Goal: Task Accomplishment & Management: Use online tool/utility

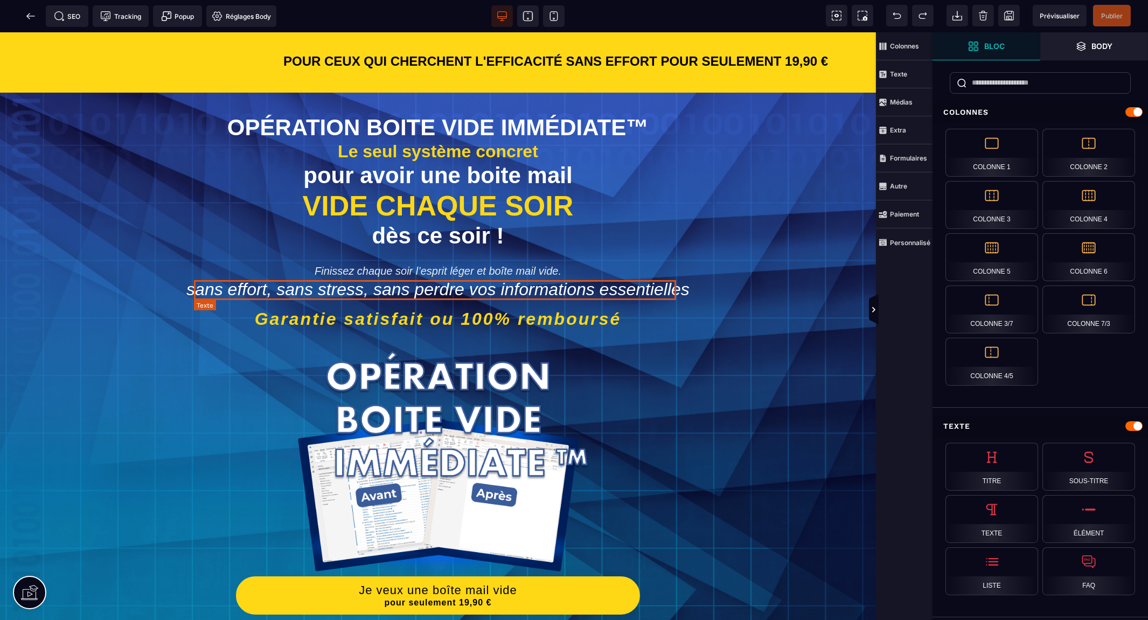
click at [267, 288] on span "sans effort, sans stress, sans perdre vos informations essentielles" at bounding box center [437, 289] width 503 height 19
select select "***"
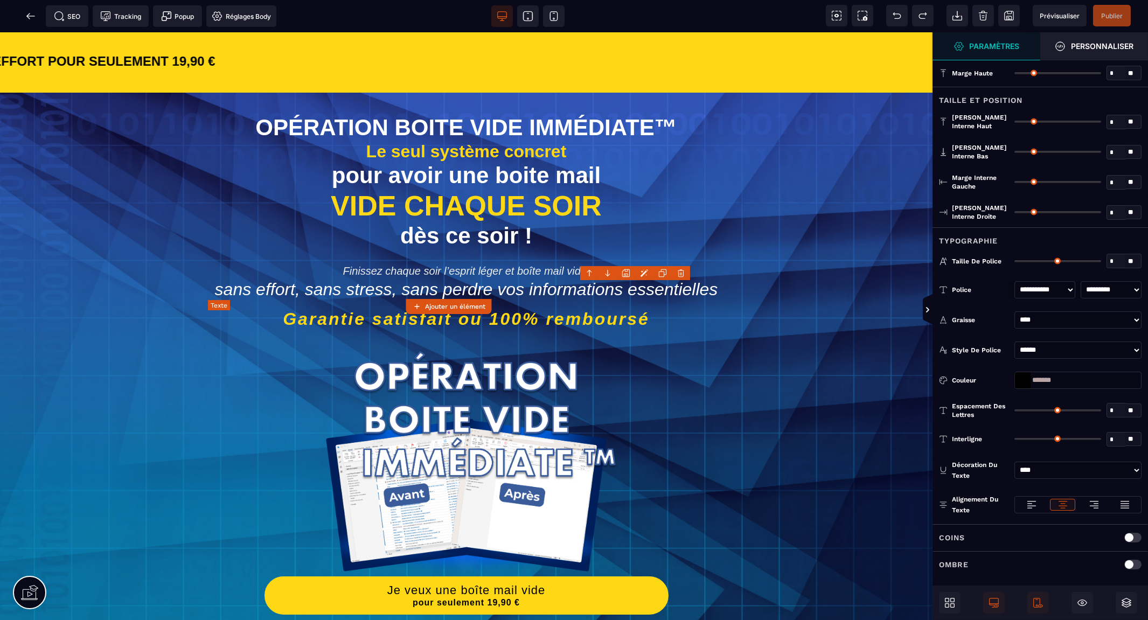
type input "*"
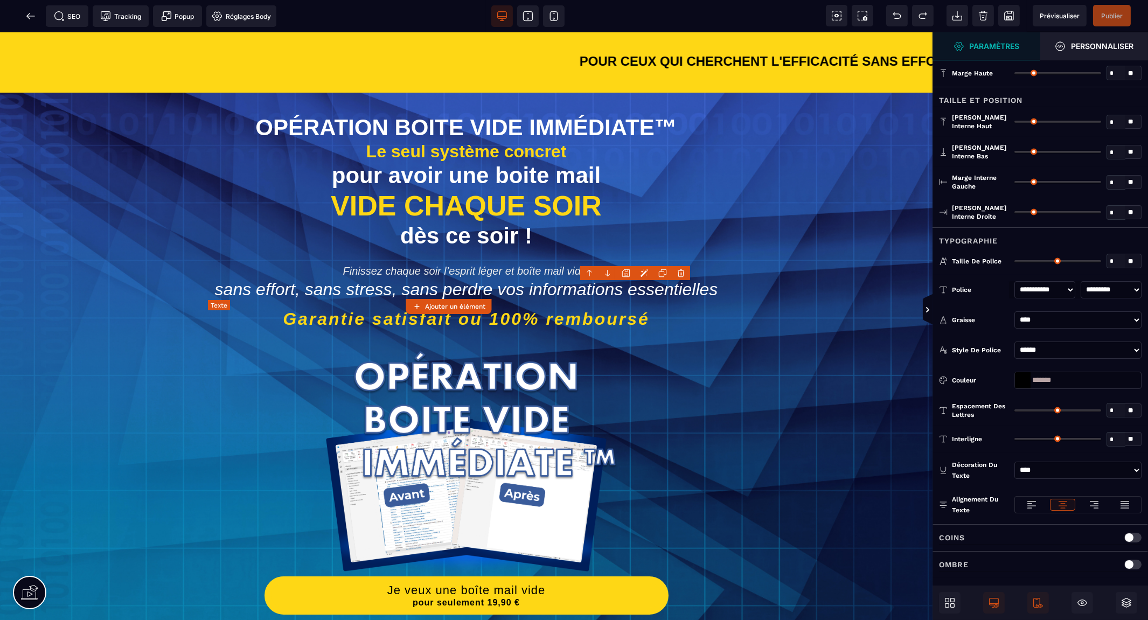
type input "*"
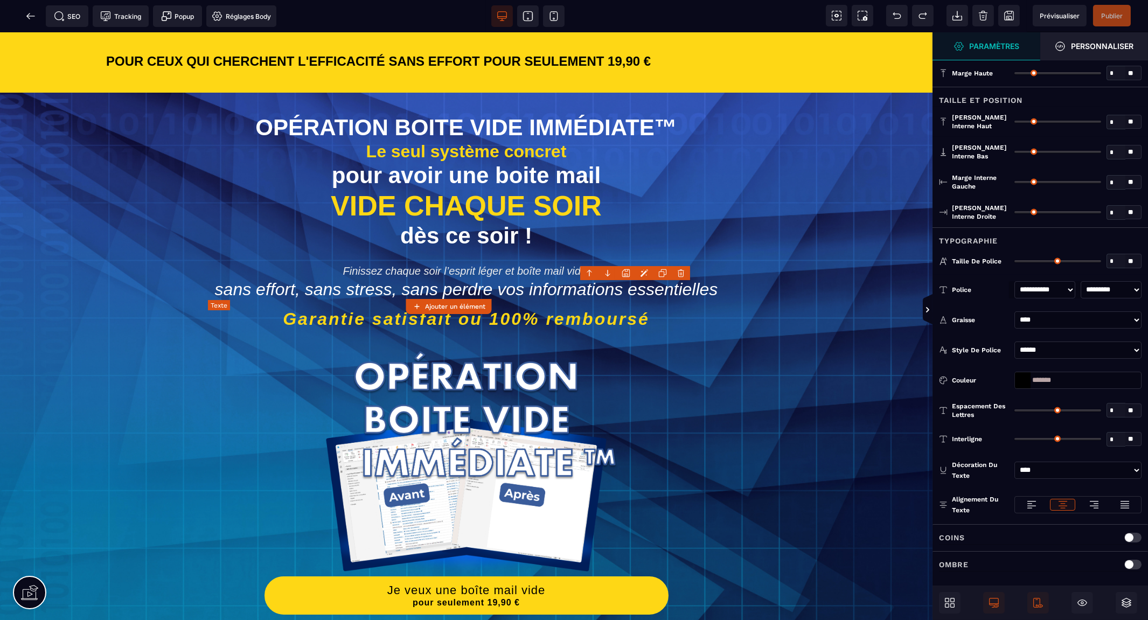
type input "*"
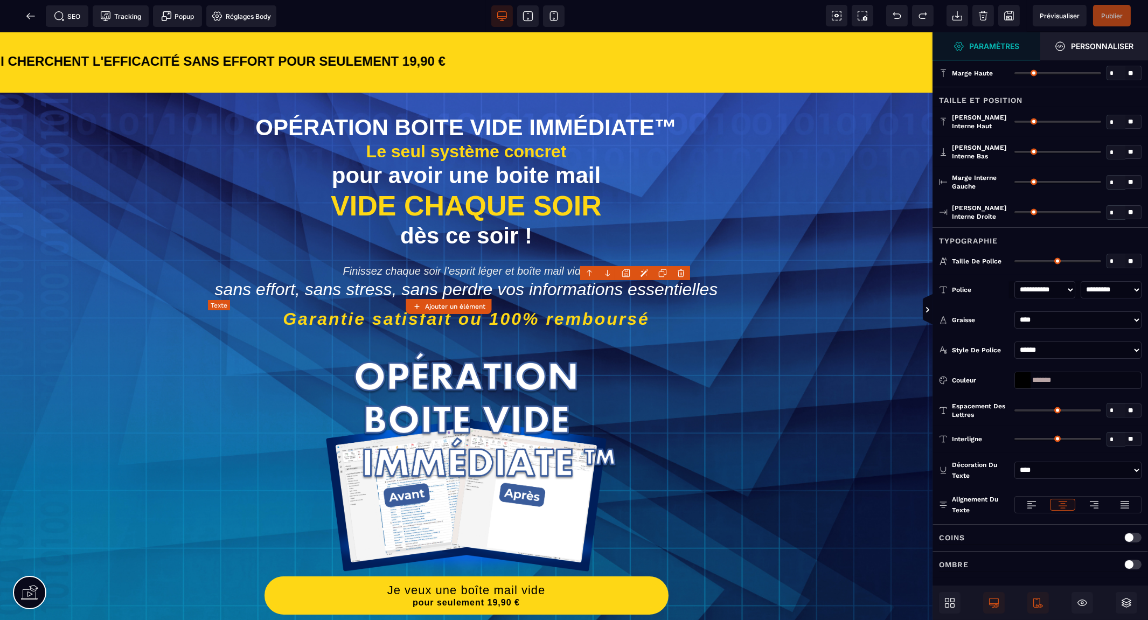
type input "**"
type input "*"
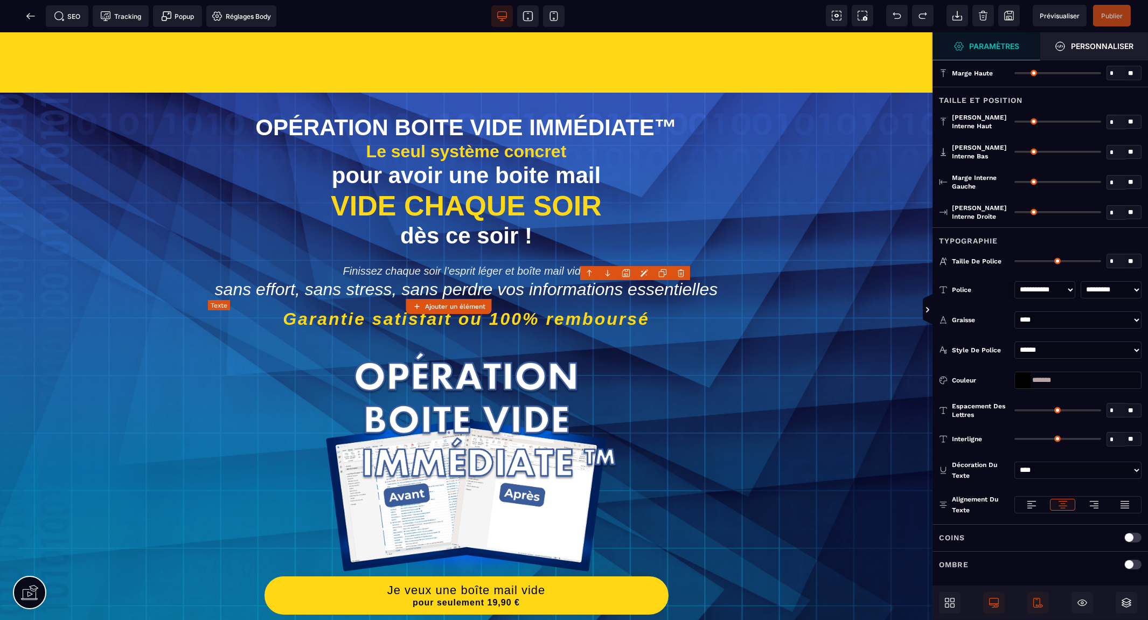
type input "**"
type input "****"
type input "**"
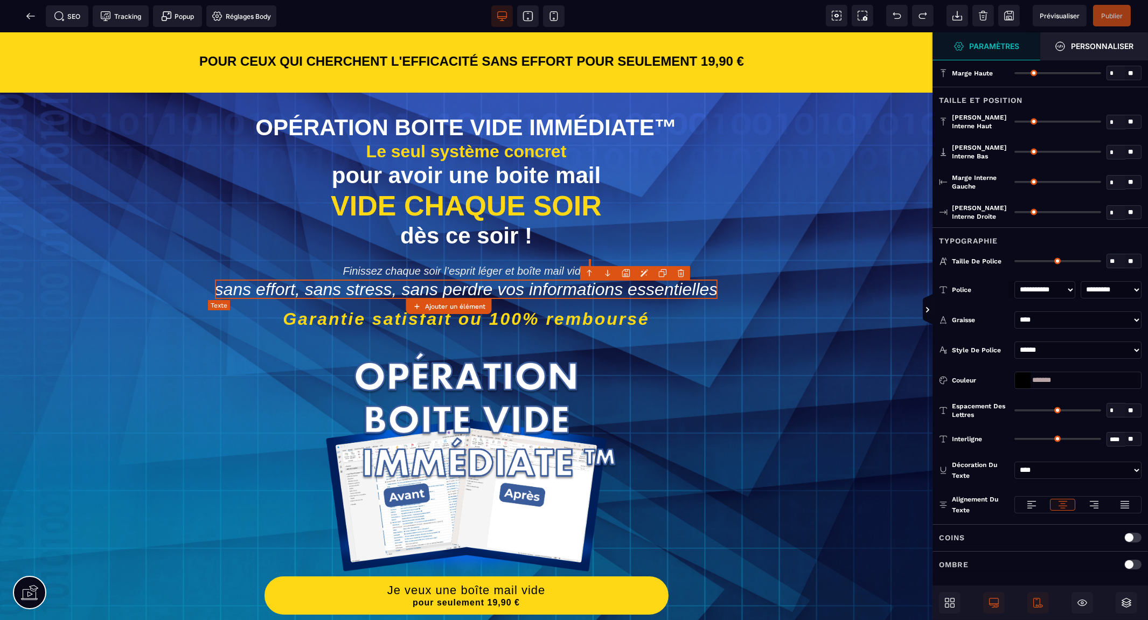
click at [267, 288] on span "sans effort, sans stress, sans perdre vos informations essentielles" at bounding box center [466, 289] width 503 height 19
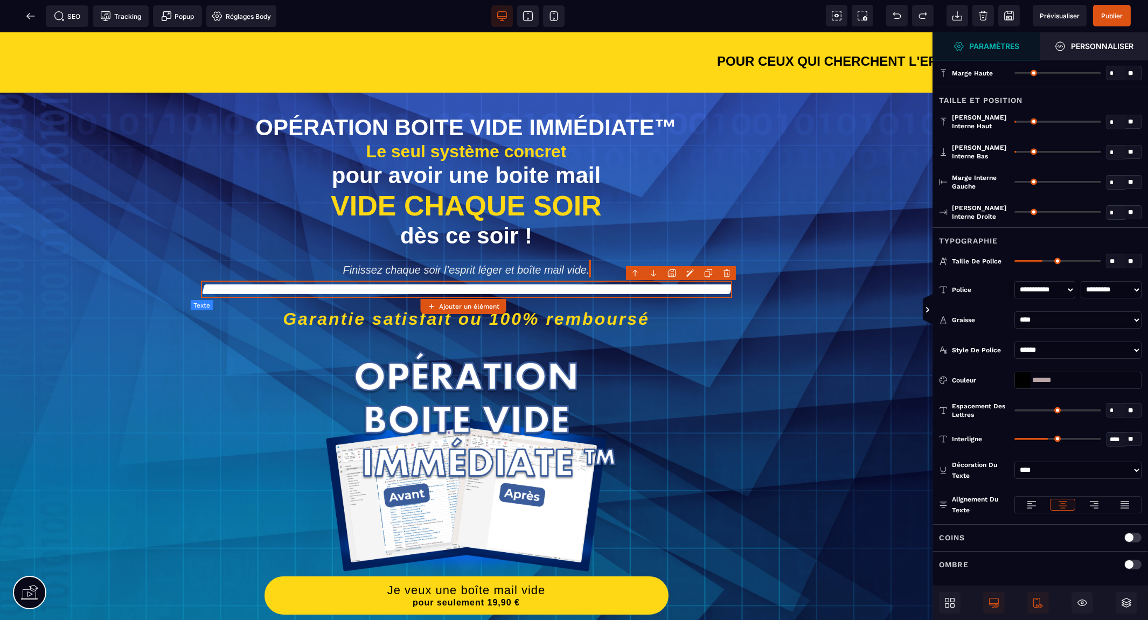
click at [717, 428] on div "Je veux une boîte mail vide pour seulement 19,90 €" at bounding box center [467, 482] width 690 height 307
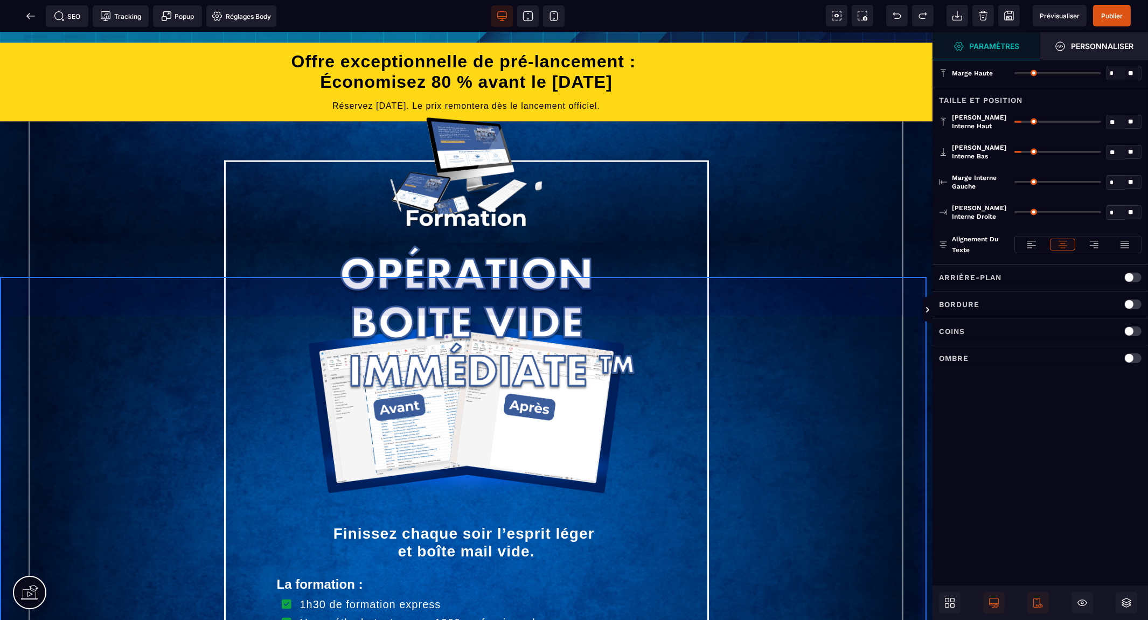
scroll to position [4237, 0]
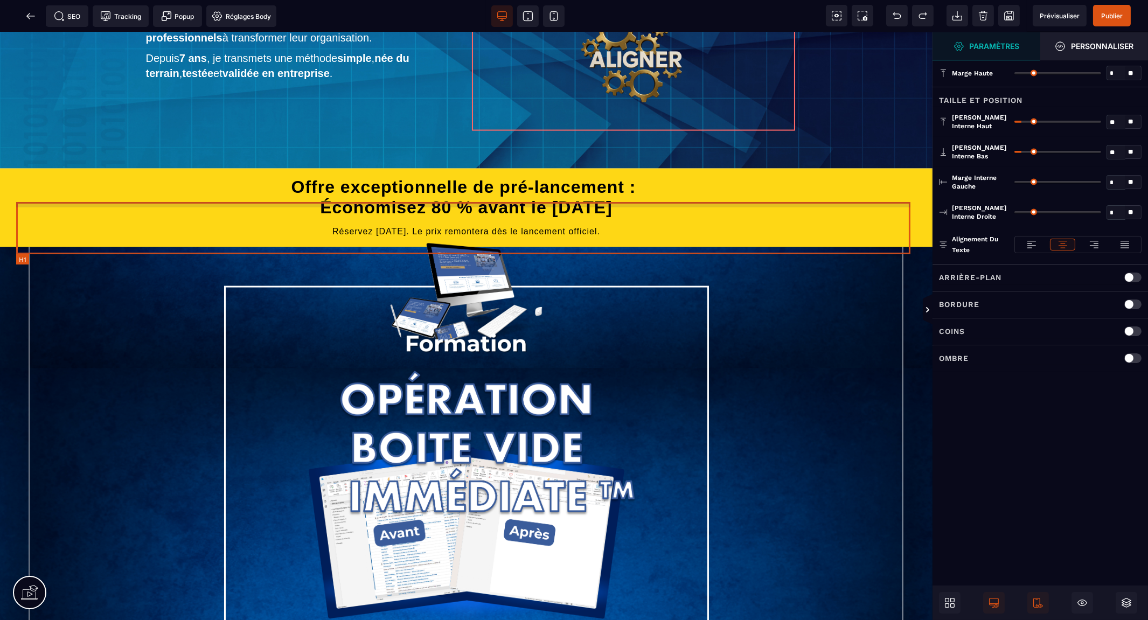
click at [534, 224] on h1 "Offre exceptionnelle de pré-lancement : Économisez 80 % avant le 15 octobre" at bounding box center [466, 197] width 900 height 52
select select "***"
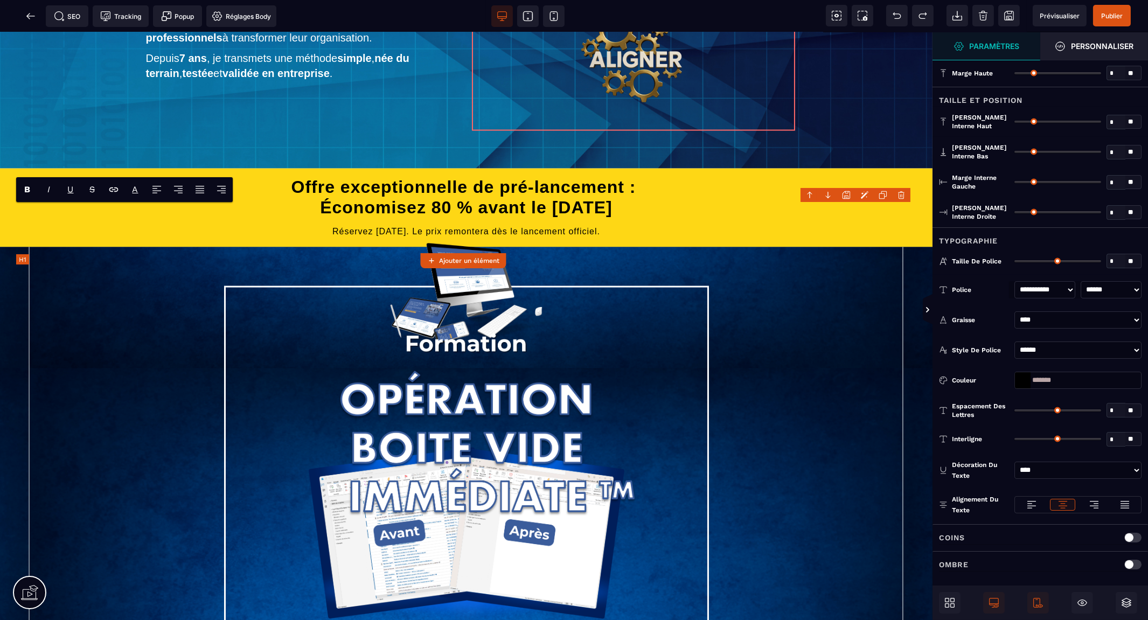
type input "*"
type input "**"
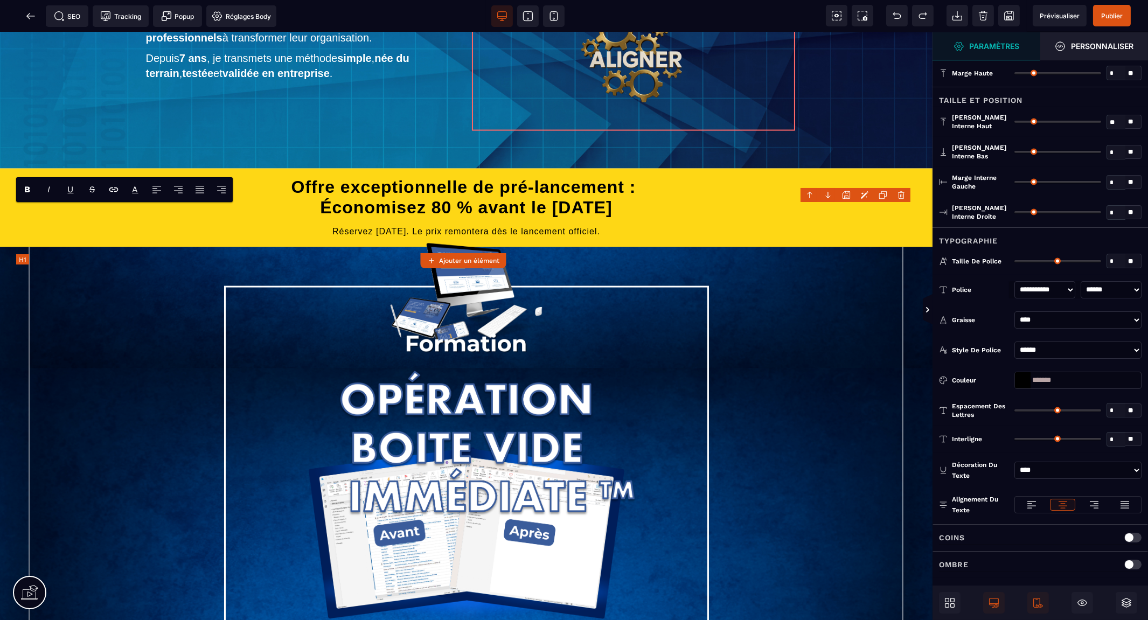
type input "*"
type input "**"
type input "*"
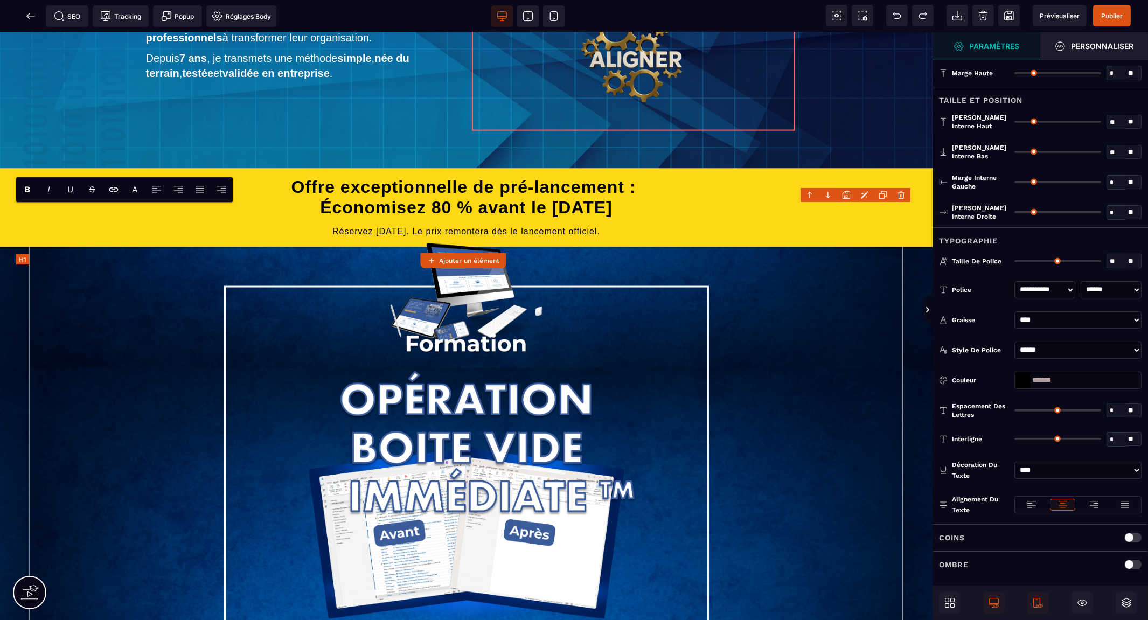
type input "*"
type input "**"
type input "****"
type input "**"
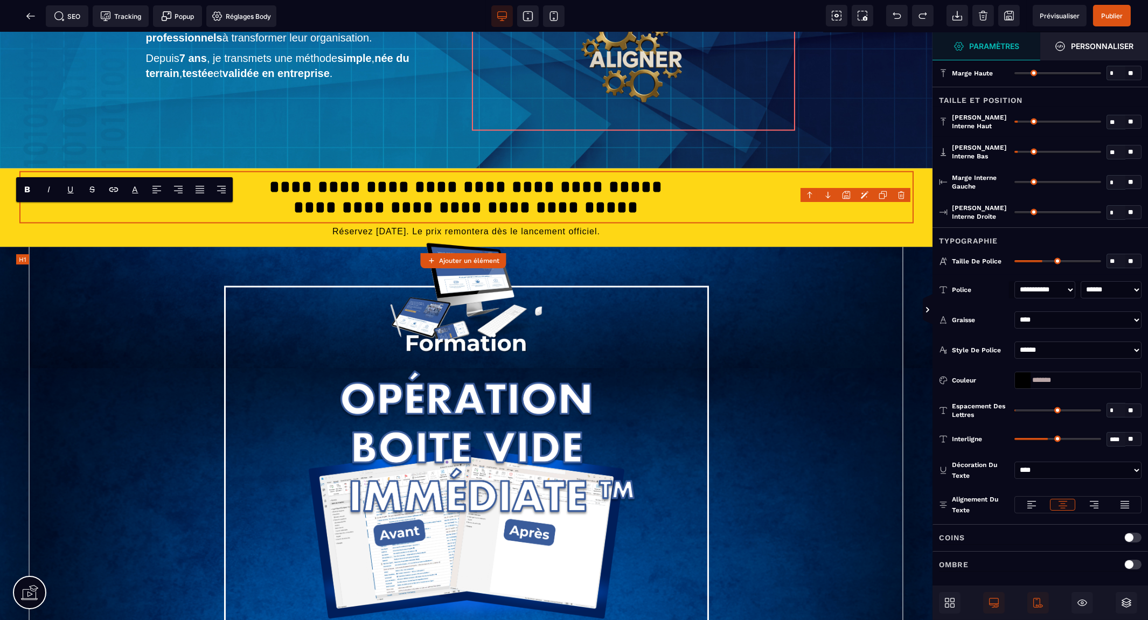
click at [535, 224] on h1 "**********" at bounding box center [466, 197] width 895 height 52
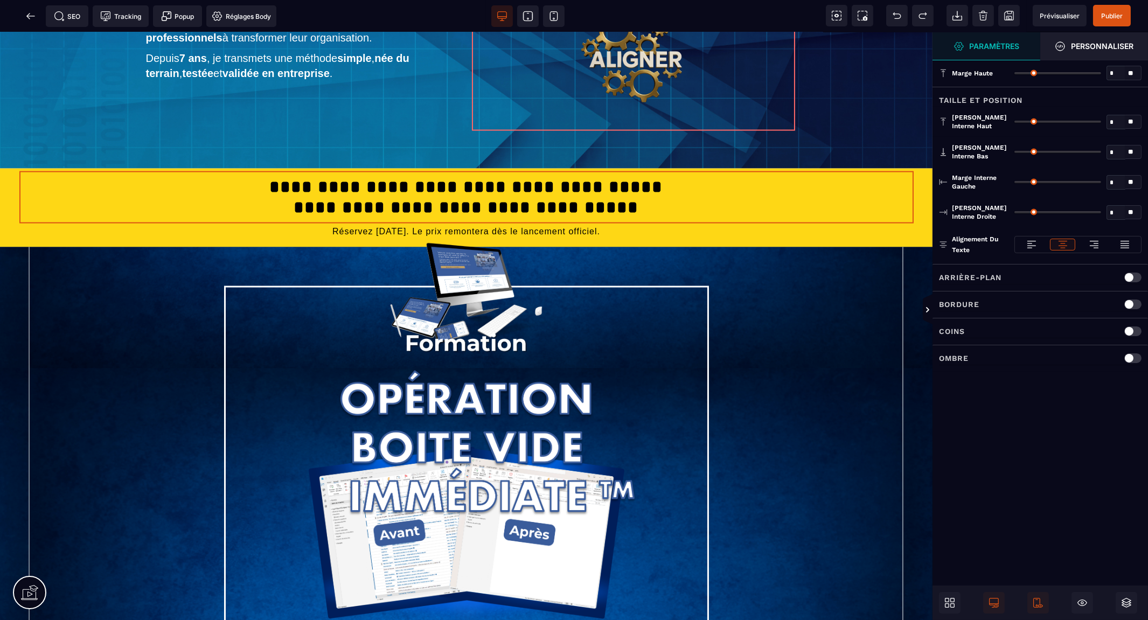
type input "*"
type input "**"
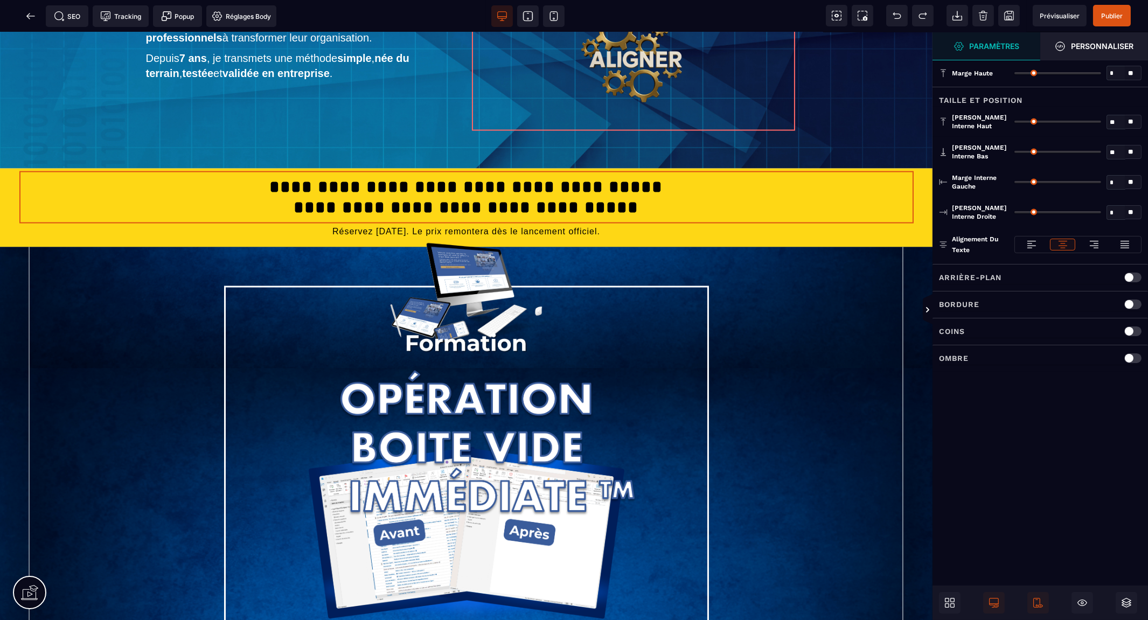
type input "**"
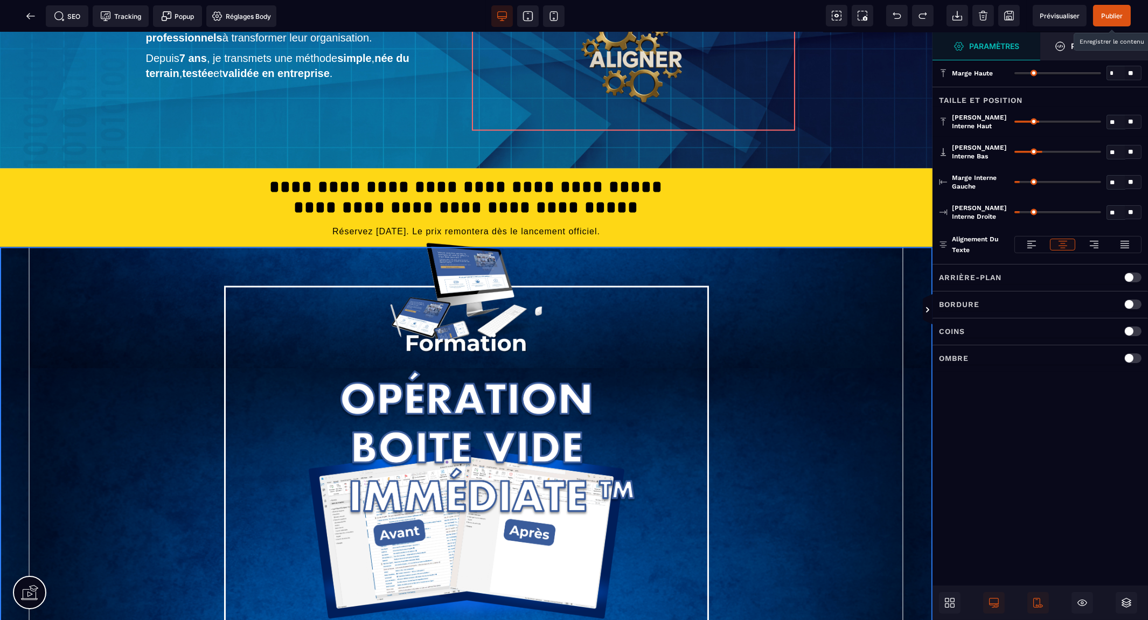
click at [1110, 19] on span "Publier" at bounding box center [1112, 16] width 22 height 8
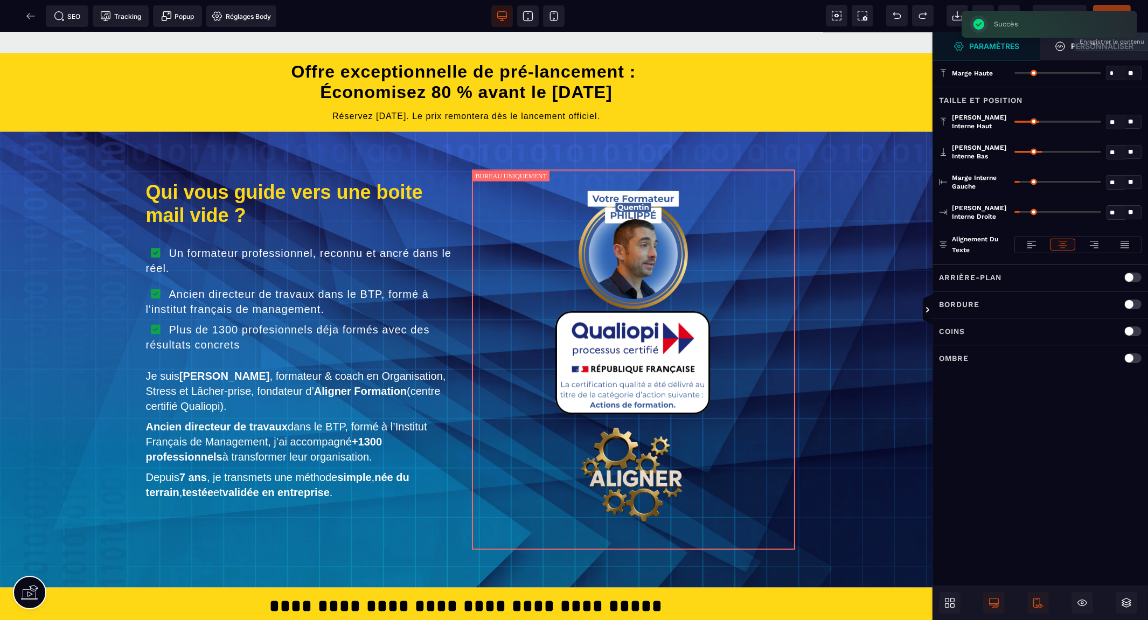
click at [28, 15] on div "SEO Tracking Popup Réglages Body" at bounding box center [142, 16] width 278 height 22
click at [27, 16] on icon at bounding box center [30, 16] width 8 height 1
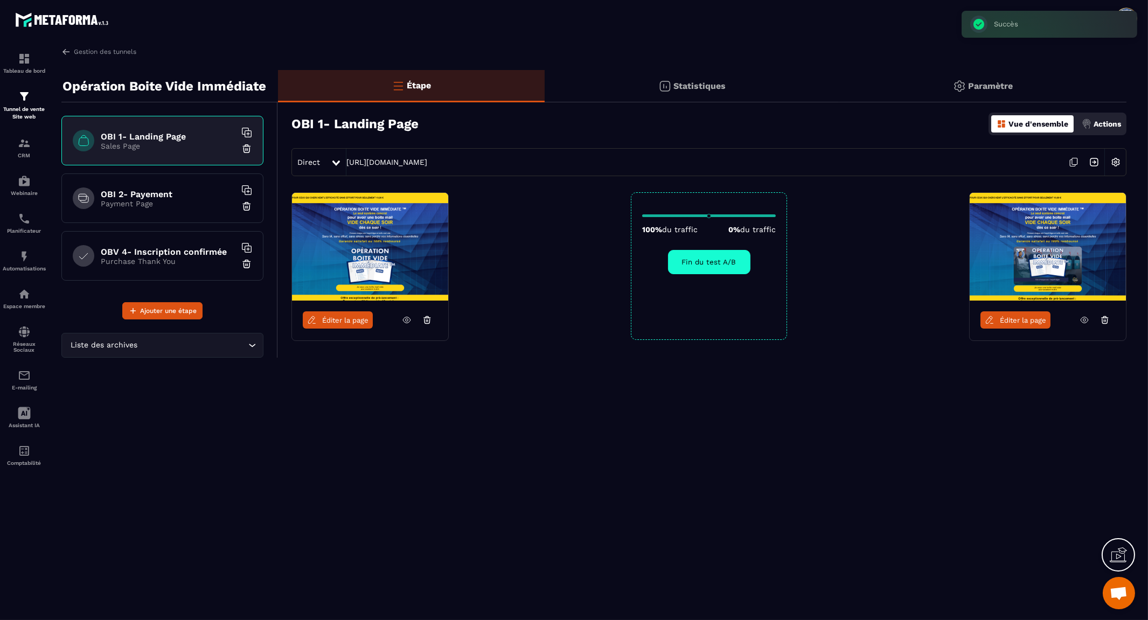
click at [689, 88] on p "Statistiques" at bounding box center [700, 86] width 52 height 10
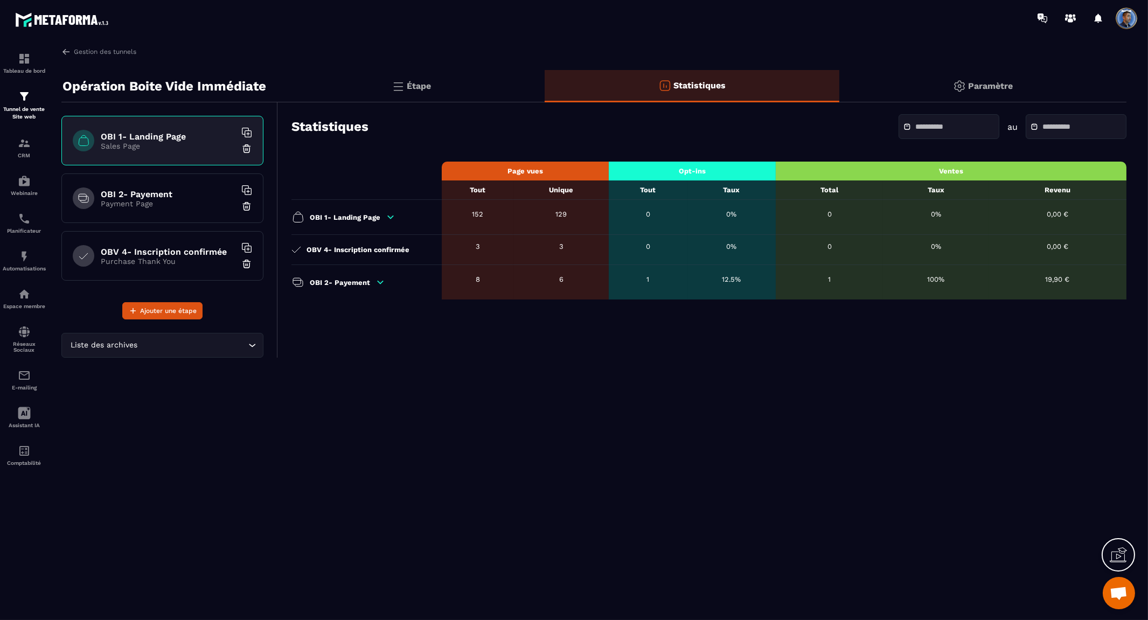
click at [376, 283] on icon at bounding box center [381, 283] width 10 height 10
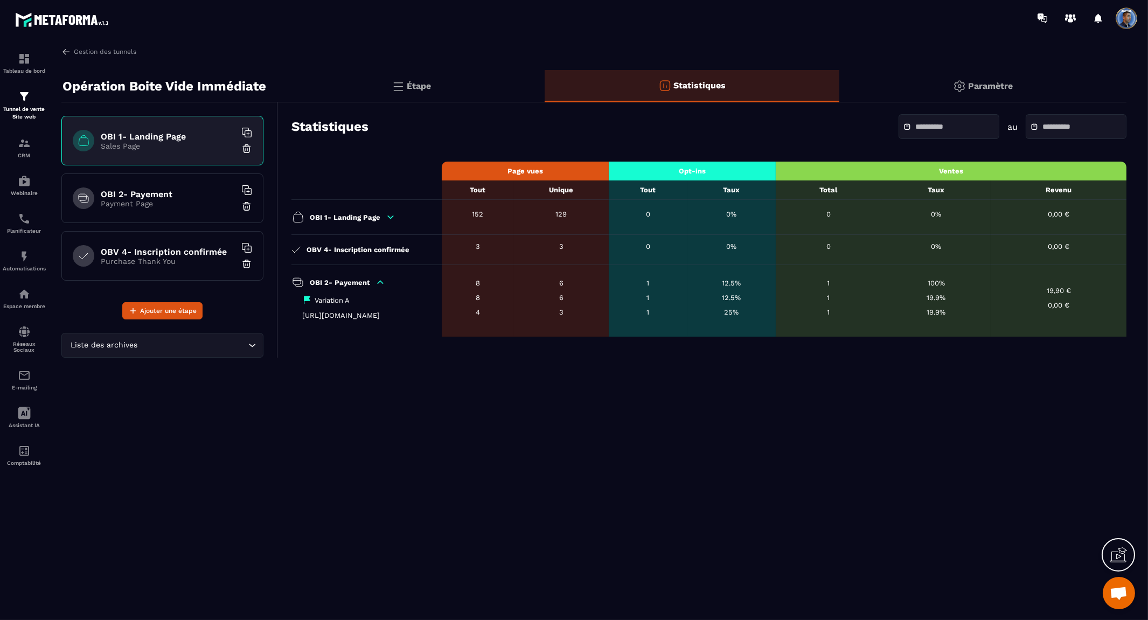
click at [916, 131] on input "text" at bounding box center [953, 127] width 75 height 8
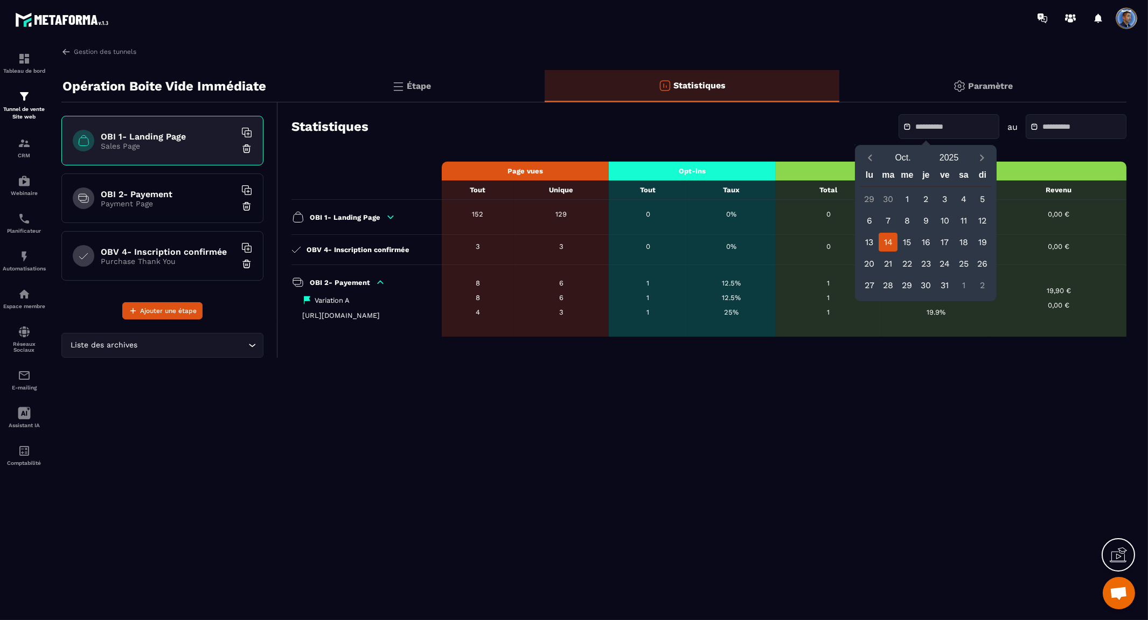
click at [887, 242] on div "14" at bounding box center [888, 242] width 19 height 19
type input "**********"
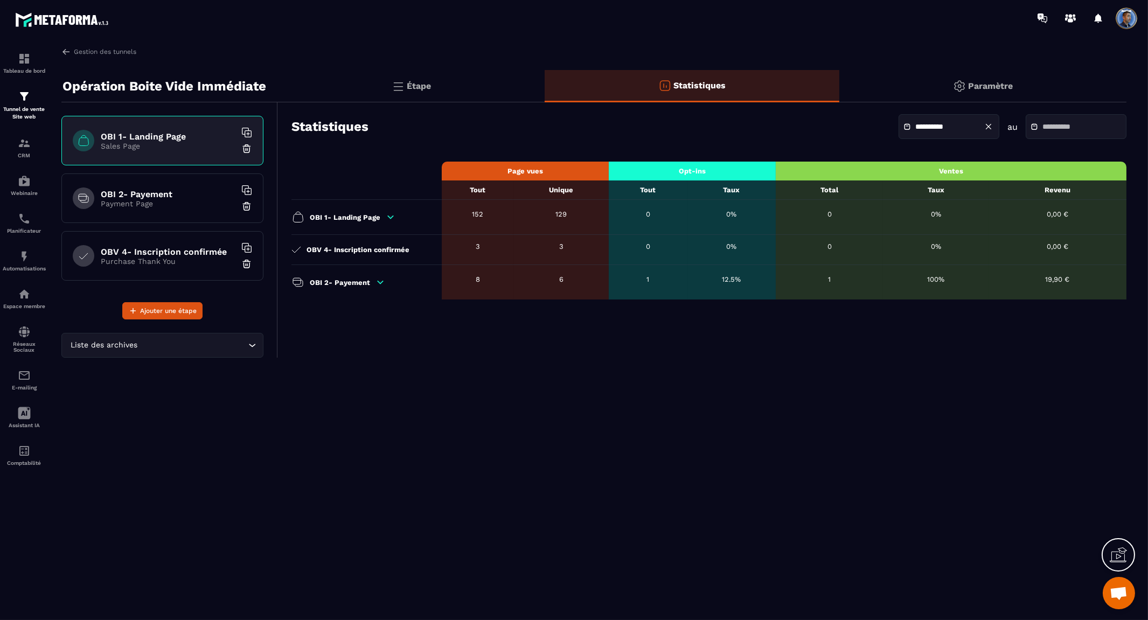
click at [1054, 128] on input "text" at bounding box center [1080, 127] width 75 height 8
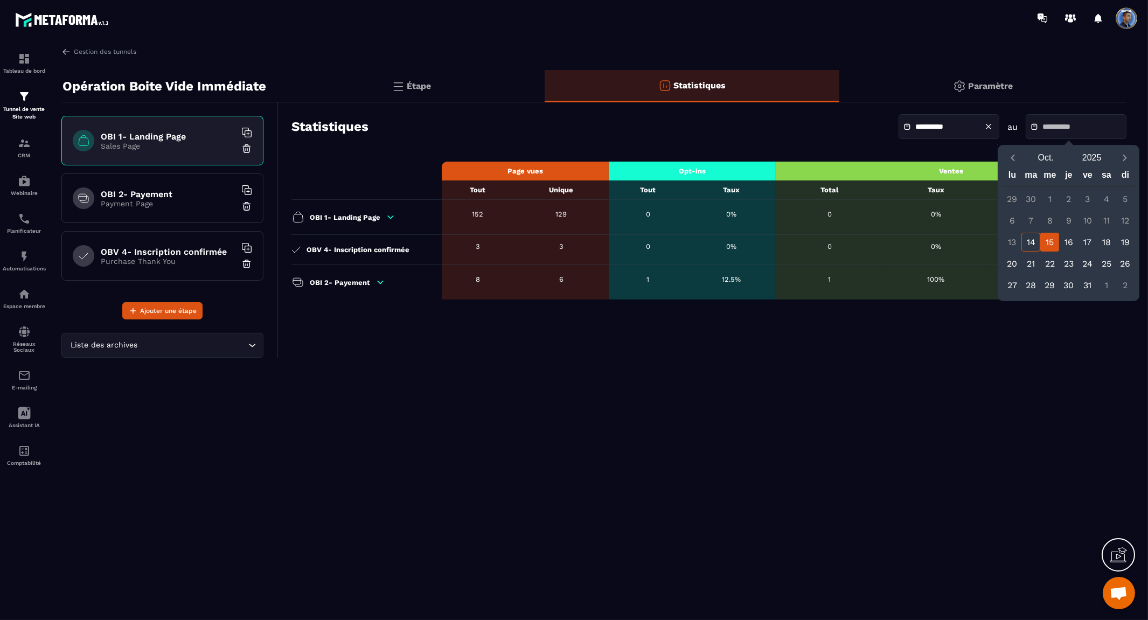
click at [1049, 244] on div "15" at bounding box center [1050, 242] width 19 height 19
type input "**********"
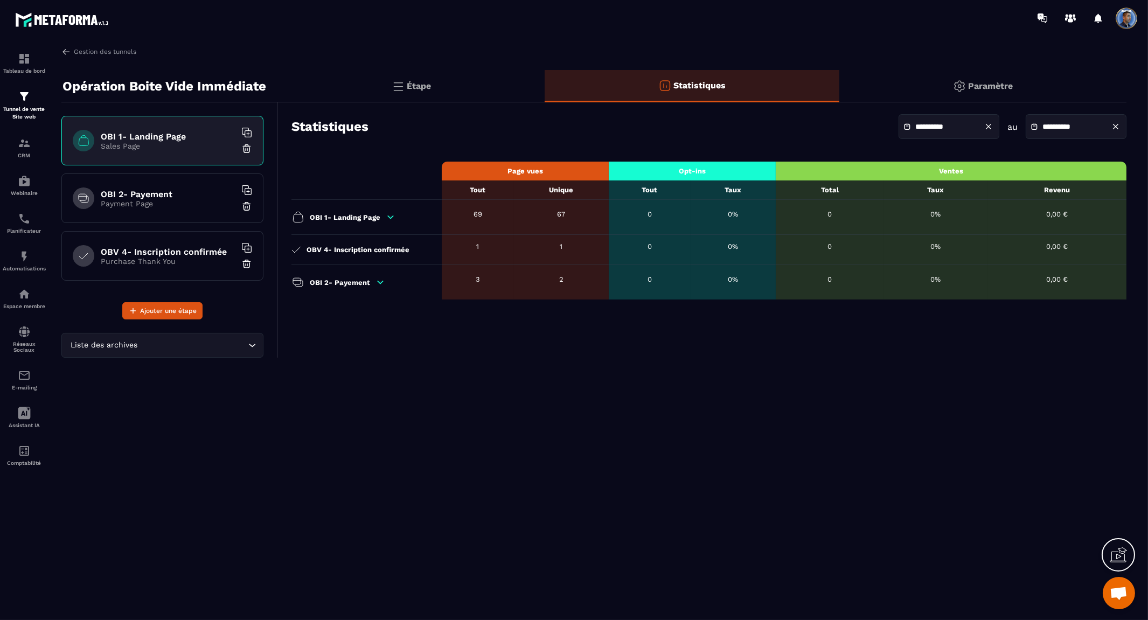
click at [376, 281] on icon at bounding box center [381, 283] width 10 height 10
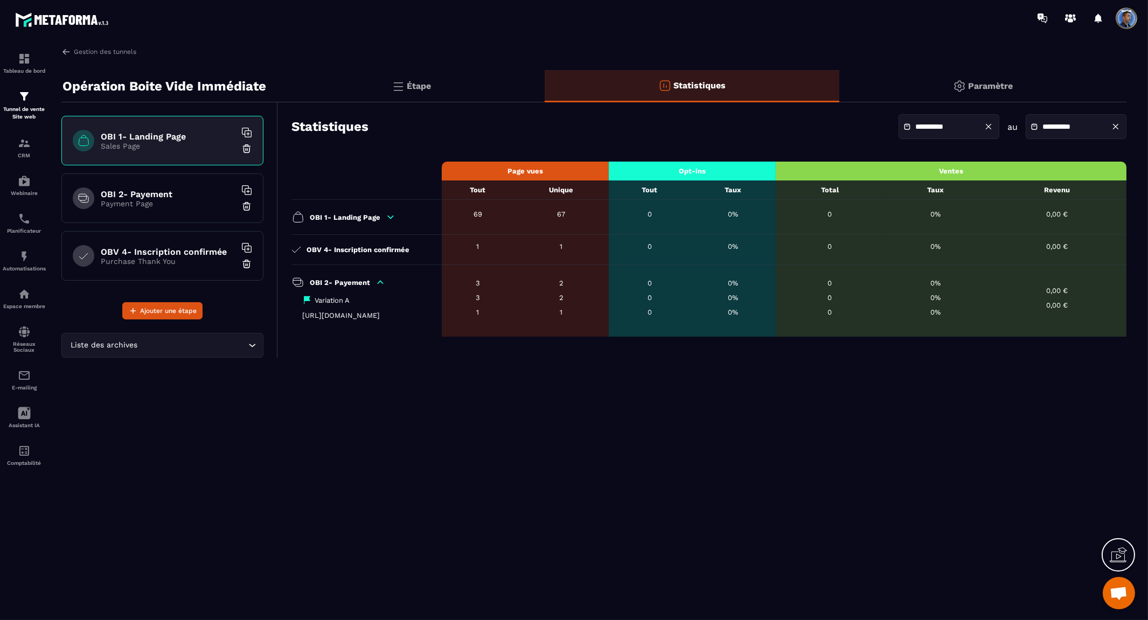
click at [136, 200] on p "Payment Page" at bounding box center [168, 203] width 135 height 9
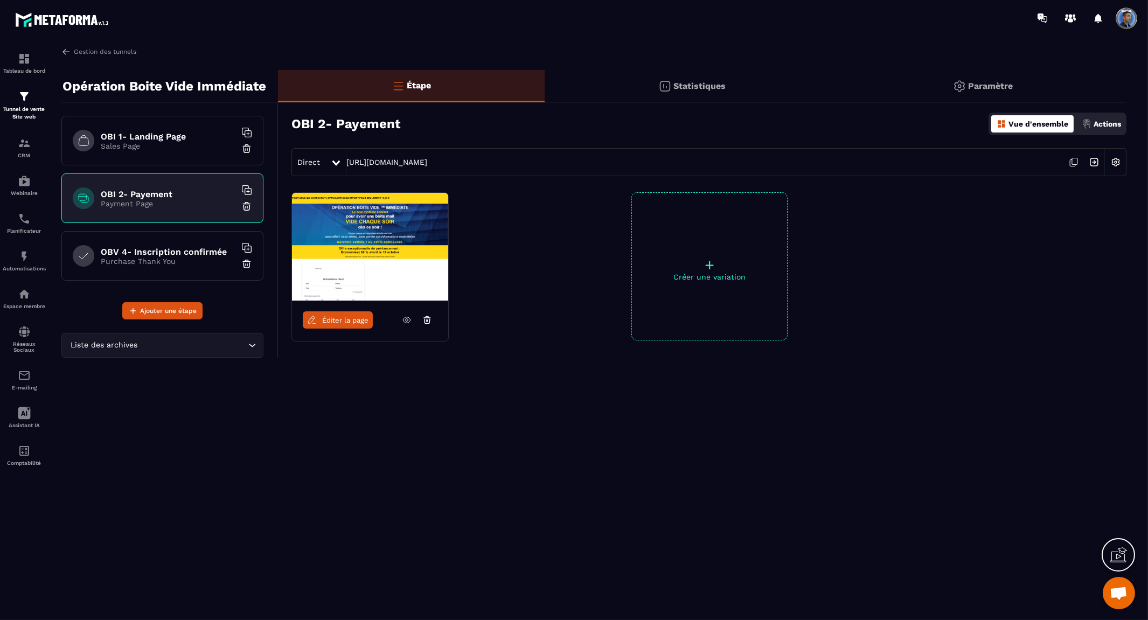
click at [131, 254] on h6 "OBV 4- Inscription confirmée" at bounding box center [168, 252] width 135 height 10
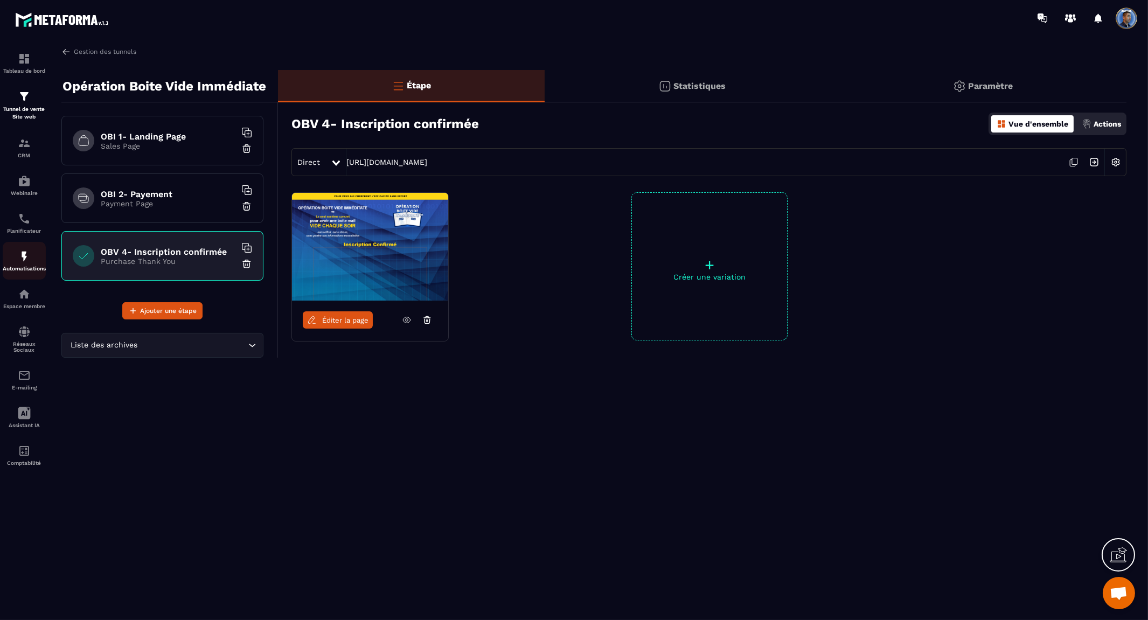
click at [27, 258] on img at bounding box center [24, 256] width 13 height 13
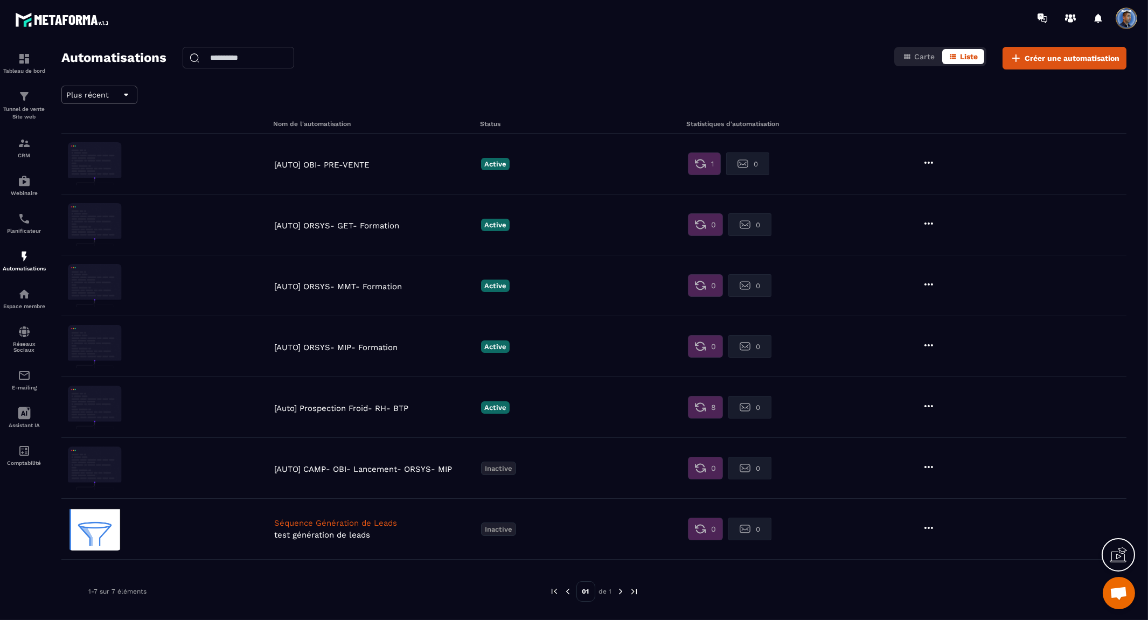
click at [327, 163] on p "[AUTO] OBI- PRE-VENTE" at bounding box center [375, 165] width 202 height 10
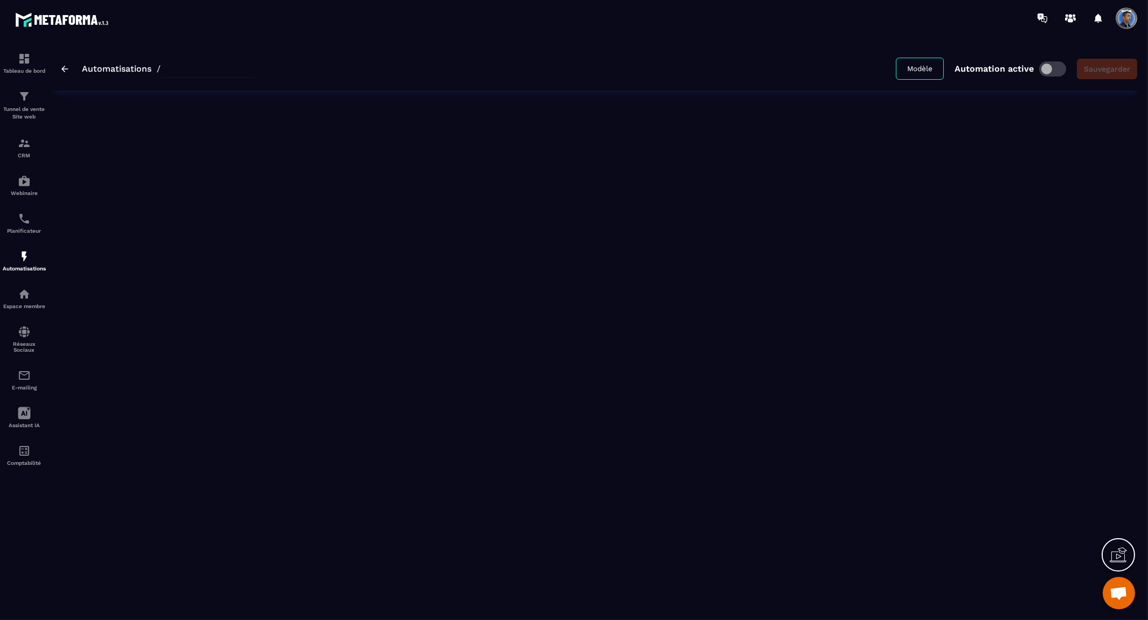
type input "**********"
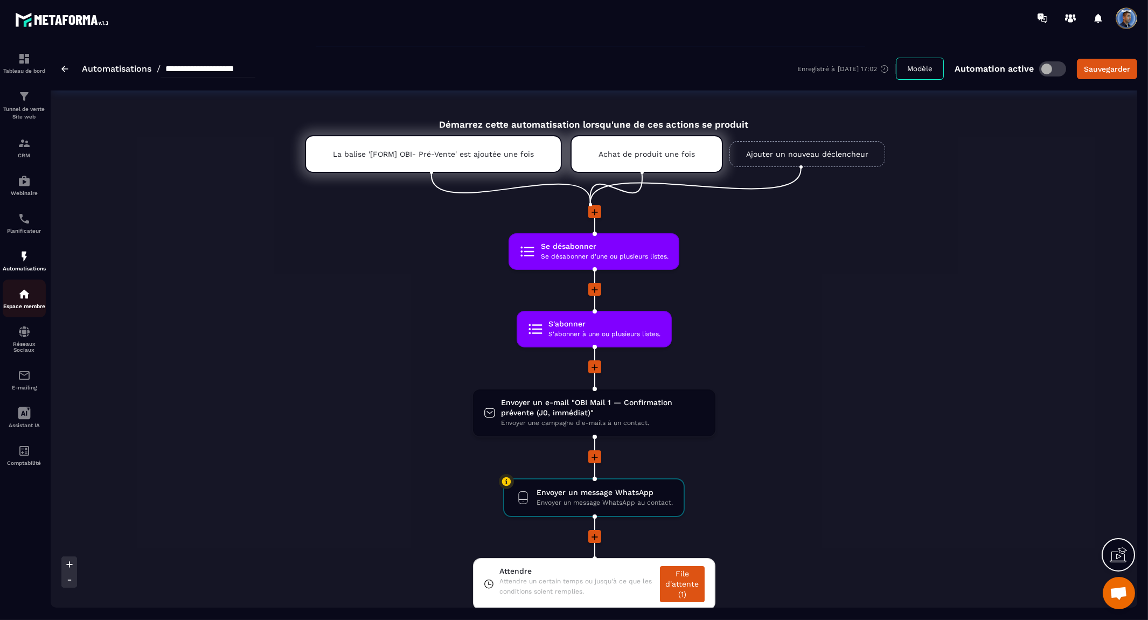
click at [32, 295] on div "Espace membre" at bounding box center [24, 299] width 43 height 22
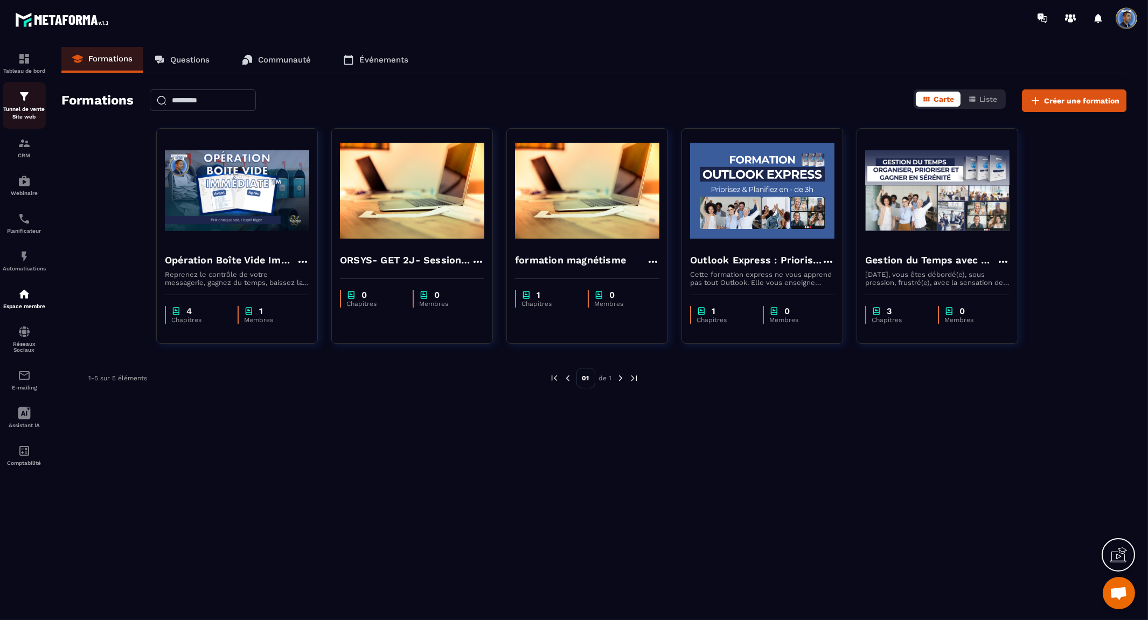
click at [19, 99] on img at bounding box center [24, 96] width 13 height 13
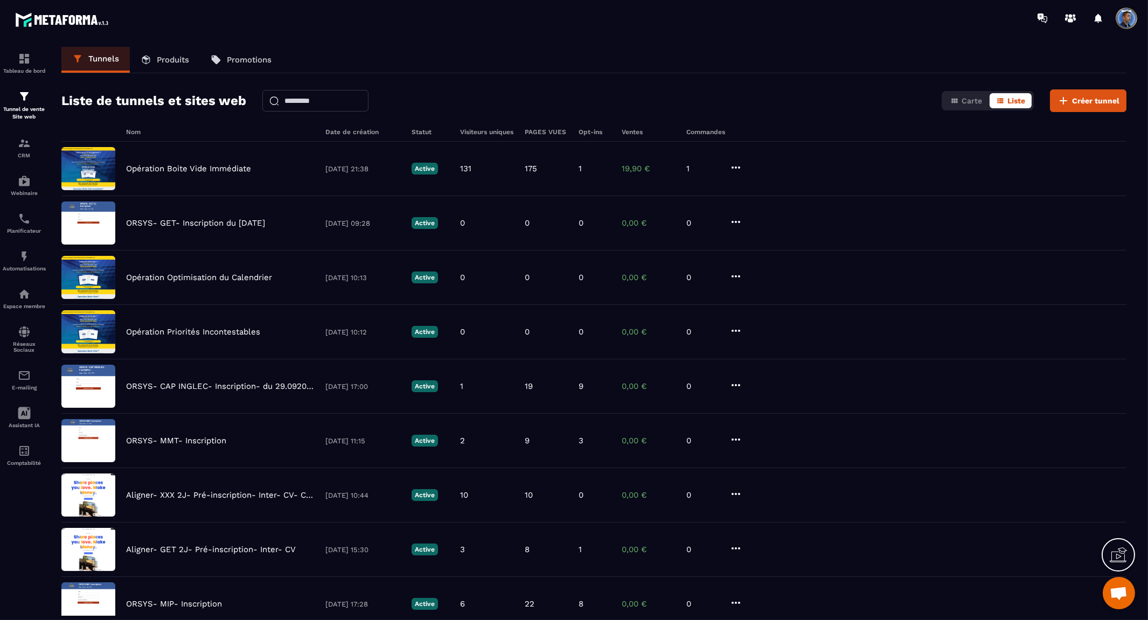
click at [158, 55] on p "Produits" at bounding box center [173, 60] width 32 height 10
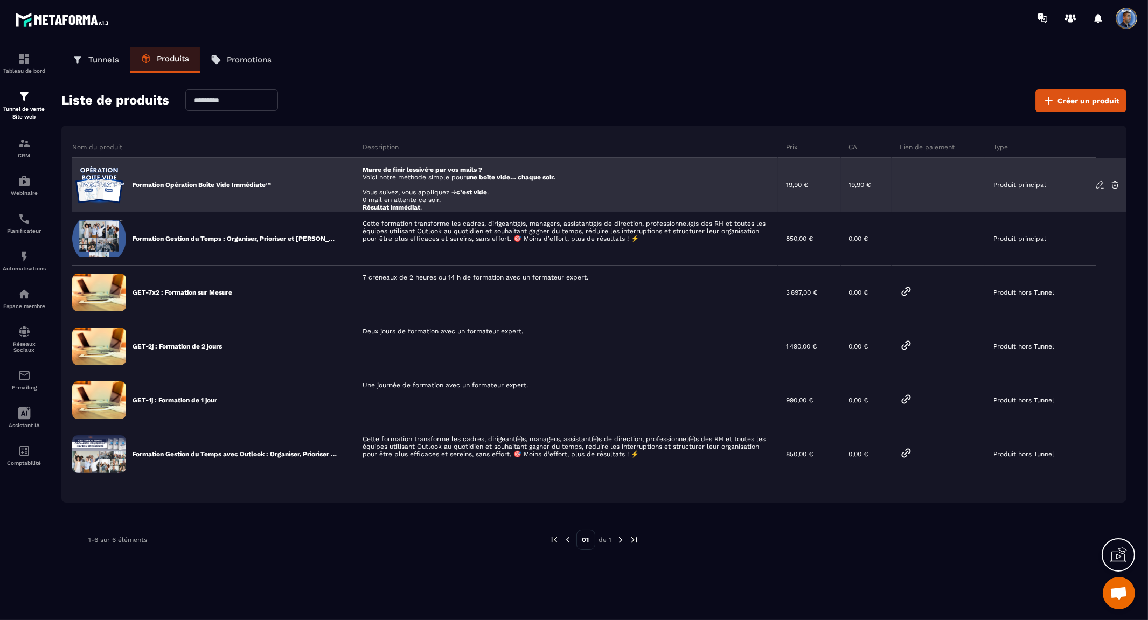
click at [326, 185] on div "Formation Opération Boîte Vide Immédiate™" at bounding box center [213, 185] width 282 height 54
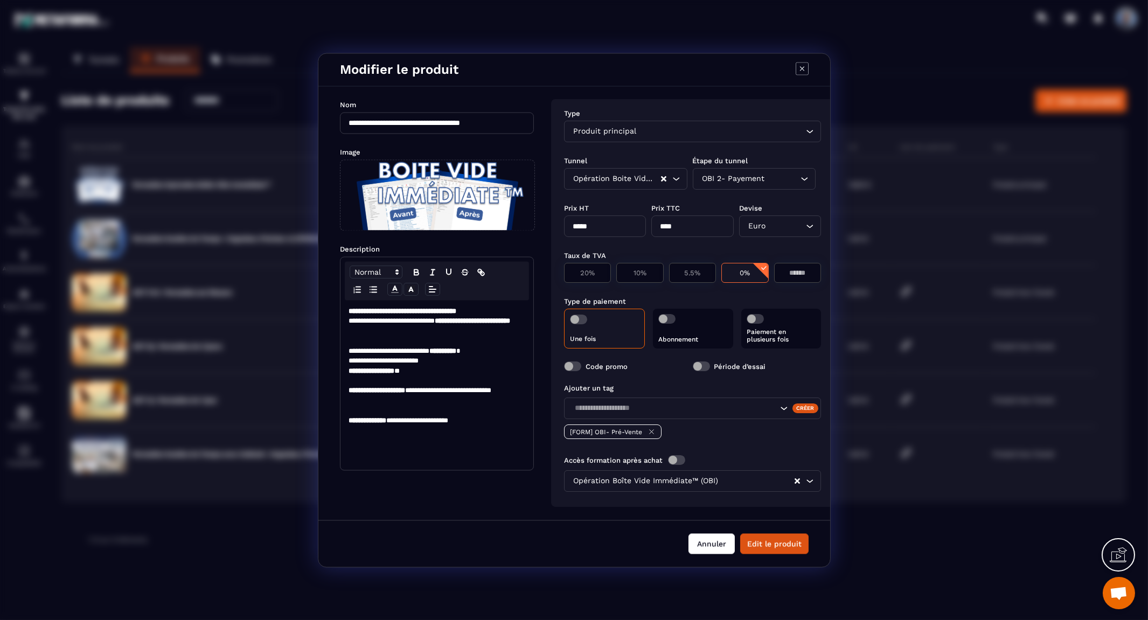
click at [717, 543] on button "Annuler" at bounding box center [712, 543] width 46 height 20
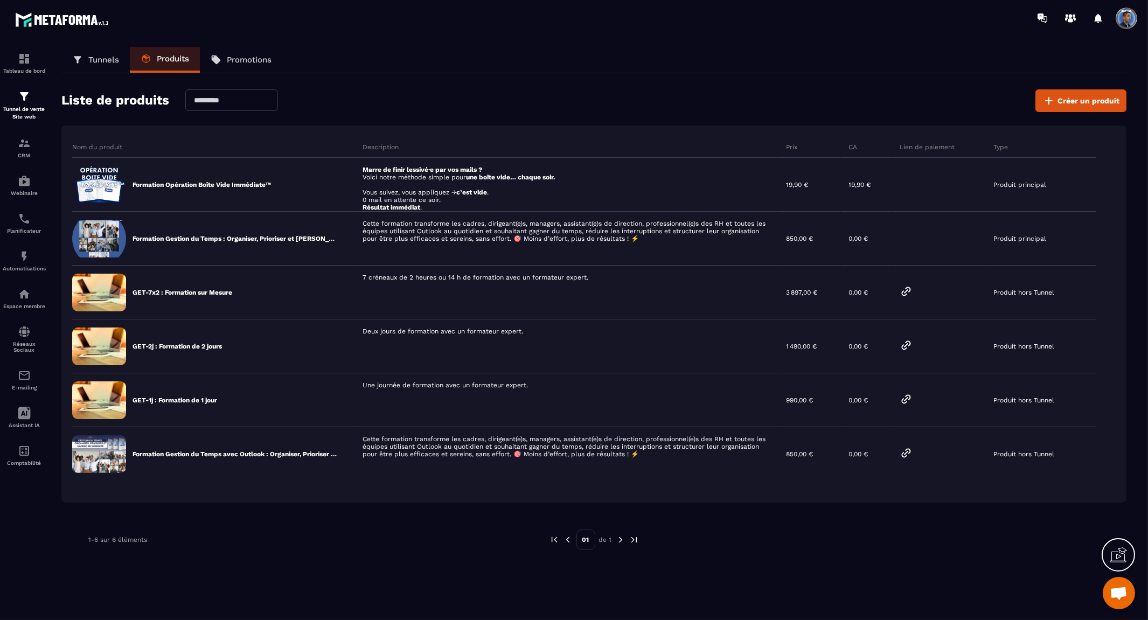
click at [116, 65] on link "Tunnels" at bounding box center [95, 60] width 68 height 26
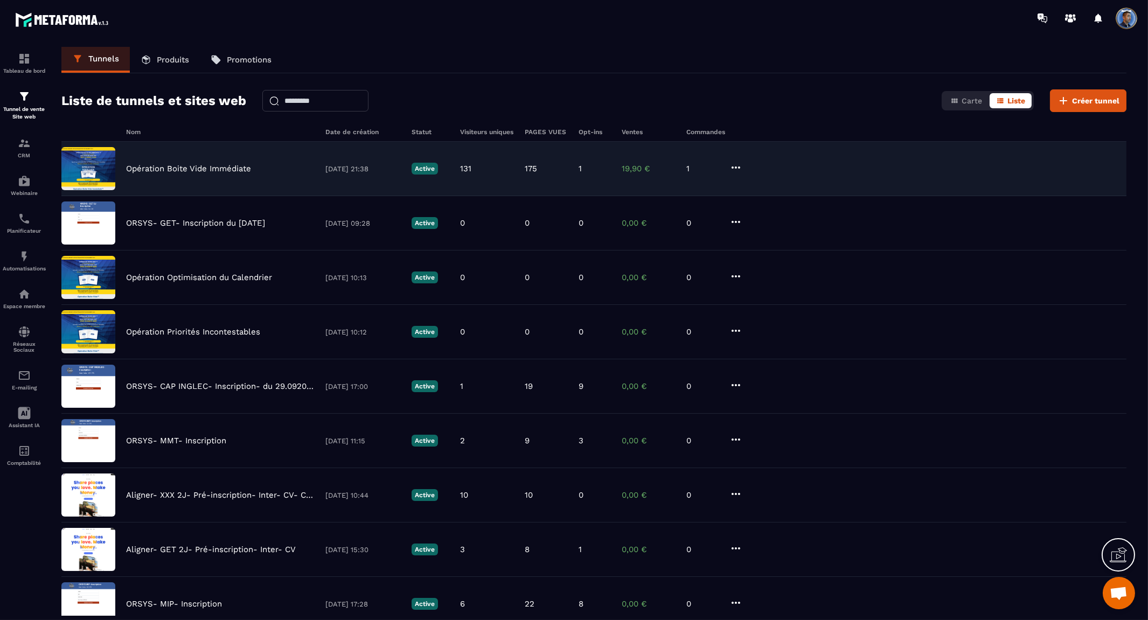
click at [178, 165] on p "Opération Boite Vide Immédiate" at bounding box center [188, 169] width 125 height 10
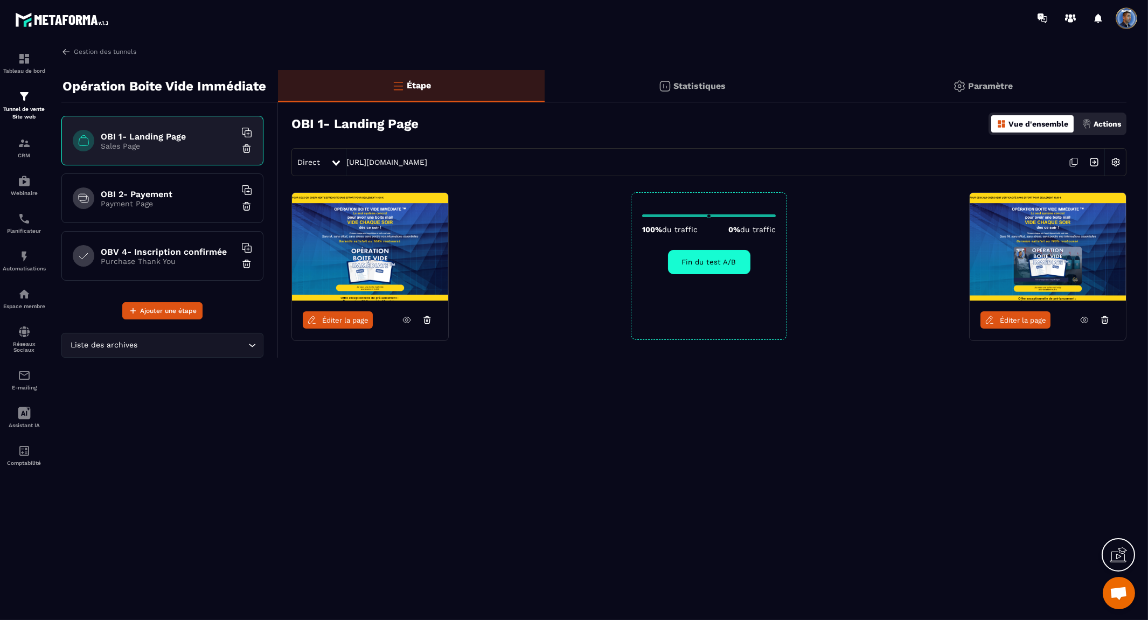
click at [335, 163] on icon at bounding box center [336, 163] width 8 height 5
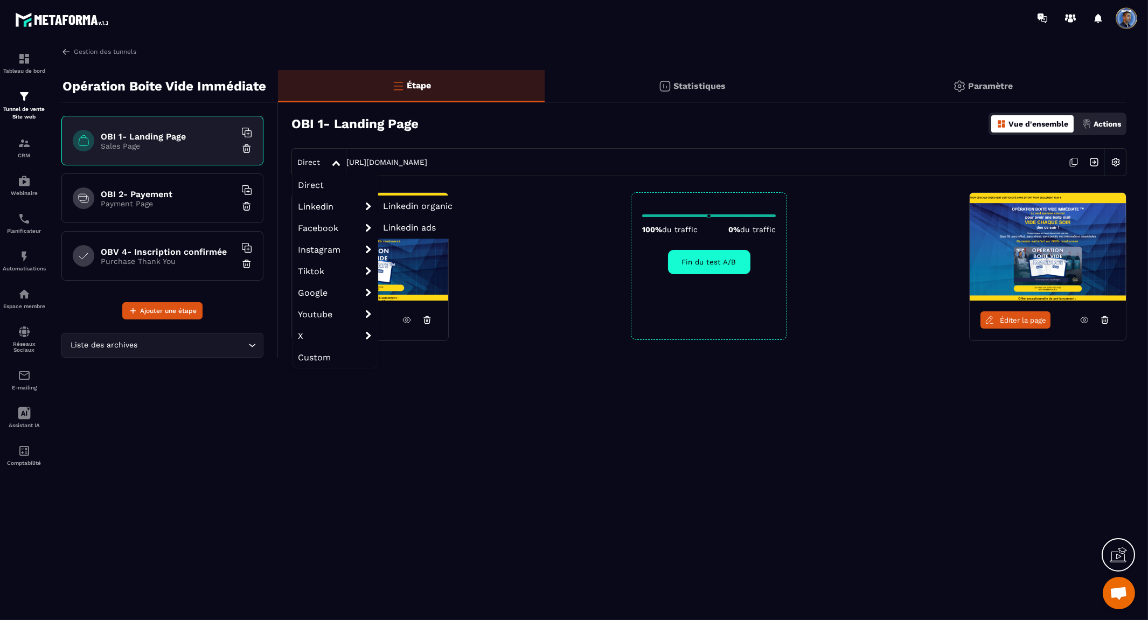
click at [326, 205] on span "Linkedin" at bounding box center [335, 207] width 85 height 22
click at [427, 205] on span "Linkedin organic" at bounding box center [418, 206] width 70 height 10
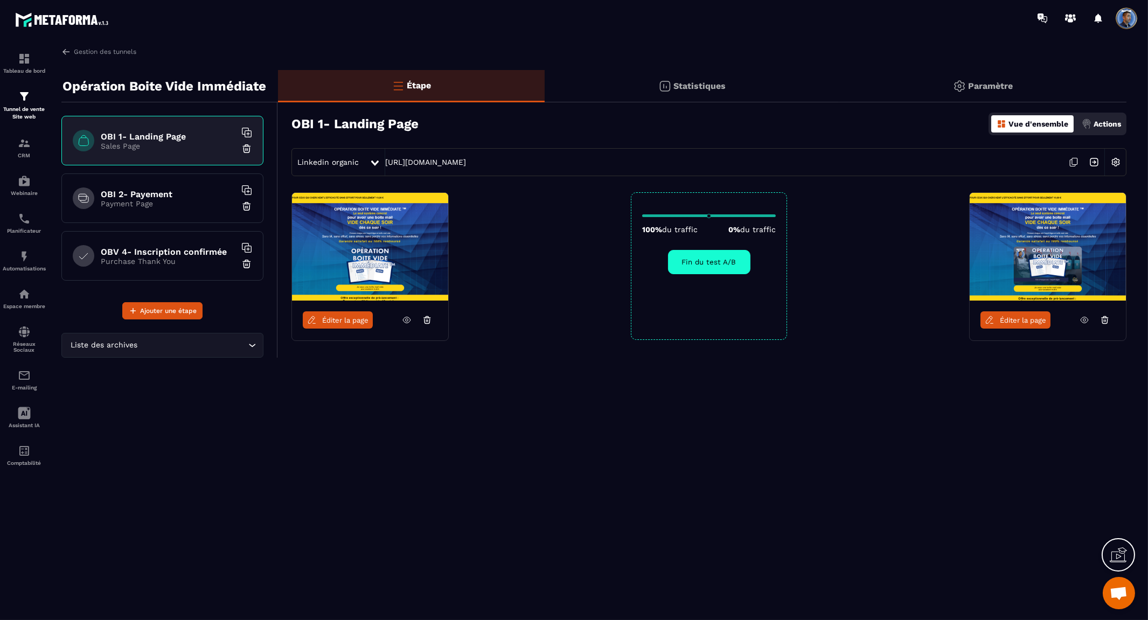
click at [1075, 167] on icon at bounding box center [1074, 162] width 20 height 20
click at [24, 148] on img at bounding box center [24, 143] width 13 height 13
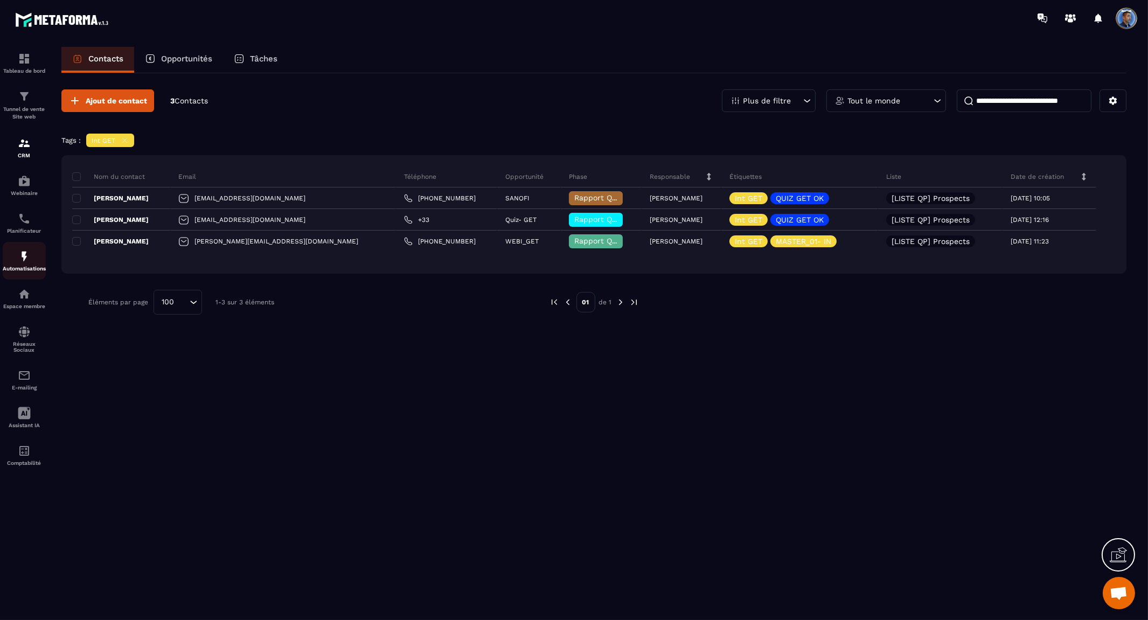
click at [31, 260] on div "Automatisations" at bounding box center [24, 261] width 43 height 22
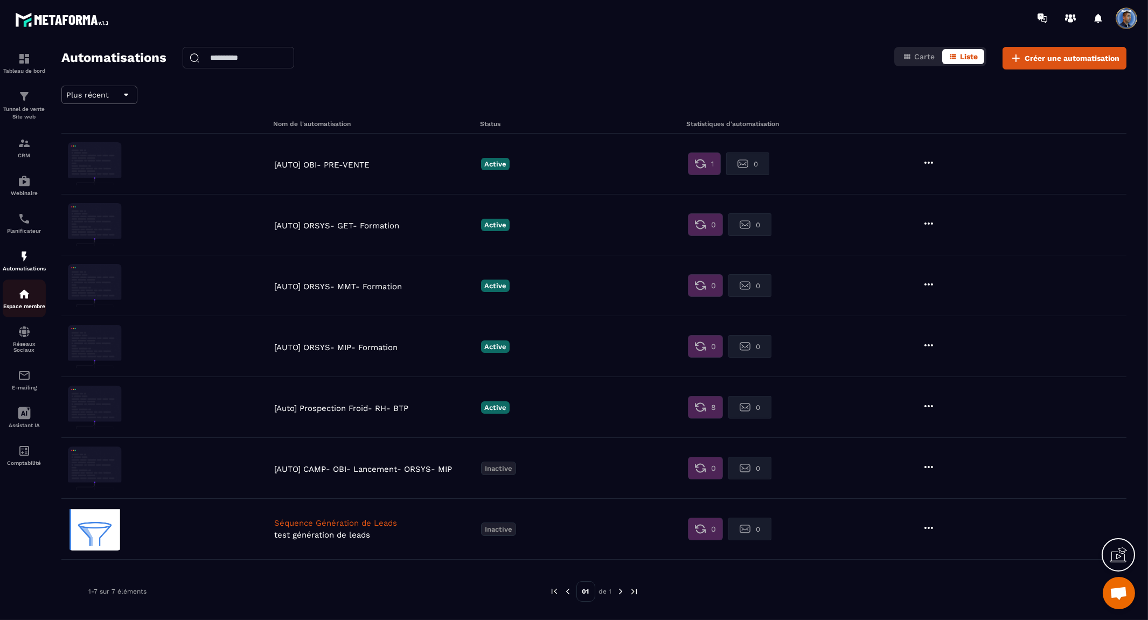
click at [25, 300] on img at bounding box center [24, 294] width 13 height 13
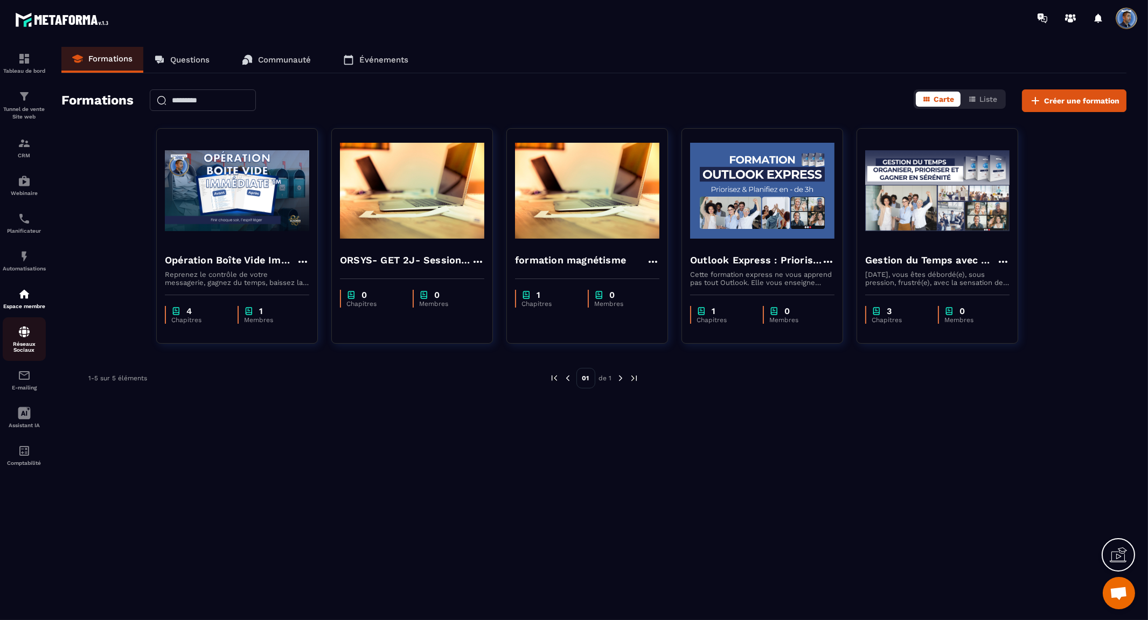
click at [25, 336] on img at bounding box center [24, 331] width 13 height 13
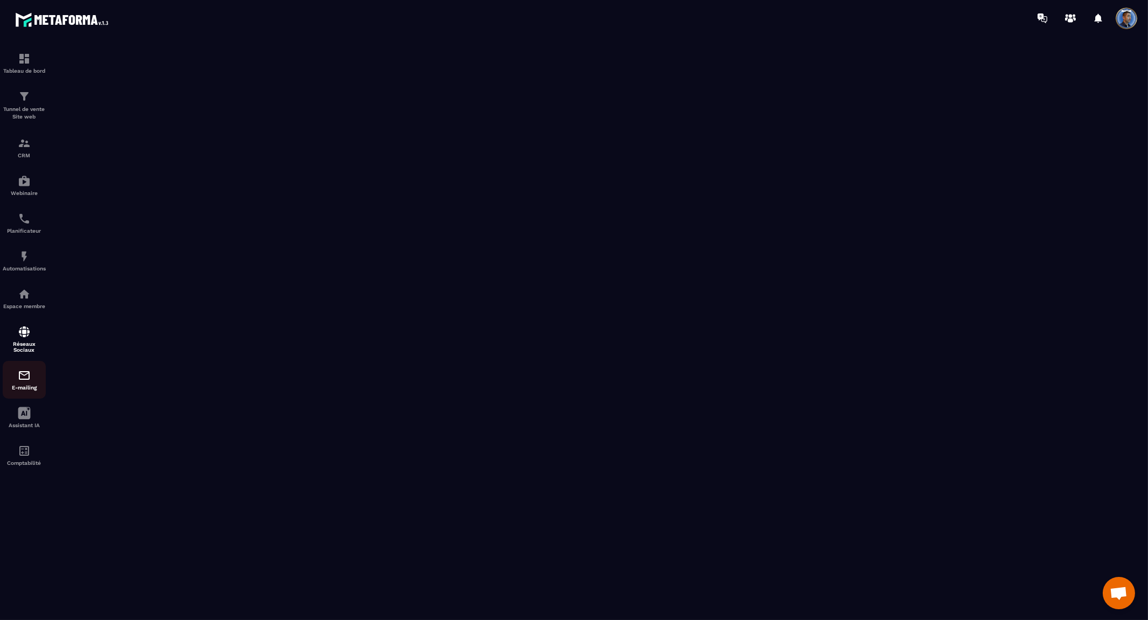
click at [25, 382] on img at bounding box center [24, 375] width 13 height 13
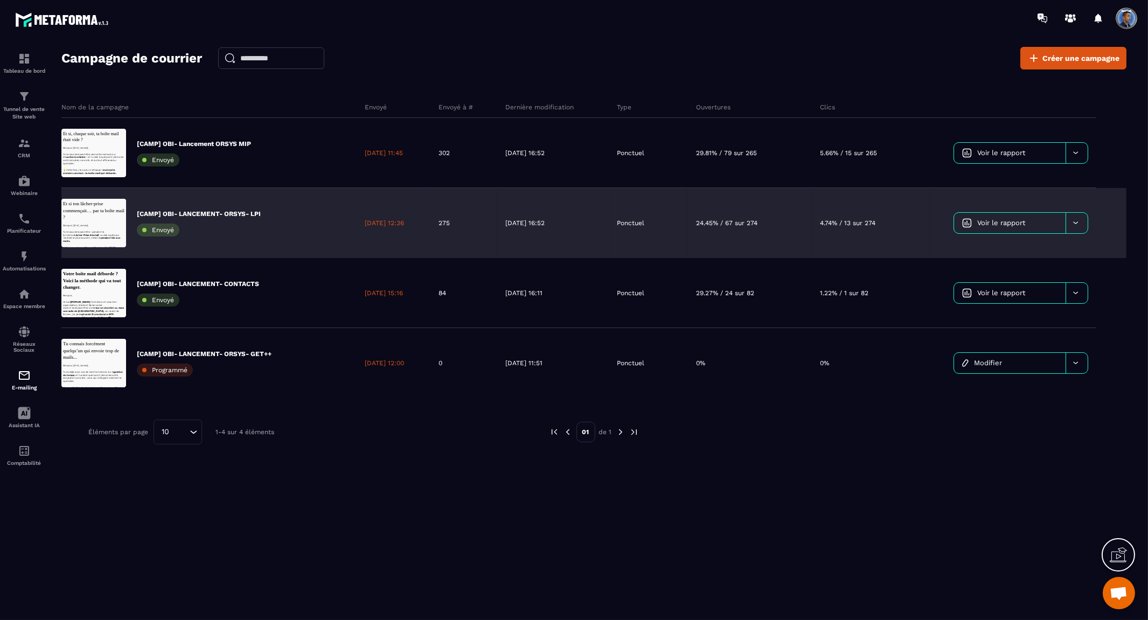
click at [415, 219] on div "14/10/2025 12:36" at bounding box center [393, 223] width 73 height 70
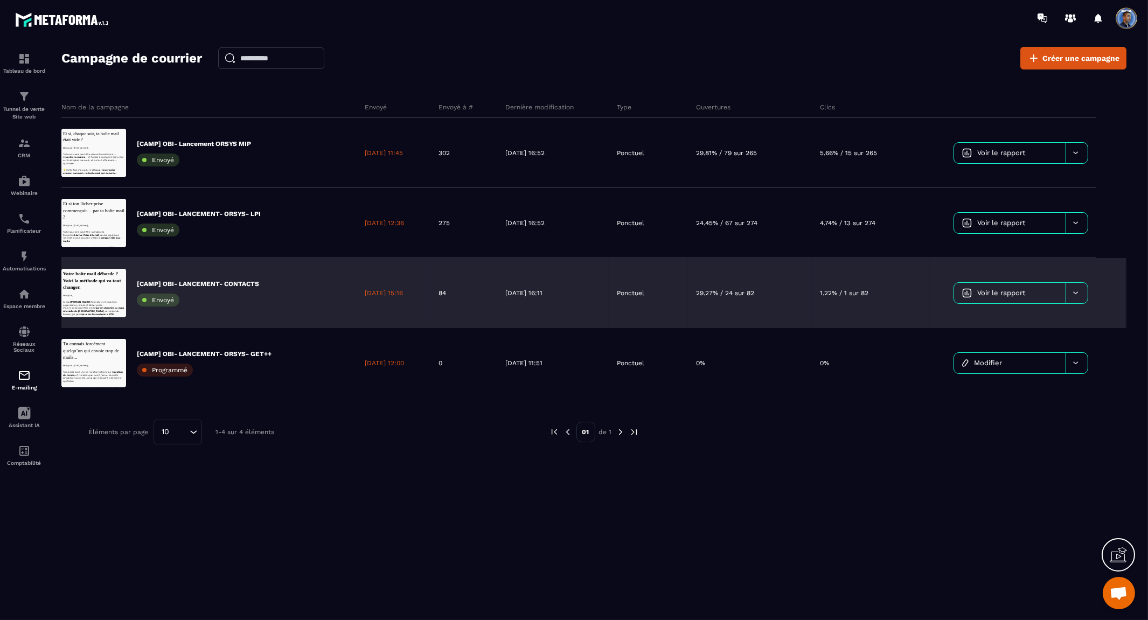
click at [970, 290] on img at bounding box center [967, 293] width 10 height 10
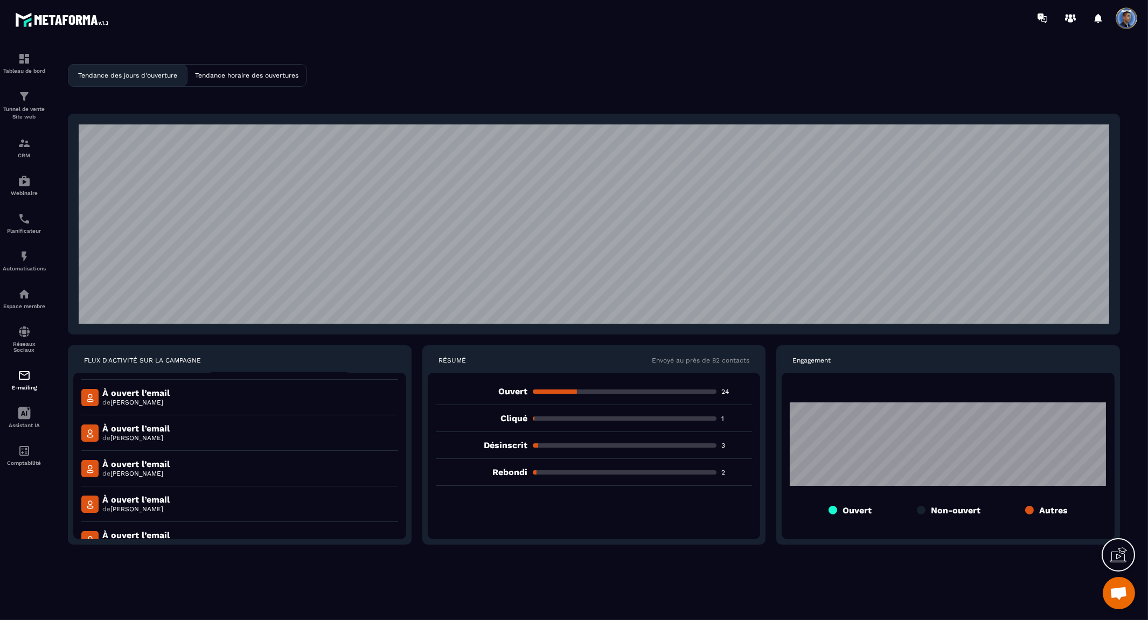
scroll to position [575, 0]
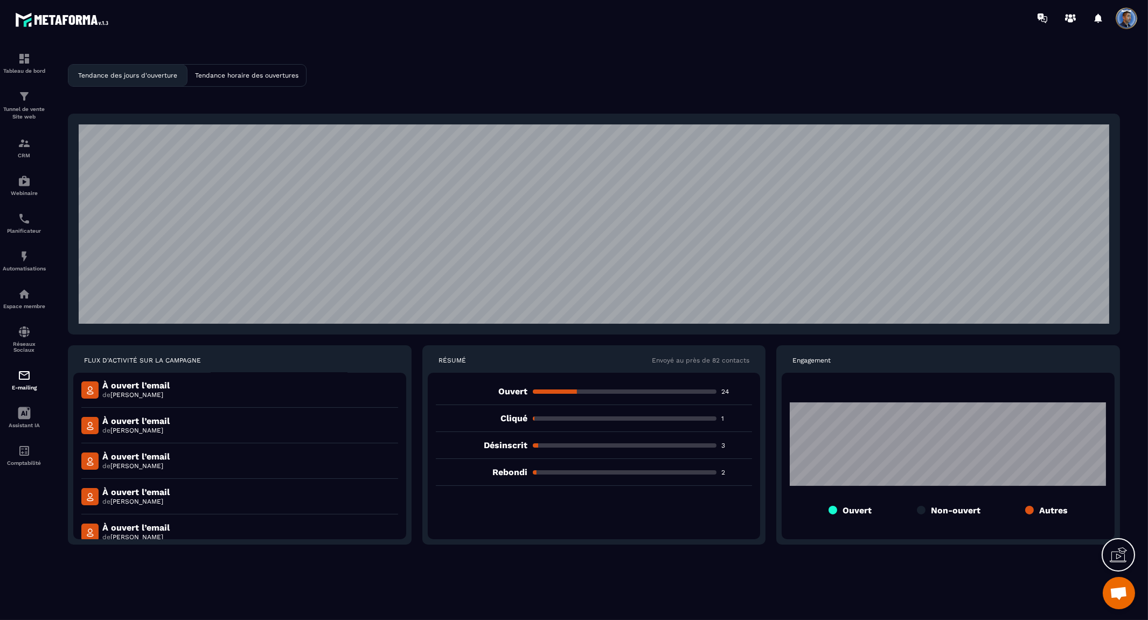
click at [120, 424] on p "À ouvert l’email" at bounding box center [135, 421] width 67 height 10
click at [87, 426] on img at bounding box center [89, 425] width 17 height 17
click at [122, 426] on p "À ouvert l’email" at bounding box center [135, 421] width 67 height 10
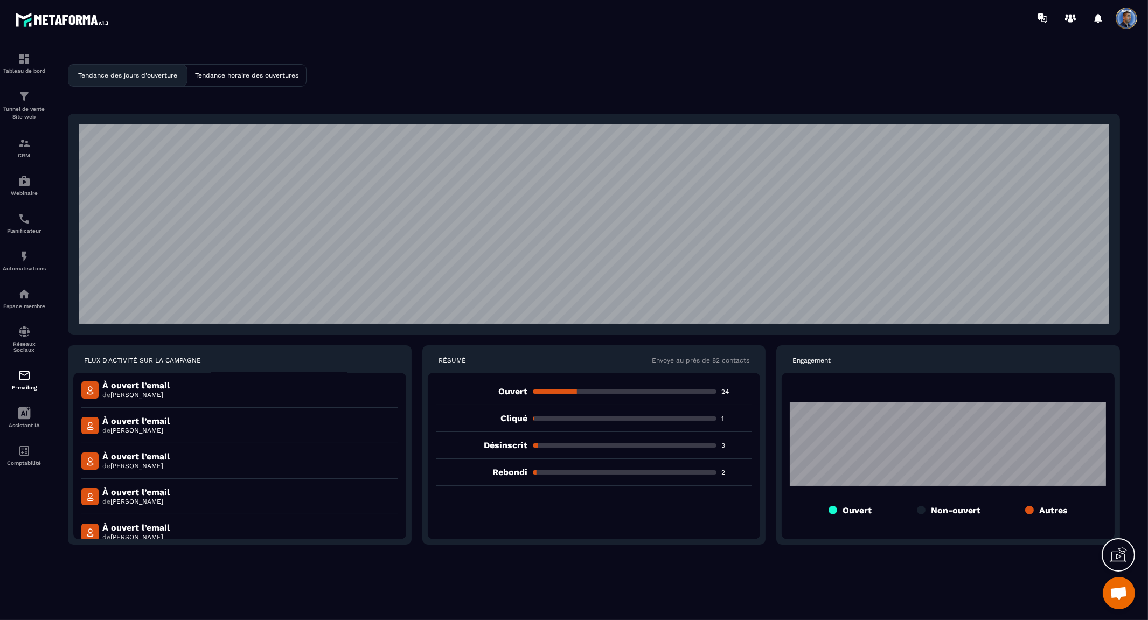
click at [141, 429] on span "Aurélie BOCK" at bounding box center [136, 431] width 53 height 8
click at [184, 429] on div "À ouvert l’email de Aurélie BOCK" at bounding box center [239, 426] width 317 height 36
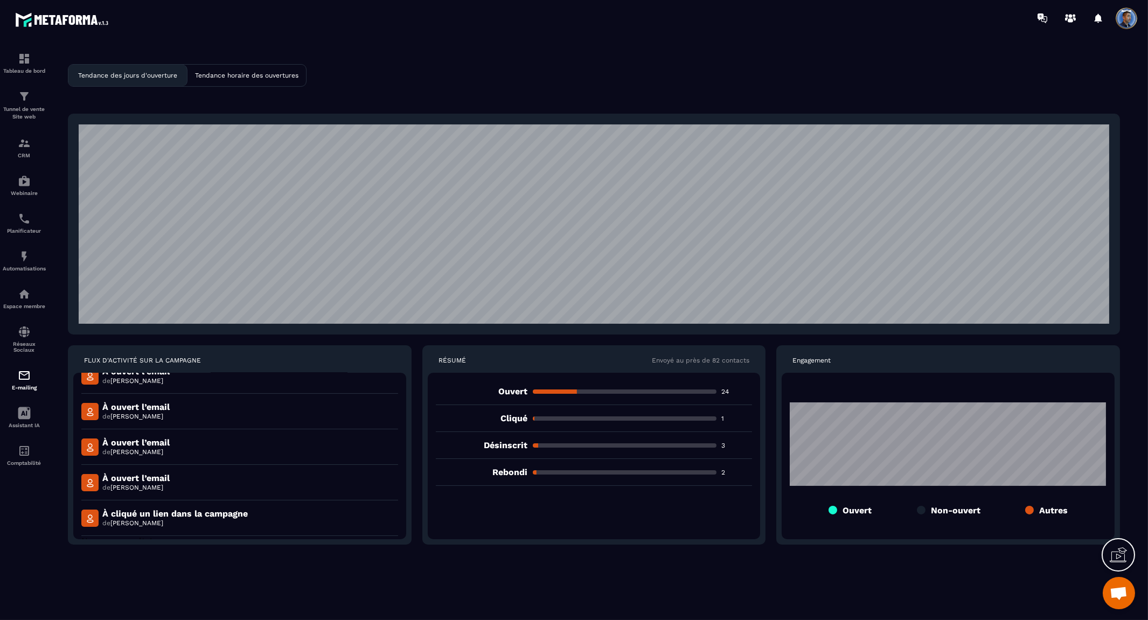
scroll to position [753, 0]
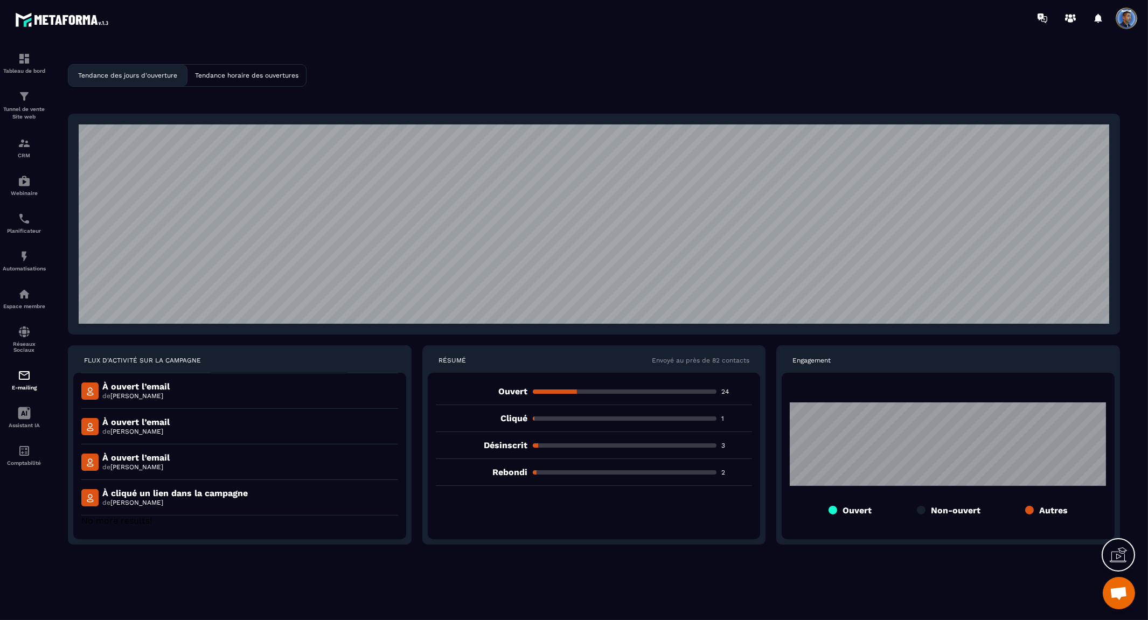
click at [159, 505] on span "Sophie BEAUPRE" at bounding box center [136, 503] width 53 height 8
click at [124, 501] on span "Sophie BEAUPRE" at bounding box center [136, 503] width 53 height 8
drag, startPoint x: 124, startPoint y: 501, endPoint x: 142, endPoint y: 501, distance: 17.8
click at [142, 501] on span "Sophie BEAUPRE" at bounding box center [136, 503] width 53 height 8
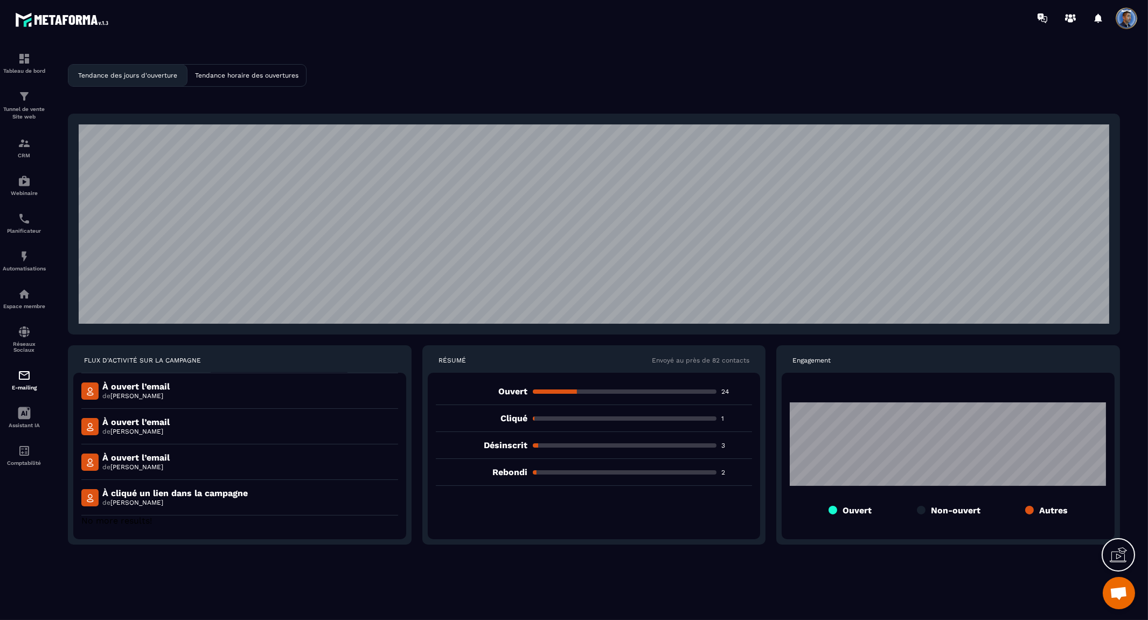
copy span "Sophie BEAUPRE"
click at [24, 147] on img at bounding box center [24, 143] width 13 height 13
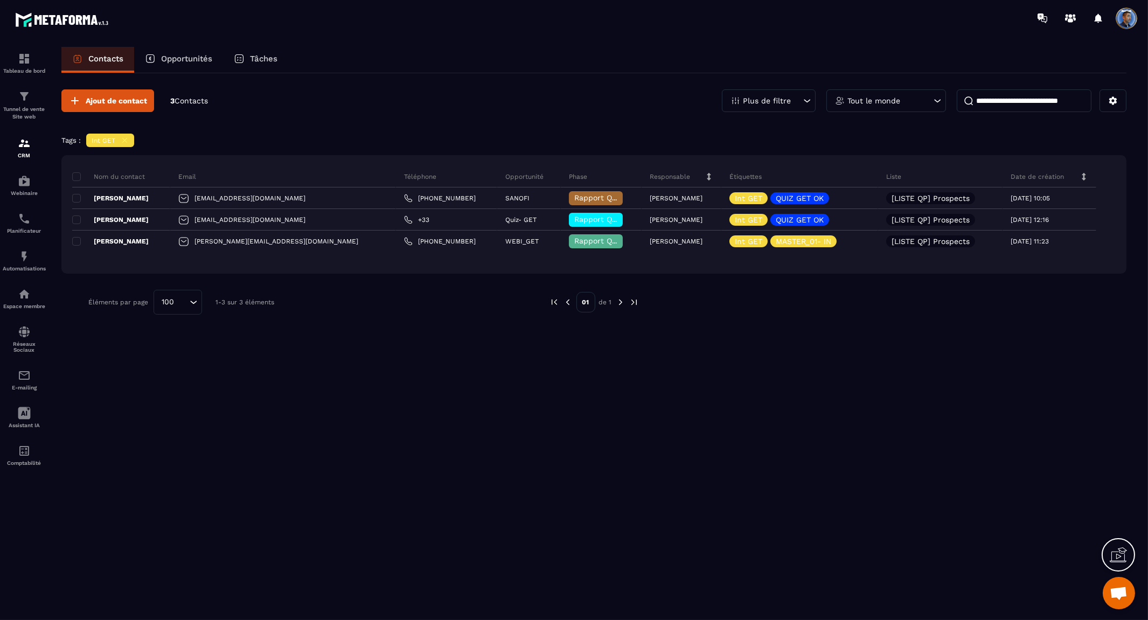
click at [799, 96] on div "Plus de filtre" at bounding box center [769, 100] width 94 height 23
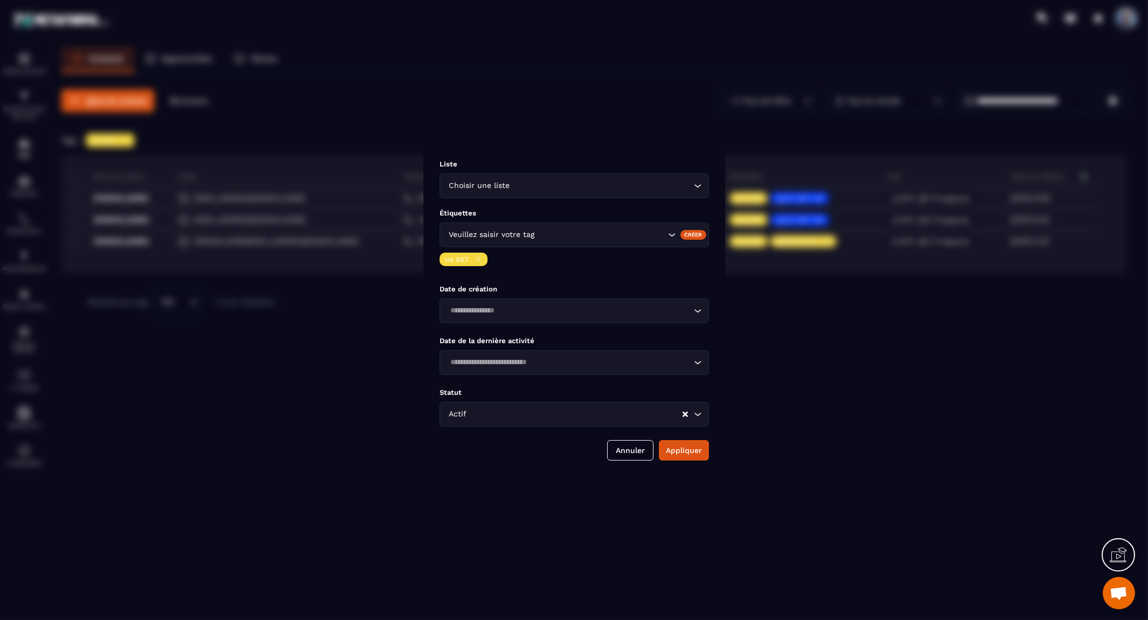
click at [480, 259] on icon "Modal window" at bounding box center [478, 259] width 8 height 8
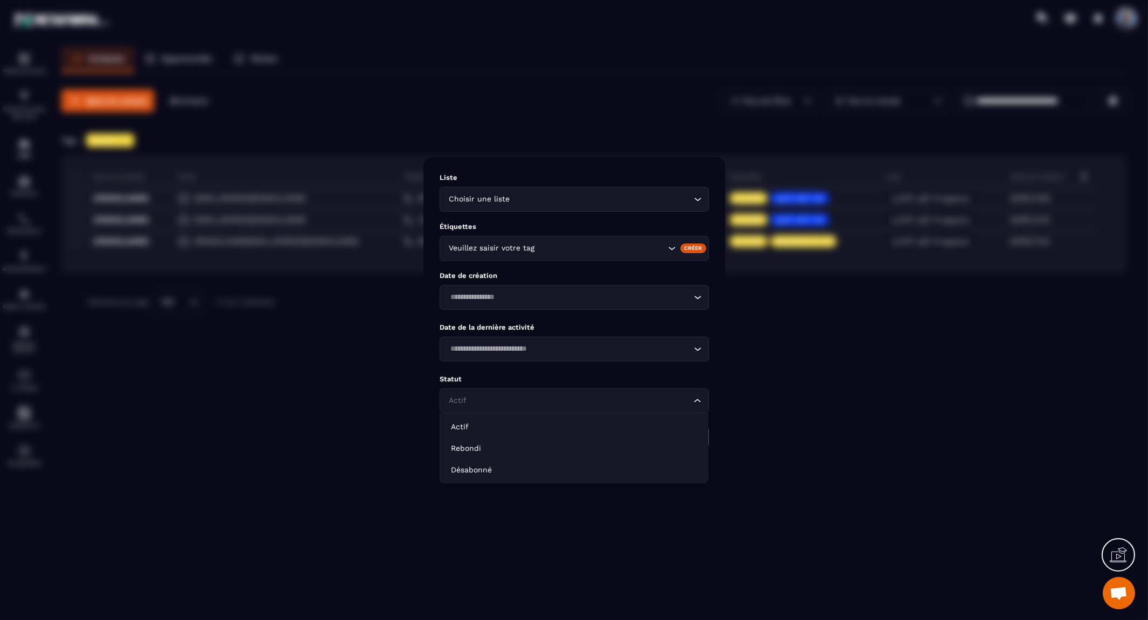
click at [676, 406] on input "Search for option" at bounding box center [569, 401] width 245 height 12
click at [615, 441] on li "Rebondi" at bounding box center [574, 449] width 268 height 22
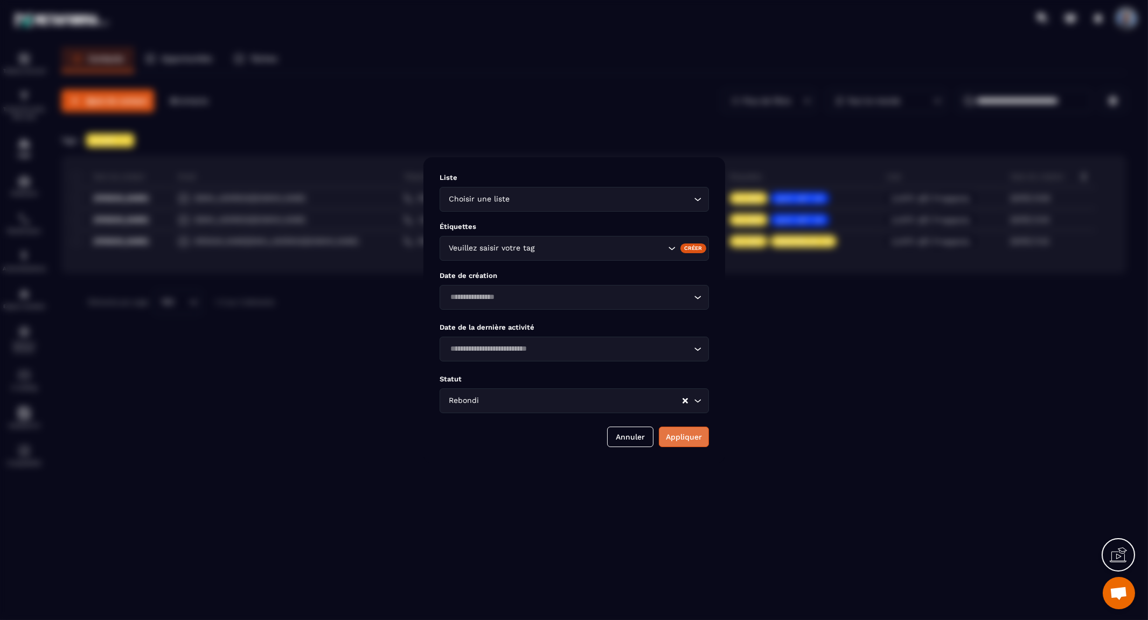
click at [703, 432] on button "Appliquer" at bounding box center [684, 437] width 50 height 20
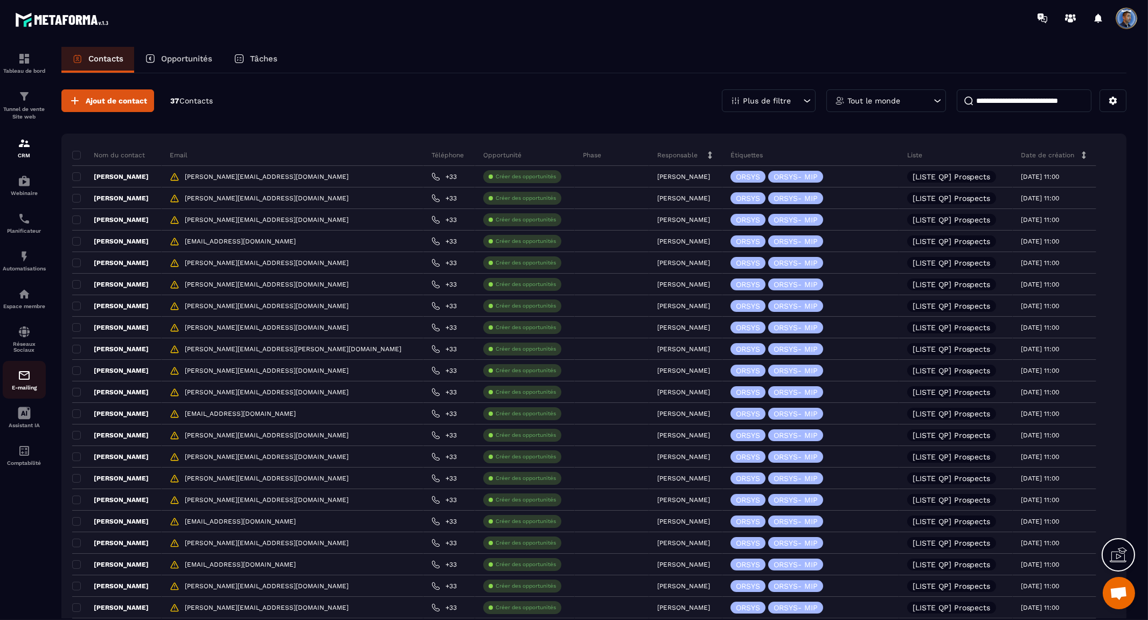
click at [29, 378] on img at bounding box center [24, 375] width 13 height 13
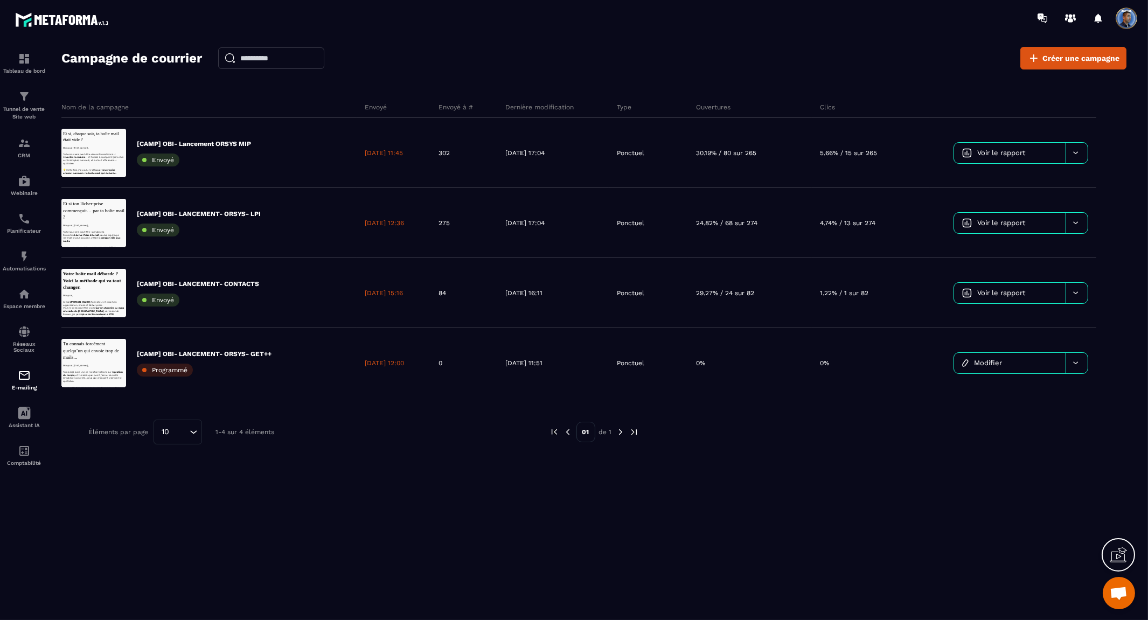
drag, startPoint x: 689, startPoint y: 516, endPoint x: 676, endPoint y: 502, distance: 18.3
click at [689, 511] on div "Nom de la campagne Envoyé Envoyé à # Dernière modification Type Ouvertures Clic…" at bounding box center [593, 311] width 1065 height 451
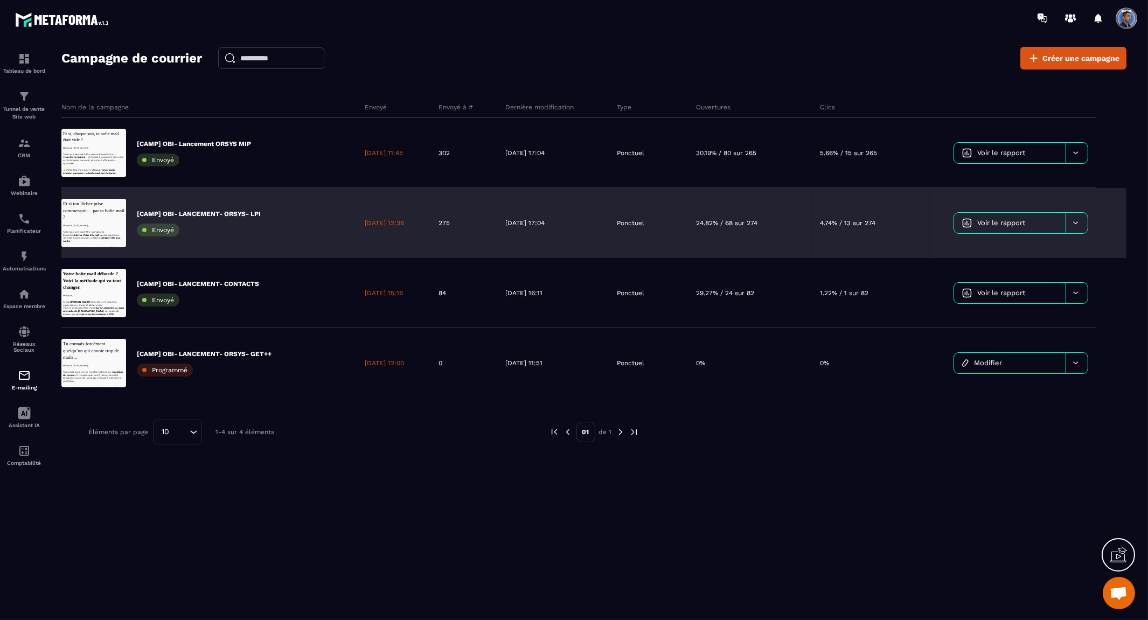
click at [1079, 224] on icon at bounding box center [1076, 223] width 8 height 8
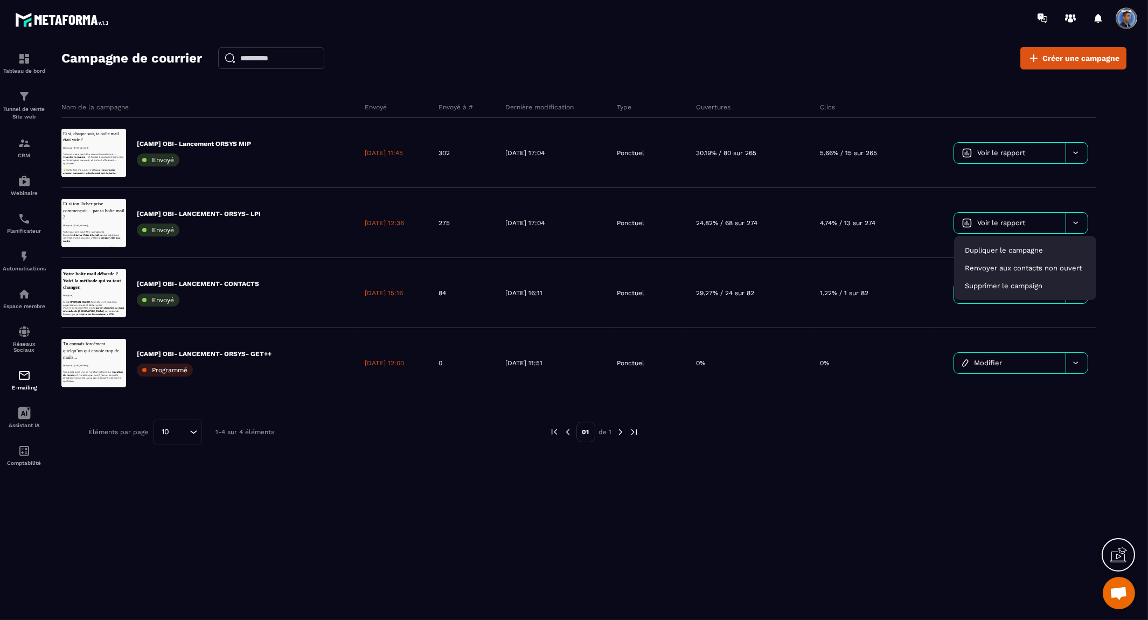
click at [780, 448] on div "Nom de la campagne Envoyé Envoyé à # Dernière modification Type Ouvertures Clic…" at bounding box center [593, 299] width 1065 height 426
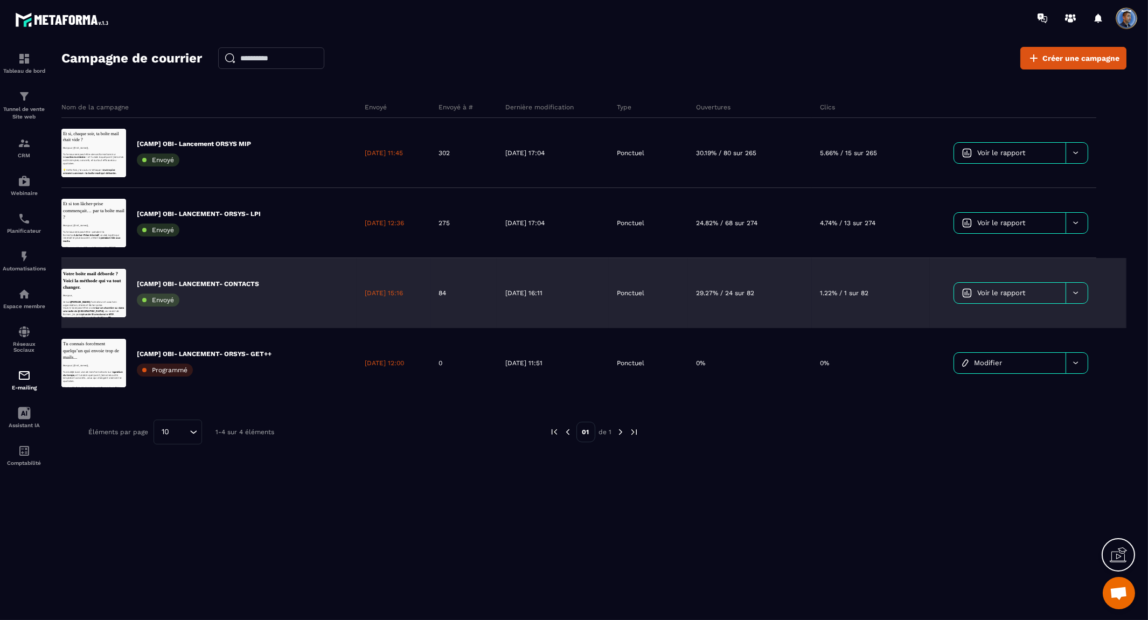
click at [235, 290] on div "[CAMP] OBI- LANCEMENT- CONTACTS Envoyé" at bounding box center [198, 293] width 122 height 27
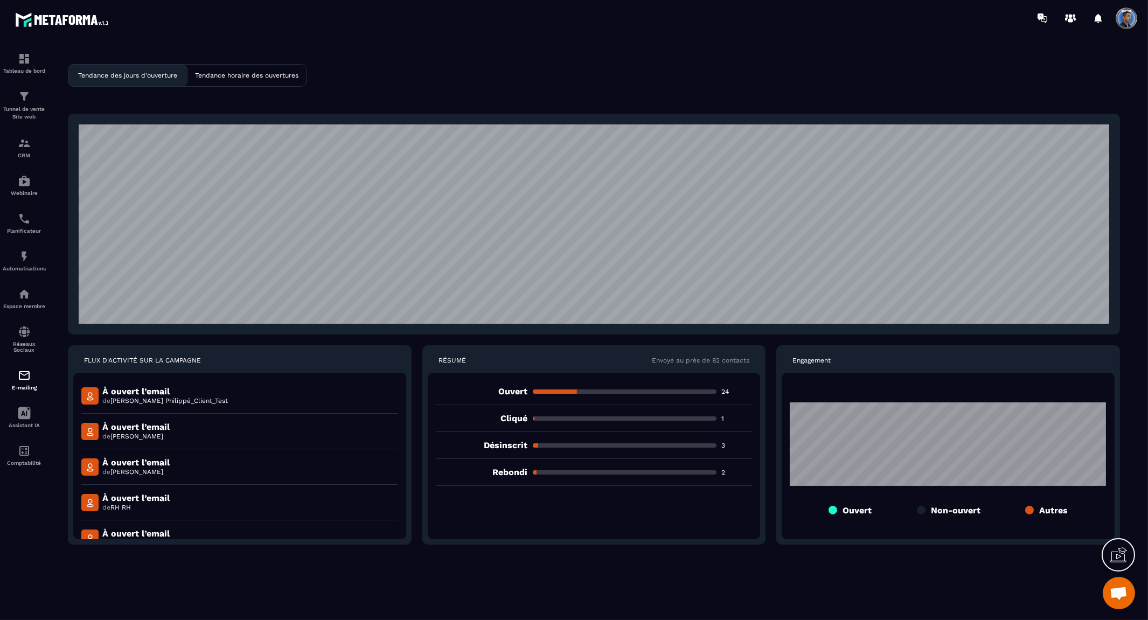
click at [252, 72] on p "Tendance horaire des ouvertures" at bounding box center [246, 76] width 103 height 8
click at [151, 68] on div "Tendance des jours d'ouverture" at bounding box center [127, 76] width 119 height 22
drag, startPoint x: 429, startPoint y: 77, endPoint x: 239, endPoint y: 110, distance: 193.6
click at [429, 78] on div "Tendance des jours d'ouverture Tendance horaire des ouvertures FLUX D'ACTIVITÉ …" at bounding box center [594, 338] width 1087 height 583
click at [26, 376] on img at bounding box center [24, 375] width 13 height 13
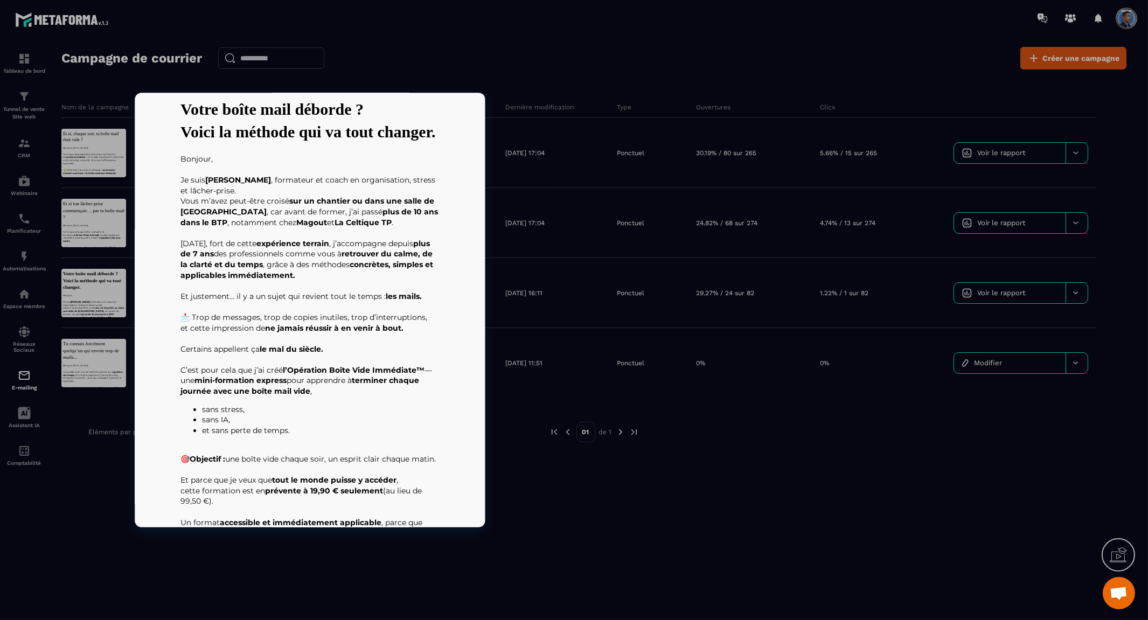
click at [112, 294] on div at bounding box center [93, 293] width 65 height 48
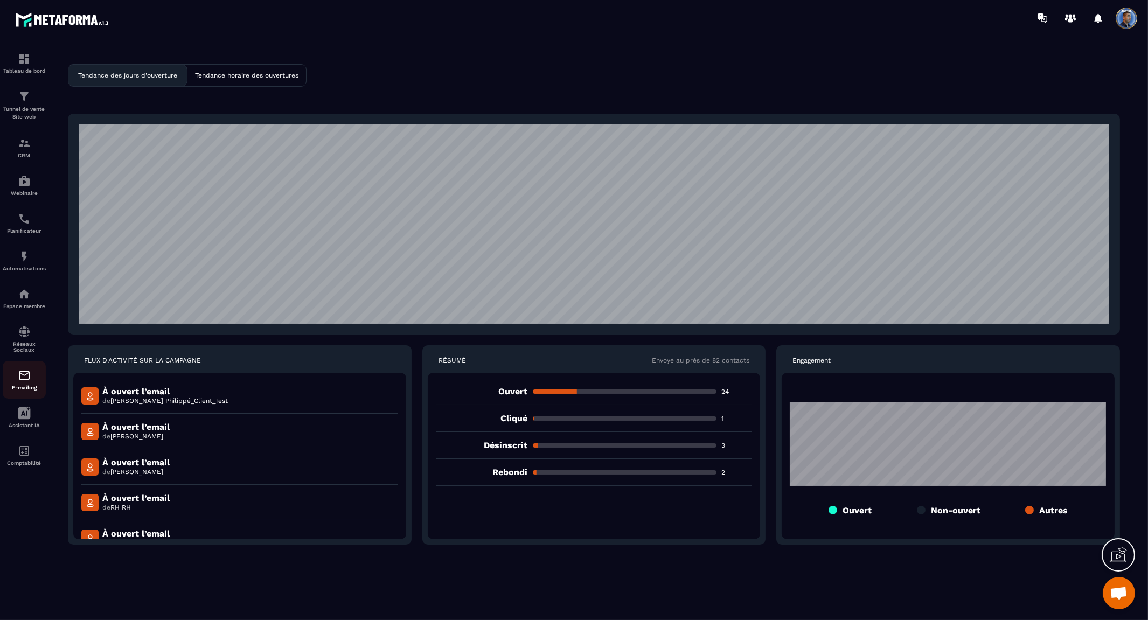
click at [32, 382] on div "E-mailing" at bounding box center [24, 380] width 43 height 22
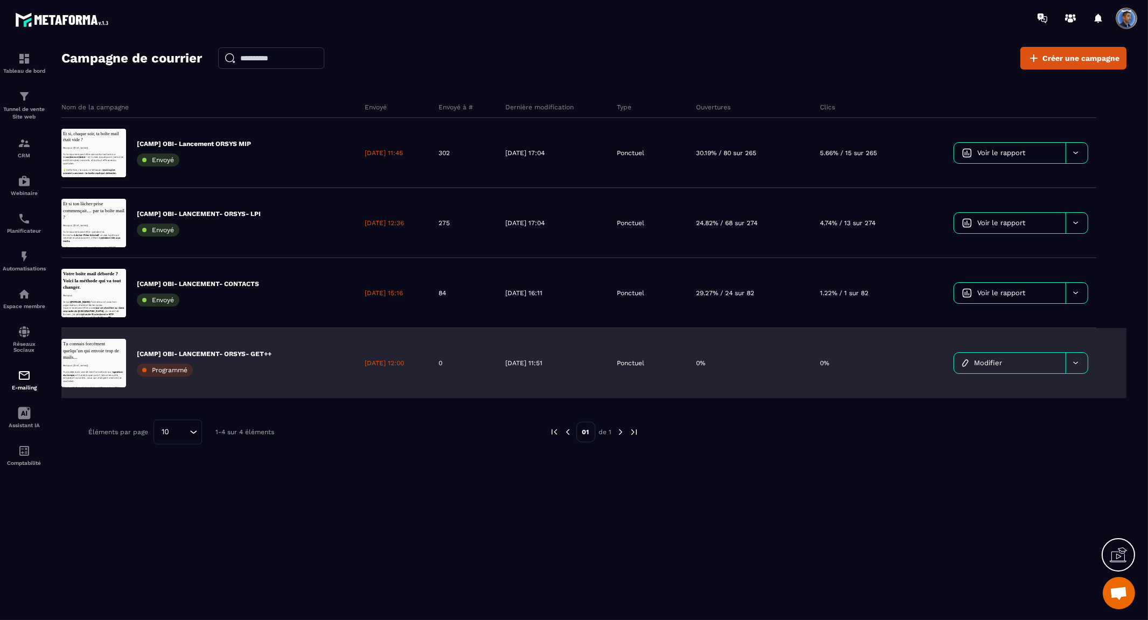
click at [233, 353] on p "[CAMP] OBI- LANCEMENT- ORSYS- GET++" at bounding box center [204, 354] width 135 height 9
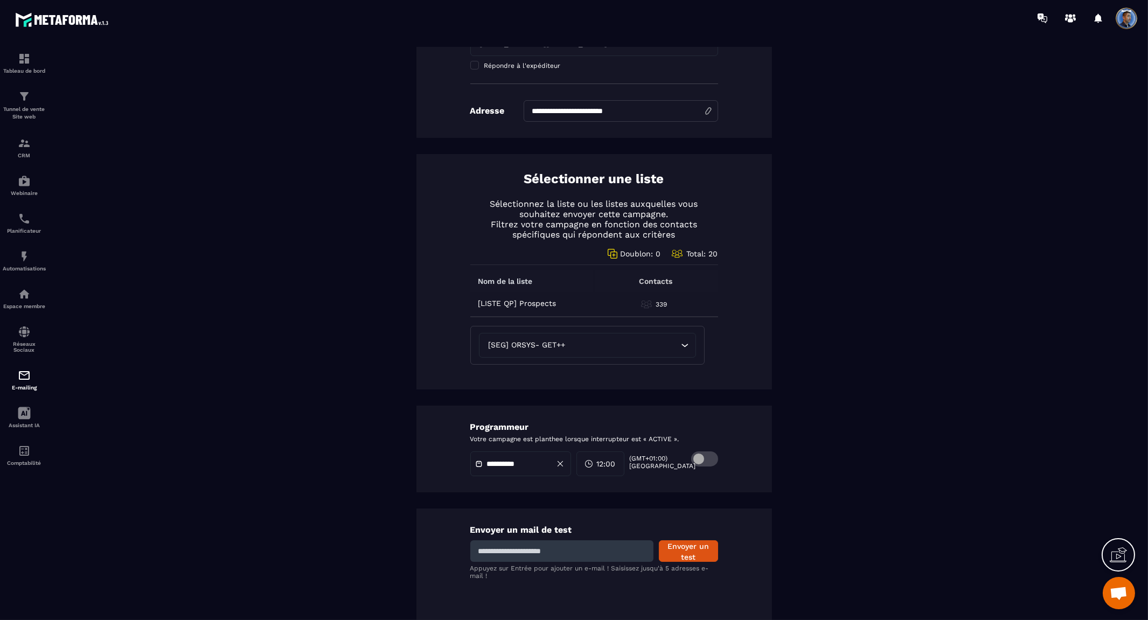
scroll to position [359, 0]
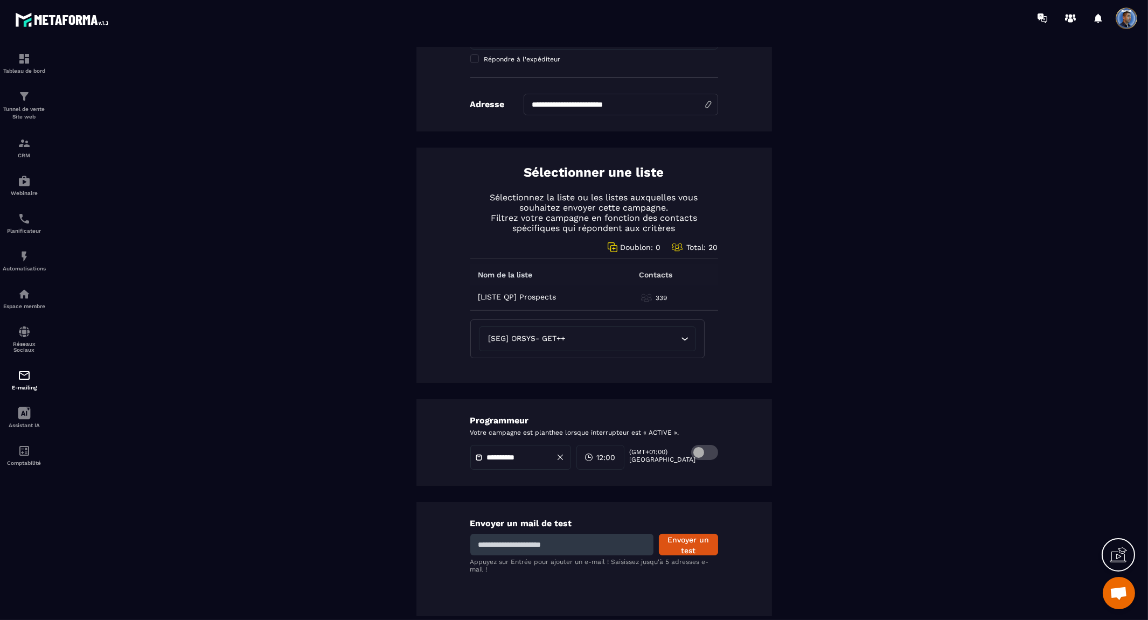
click at [682, 339] on icon "Search for option" at bounding box center [685, 338] width 6 height 3
click at [518, 334] on span "[SEG] ORSYS- GET++" at bounding box center [527, 339] width 82 height 12
click at [682, 339] on icon "Search for option" at bounding box center [685, 338] width 6 height 3
click at [680, 342] on icon "Search for option" at bounding box center [685, 339] width 11 height 11
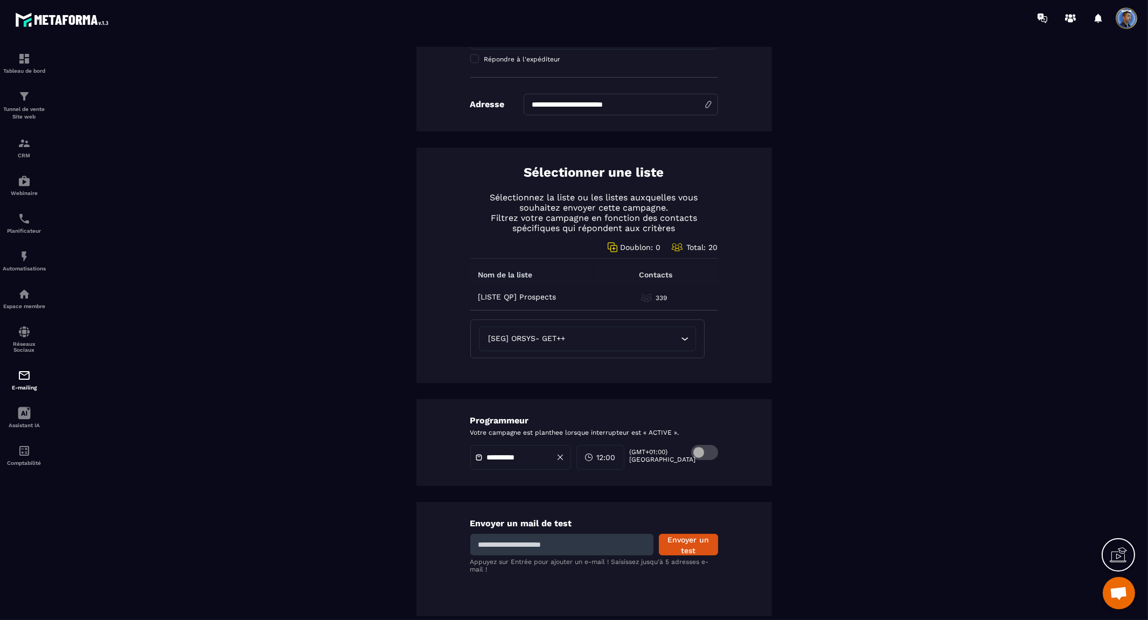
click at [539, 338] on span "[SEG] ORSYS- GET++" at bounding box center [527, 339] width 82 height 12
click at [515, 338] on span "[SEG] ORSYS- GET++" at bounding box center [527, 339] width 82 height 12
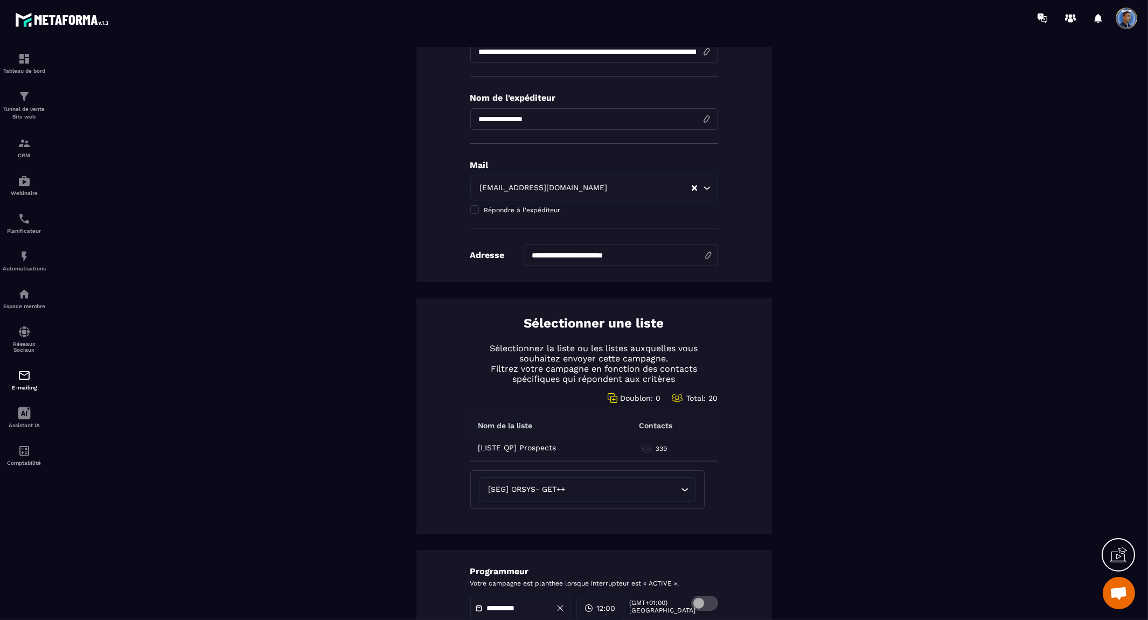
scroll to position [179, 0]
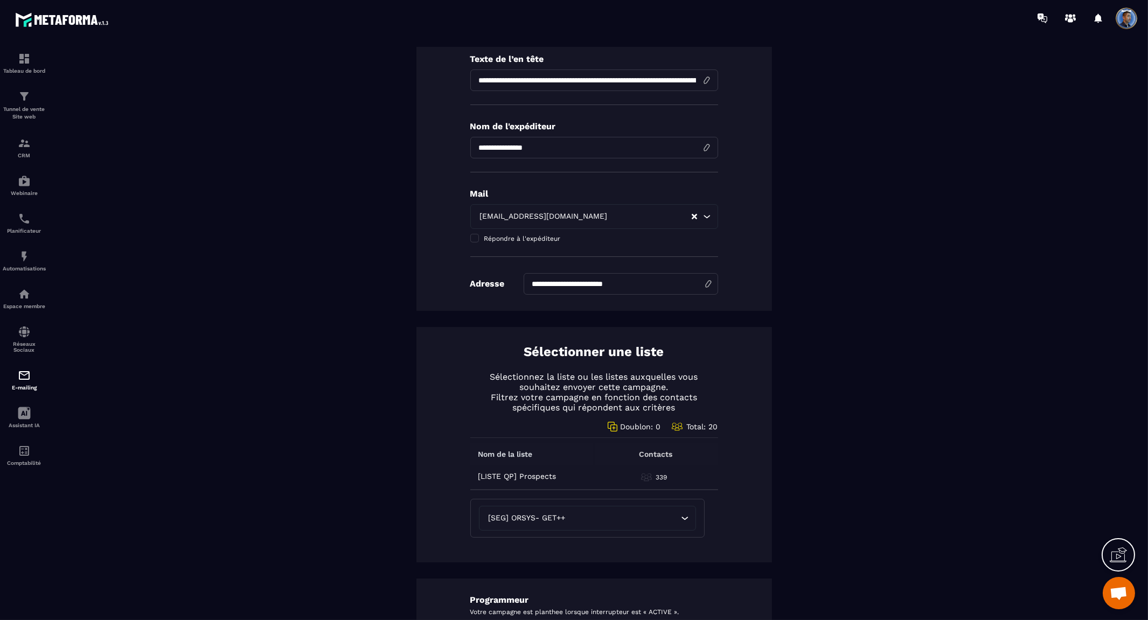
click at [734, 427] on div "Sélectionner une liste Sélectionnez la liste ou les listes auxquelles vous souh…" at bounding box center [595, 444] width 356 height 235
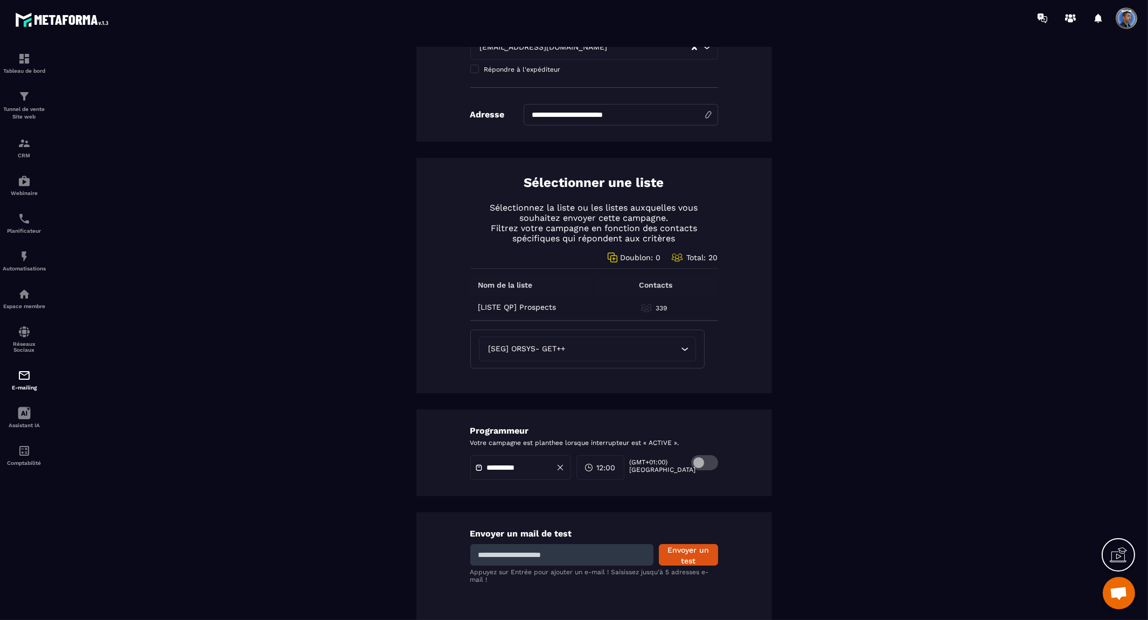
scroll to position [359, 0]
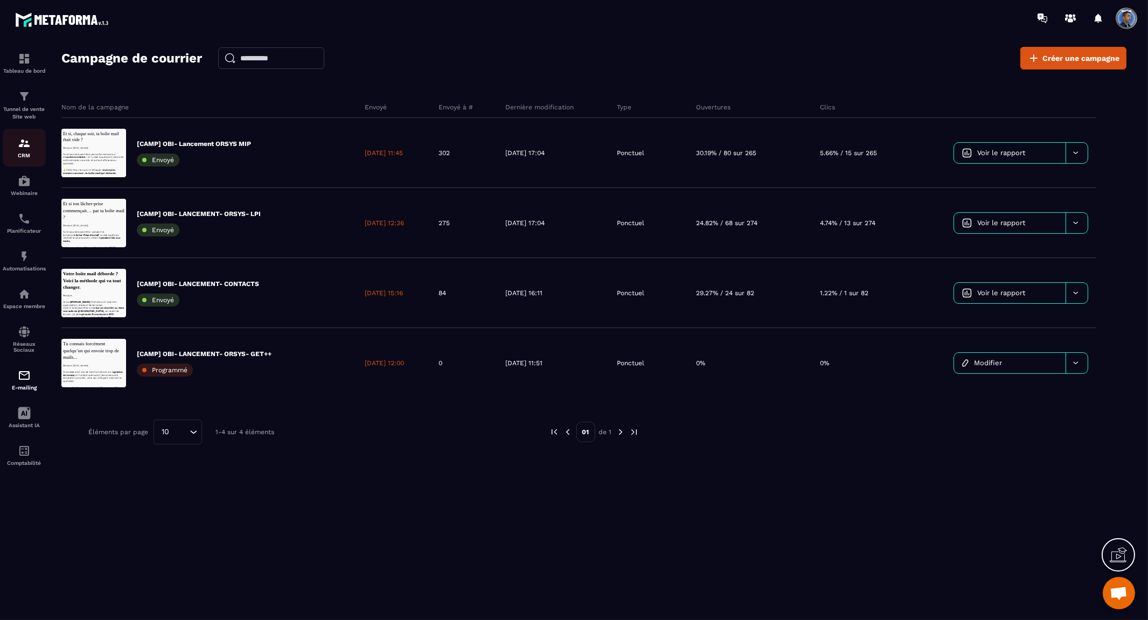
click at [23, 146] on img at bounding box center [24, 143] width 13 height 13
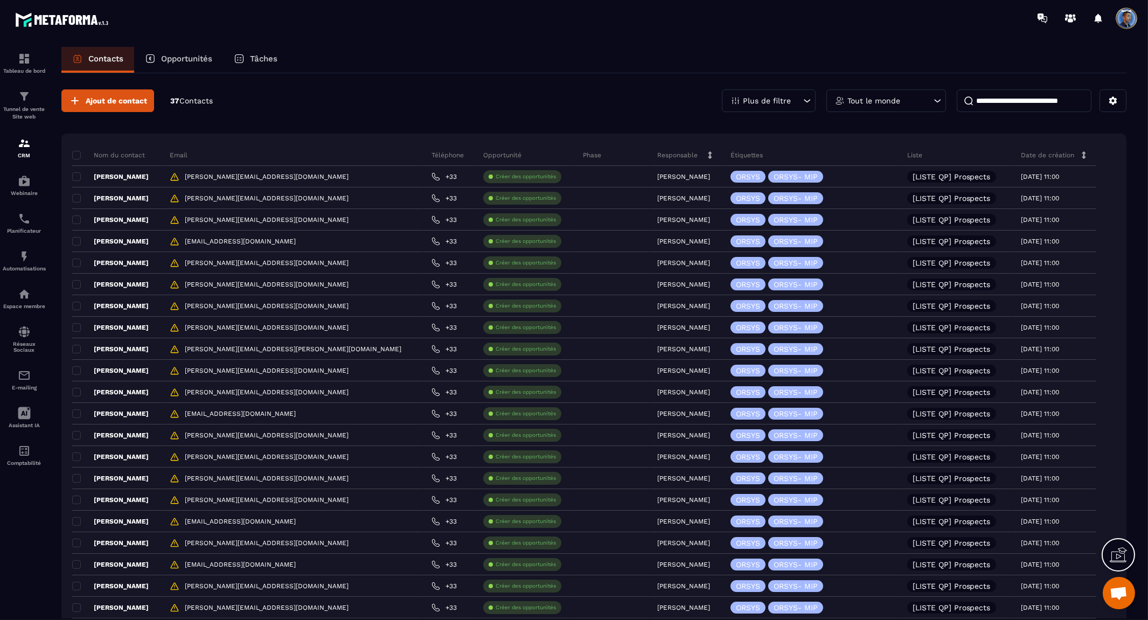
click at [800, 95] on div "Plus de filtre" at bounding box center [769, 100] width 94 height 23
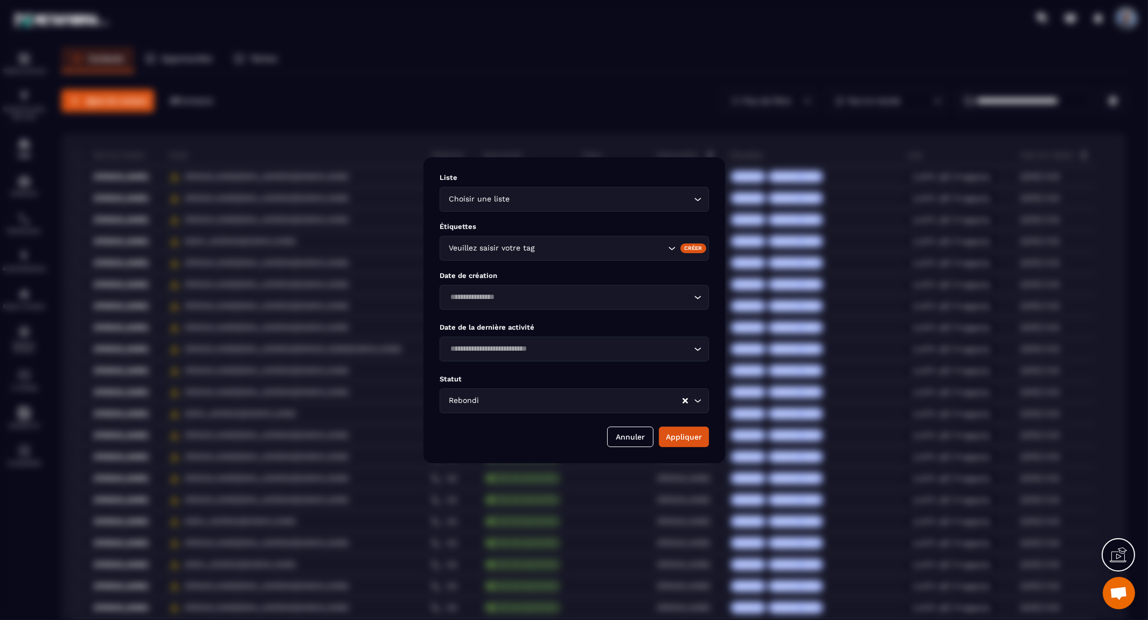
click at [671, 246] on icon "Search for option" at bounding box center [671, 248] width 11 height 11
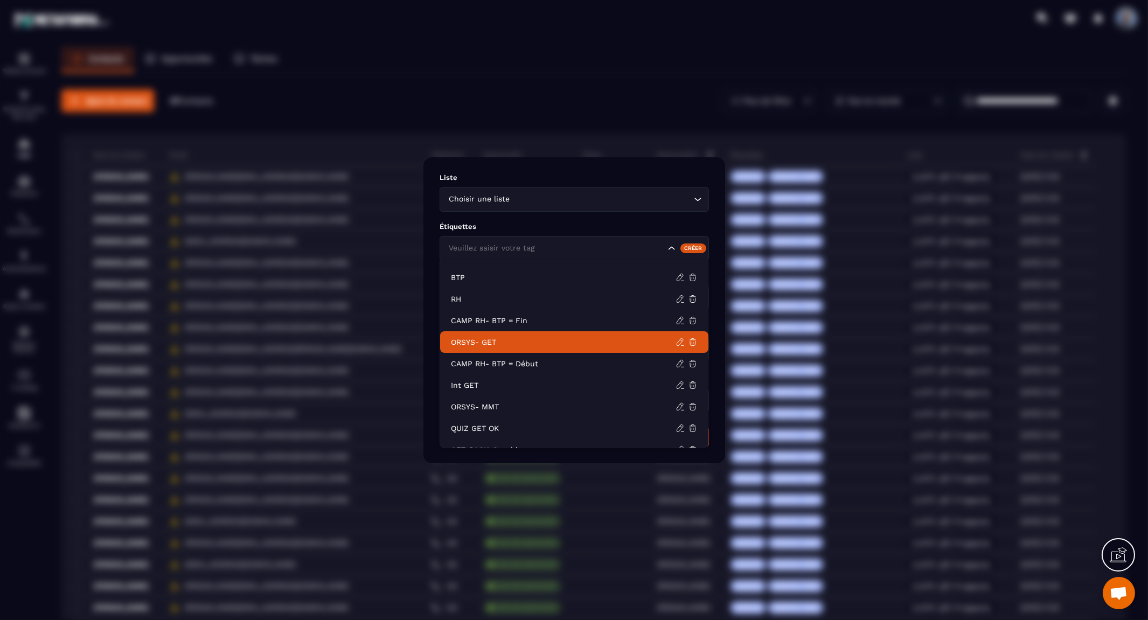
scroll to position [60, 0]
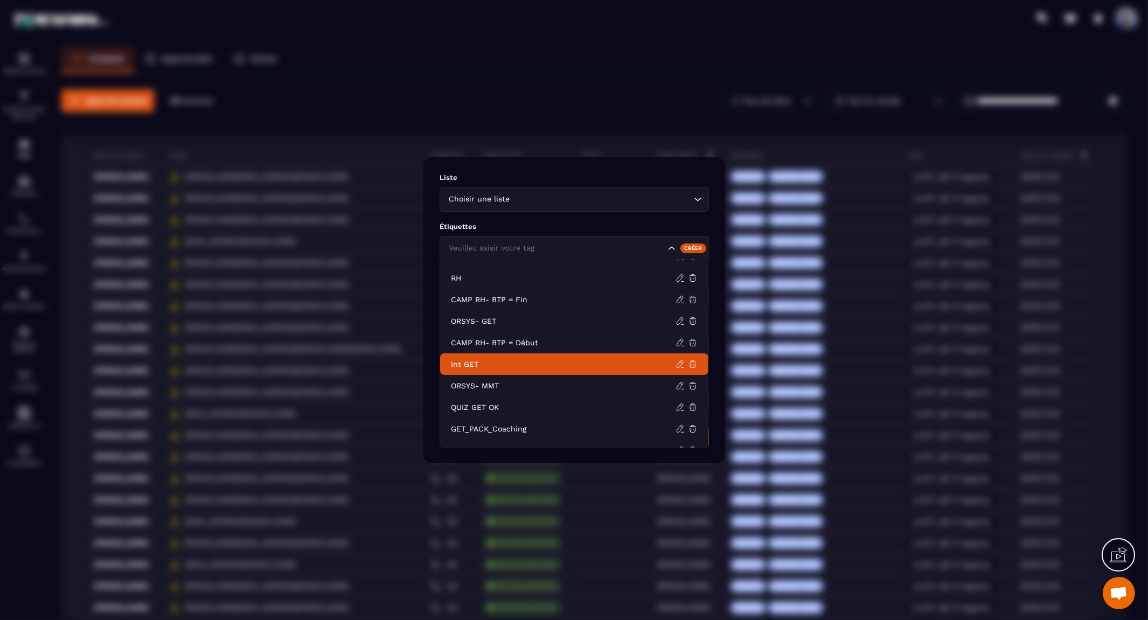
click at [587, 366] on p "Int GET" at bounding box center [563, 364] width 225 height 11
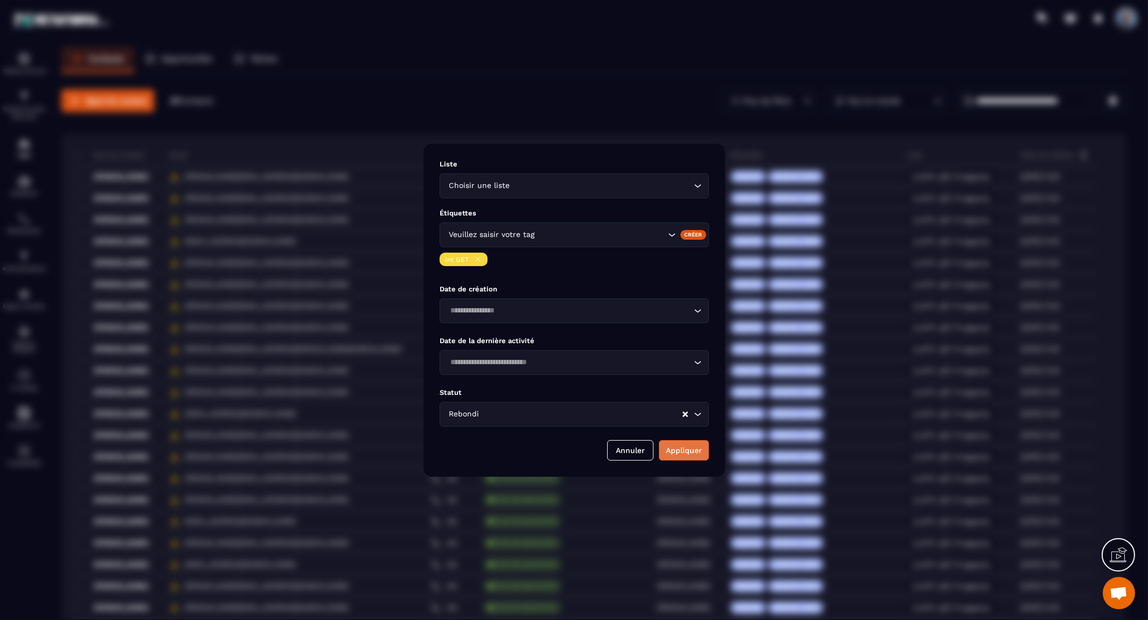
click at [676, 448] on button "Appliquer" at bounding box center [684, 450] width 50 height 20
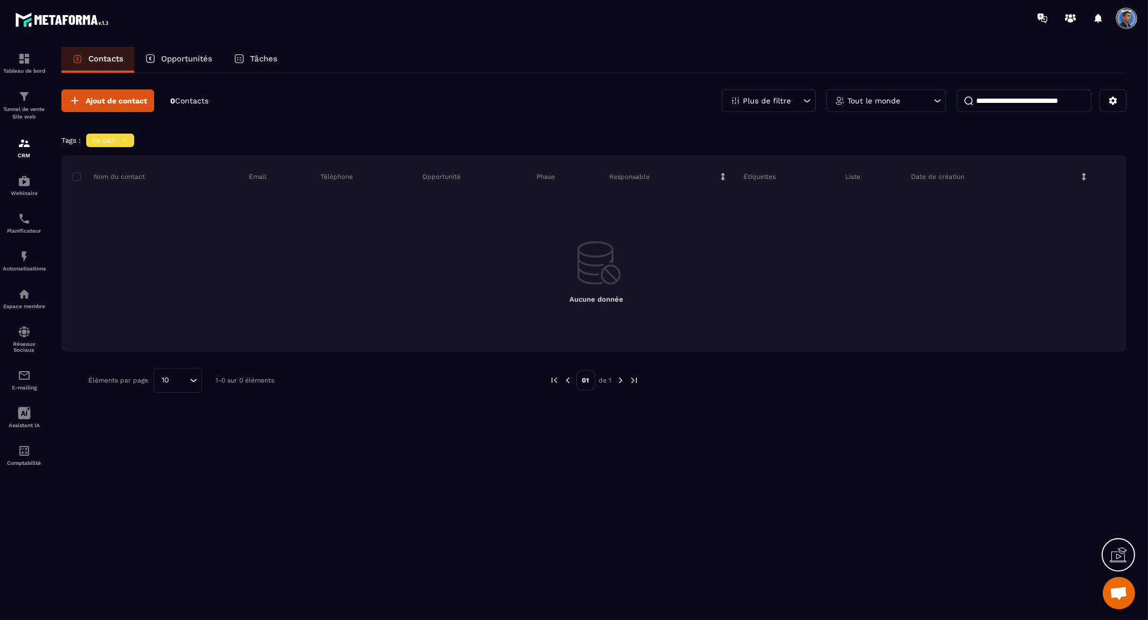
click at [803, 97] on icon at bounding box center [807, 100] width 11 height 11
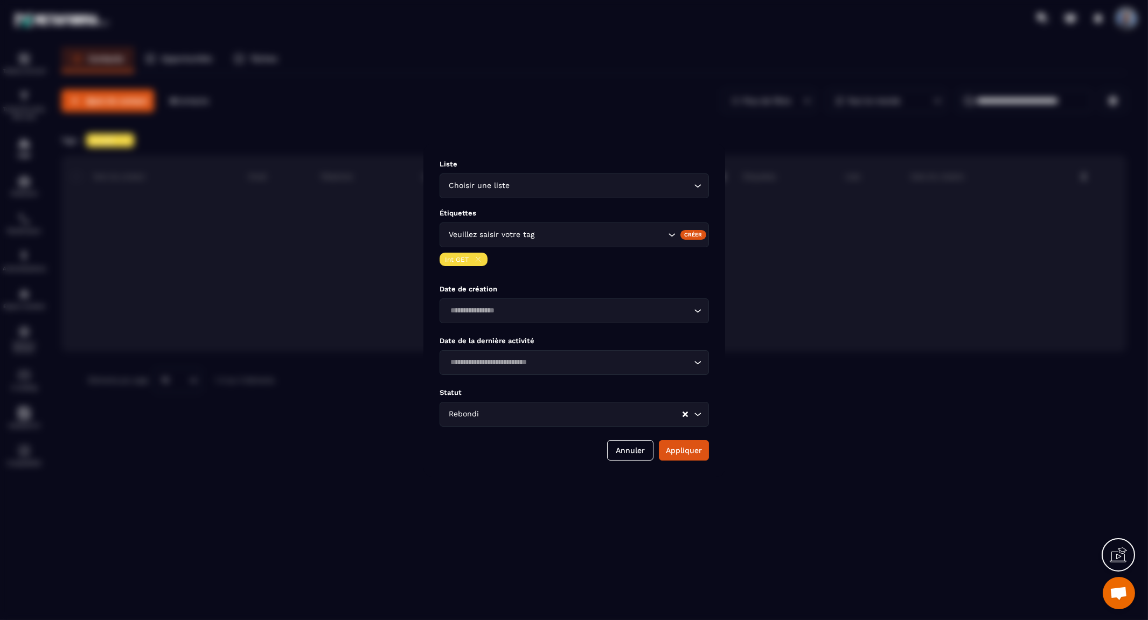
click at [683, 413] on icon "Clear Selected" at bounding box center [685, 413] width 5 height 5
click at [681, 453] on button "Appliquer" at bounding box center [684, 450] width 50 height 20
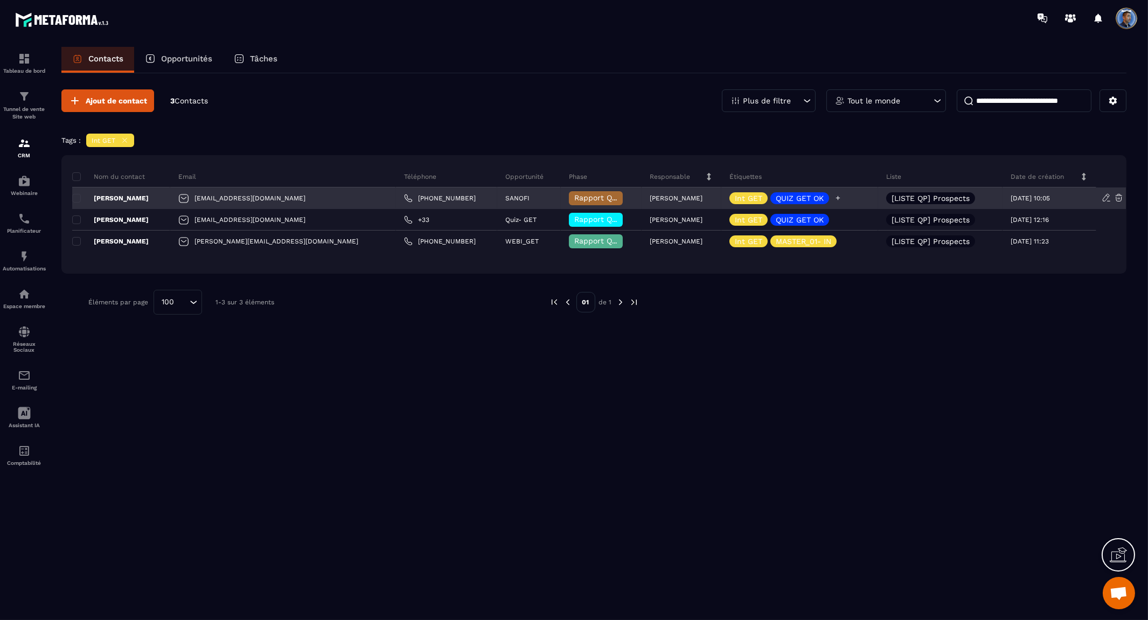
click at [735, 196] on p "Int GET" at bounding box center [748, 199] width 27 height 8
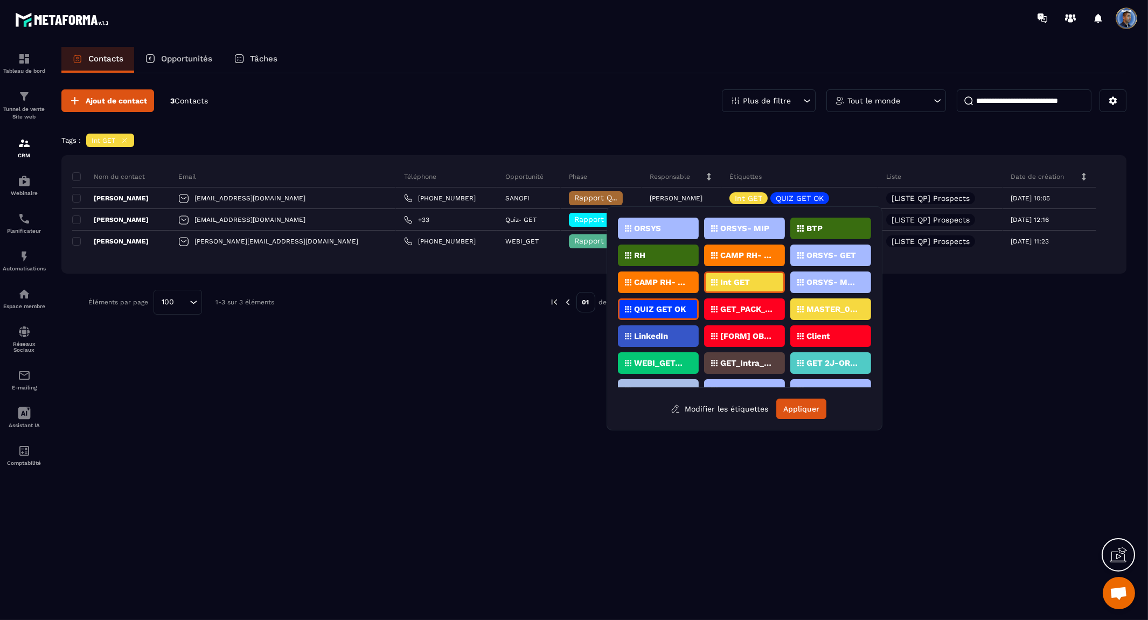
click at [744, 279] on p "Int GET" at bounding box center [735, 283] width 30 height 8
click at [742, 138] on div "Tags : Int GET" at bounding box center [593, 142] width 1065 height 16
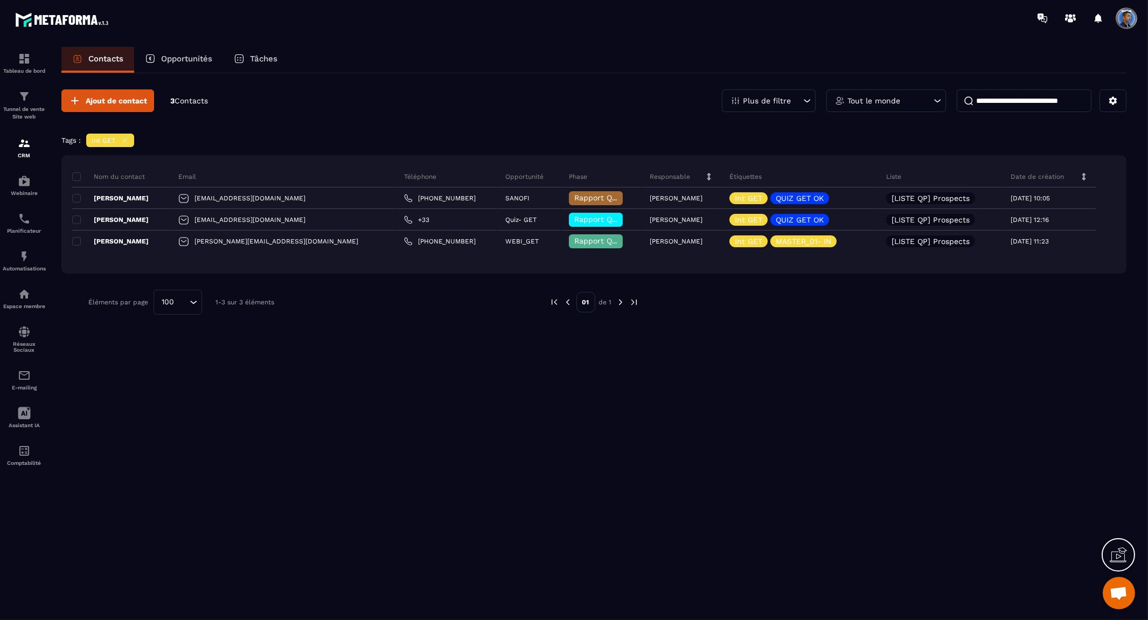
click at [999, 100] on input at bounding box center [1024, 100] width 135 height 23
click at [1111, 106] on button at bounding box center [1113, 100] width 27 height 23
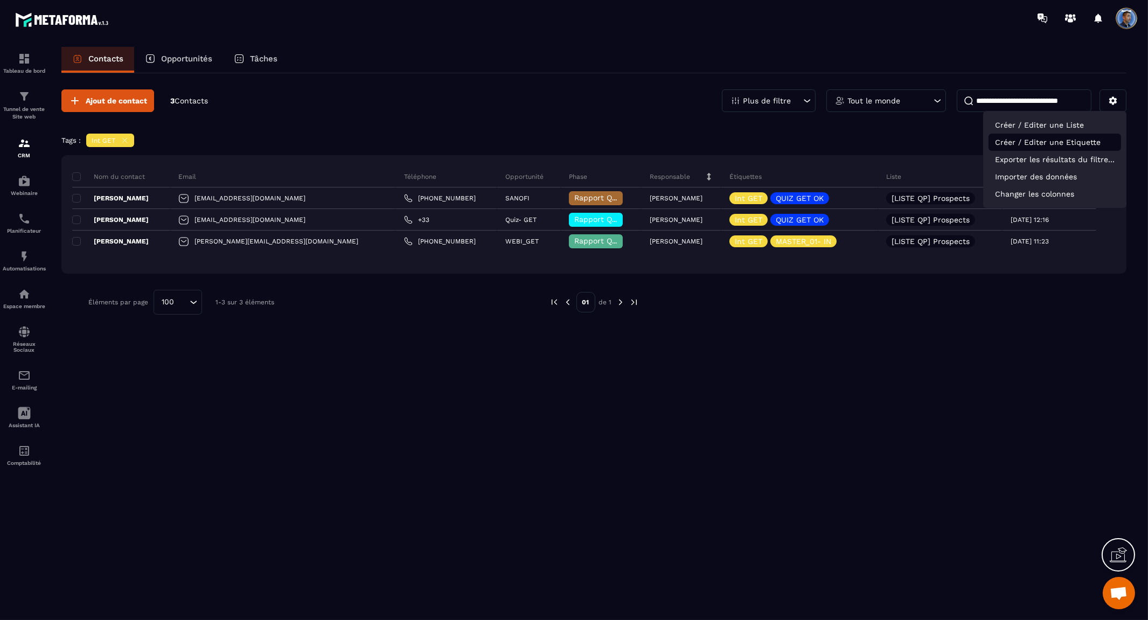
click at [1057, 142] on p "Créer / Editer une Etiquette" at bounding box center [1055, 142] width 133 height 17
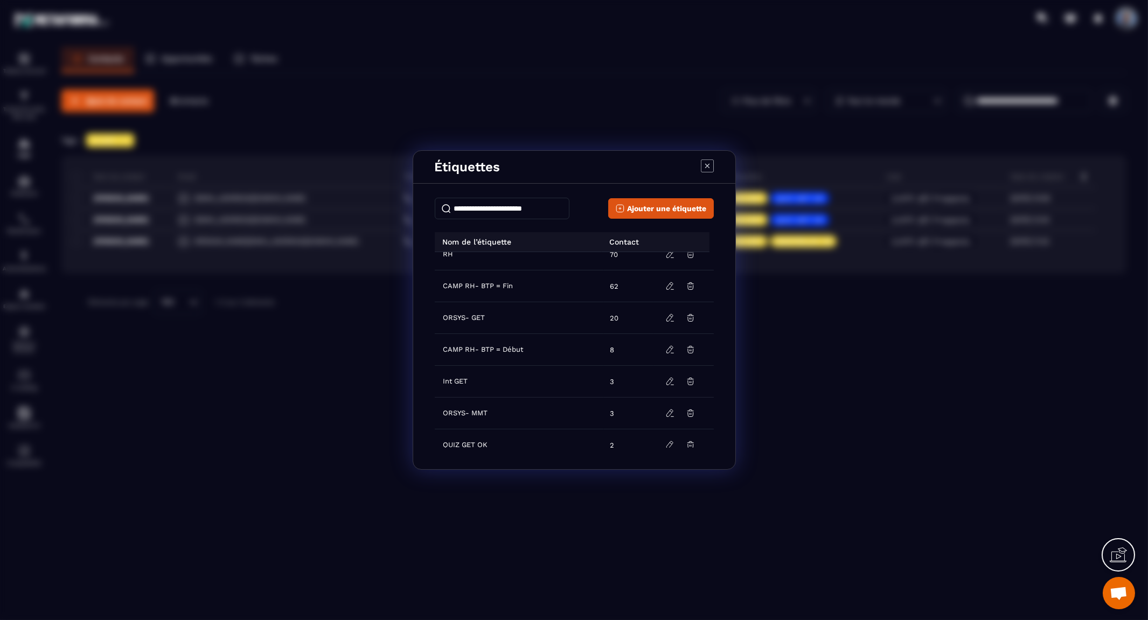
scroll to position [282, 0]
click at [686, 432] on icon "Modal window" at bounding box center [691, 432] width 10 height 10
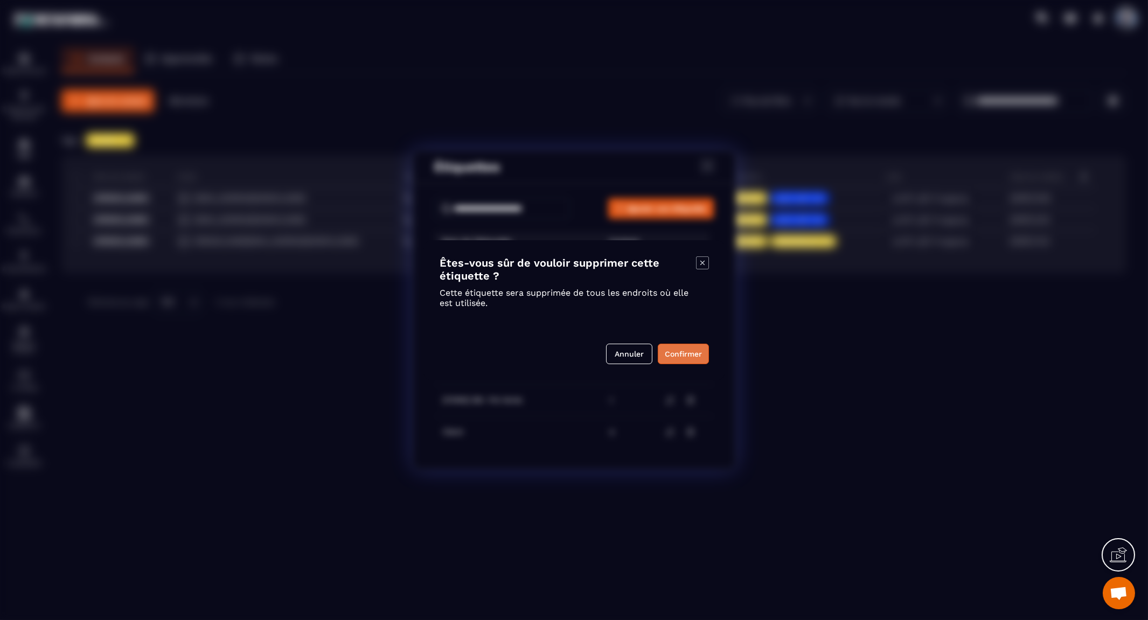
click at [681, 356] on button "Confirmer" at bounding box center [683, 354] width 51 height 20
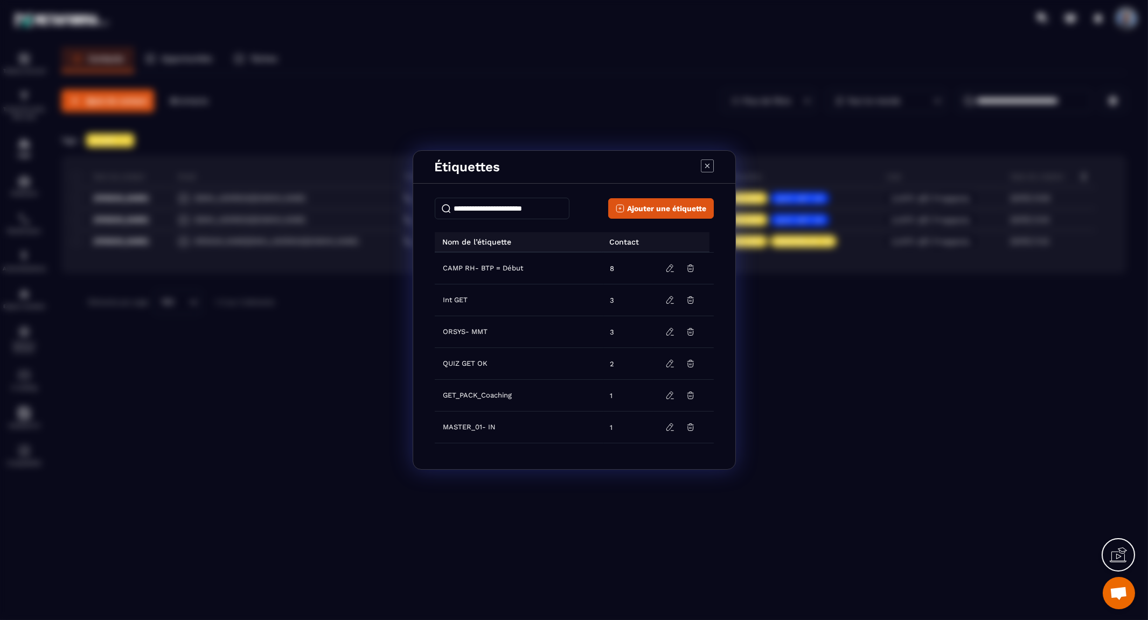
scroll to position [130, 0]
click at [687, 358] on icon "Modal window" at bounding box center [690, 360] width 6 height 7
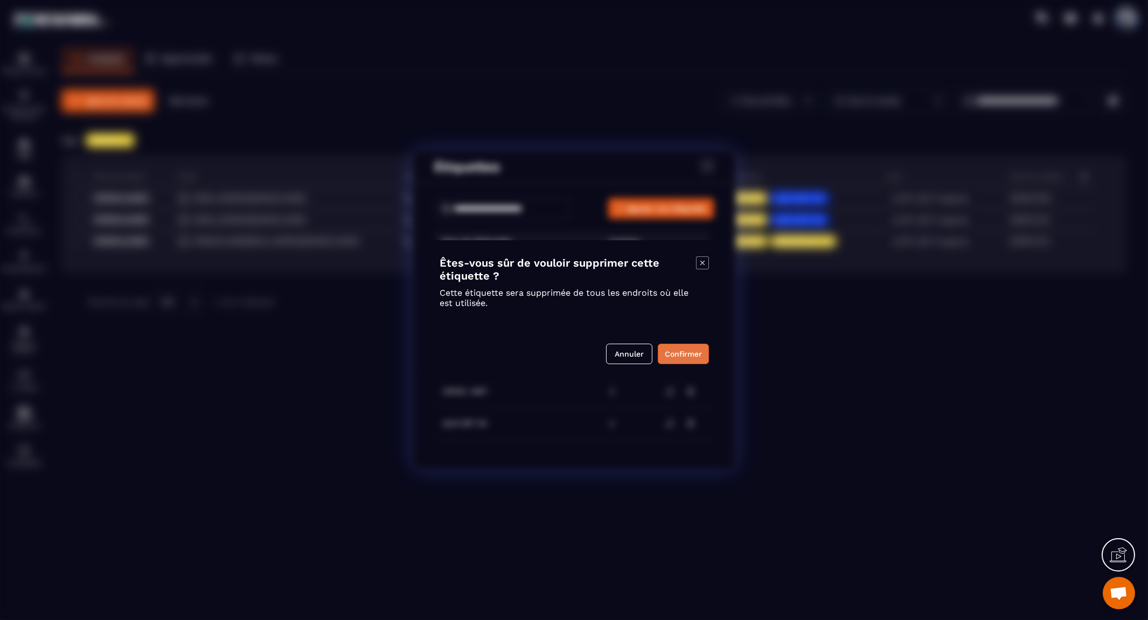
click at [690, 354] on button "Confirmer" at bounding box center [683, 354] width 51 height 20
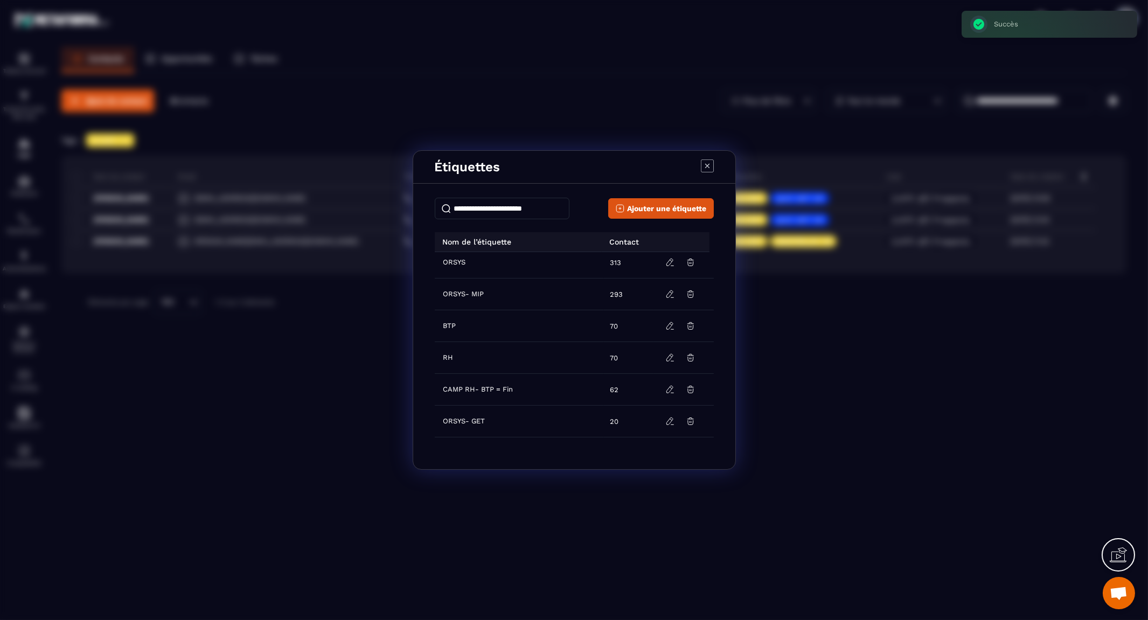
scroll to position [0, 0]
click at [494, 234] on th "Nom de l’étiquette" at bounding box center [518, 242] width 167 height 20
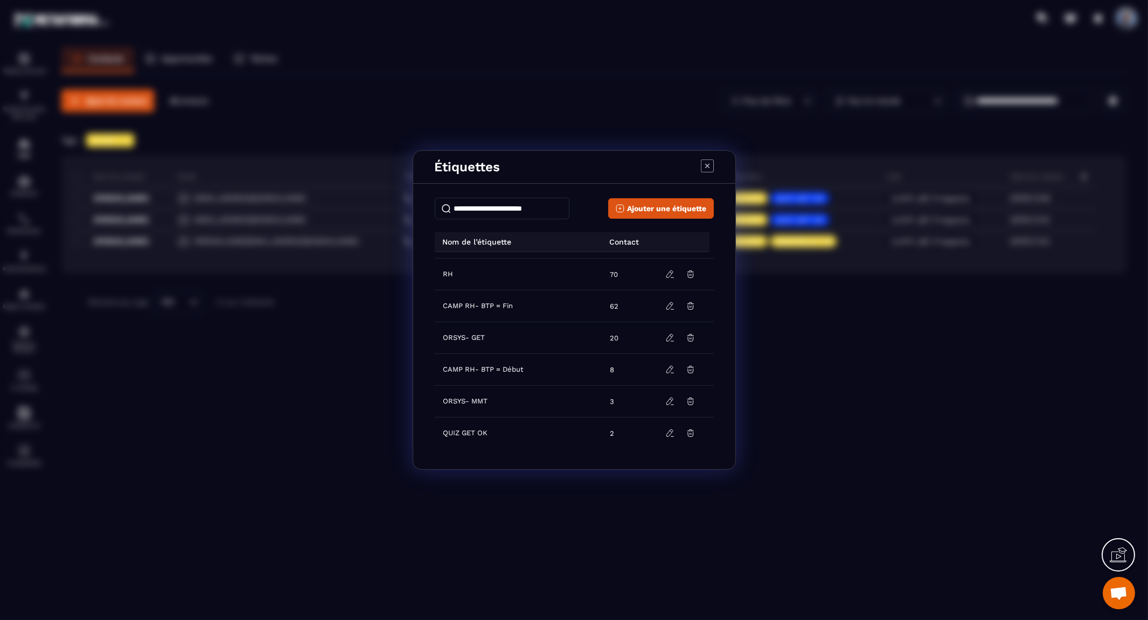
scroll to position [38, 0]
click at [666, 325] on icon "Modal window" at bounding box center [671, 325] width 10 height 10
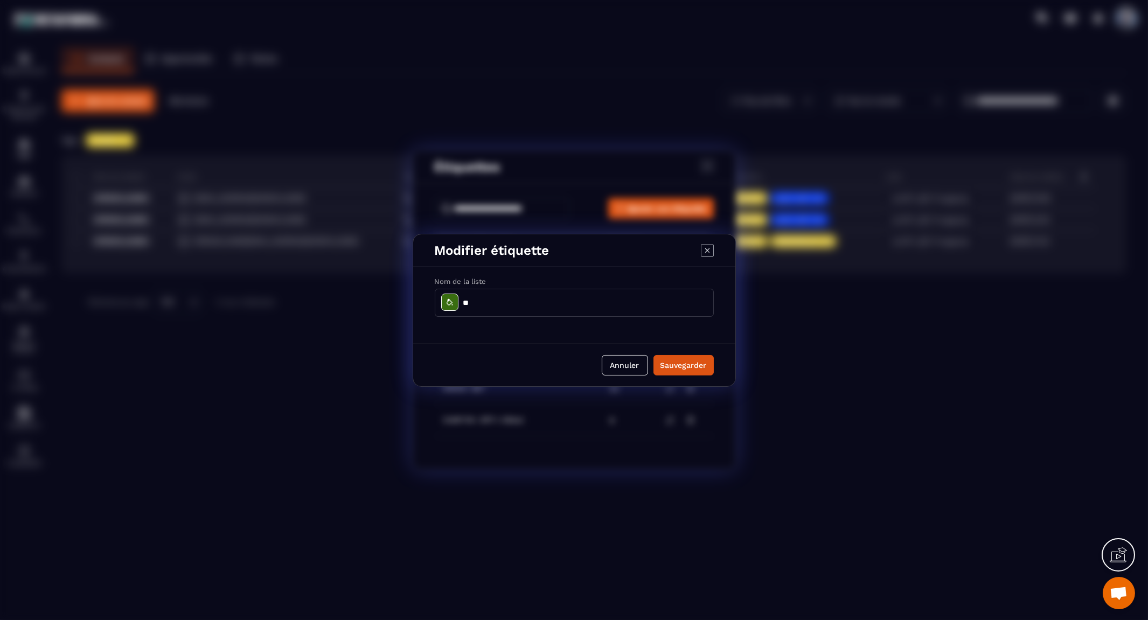
click at [512, 299] on input "**" at bounding box center [574, 303] width 279 height 28
type input "**********"
click at [675, 364] on button "Sauvegarder" at bounding box center [684, 365] width 60 height 20
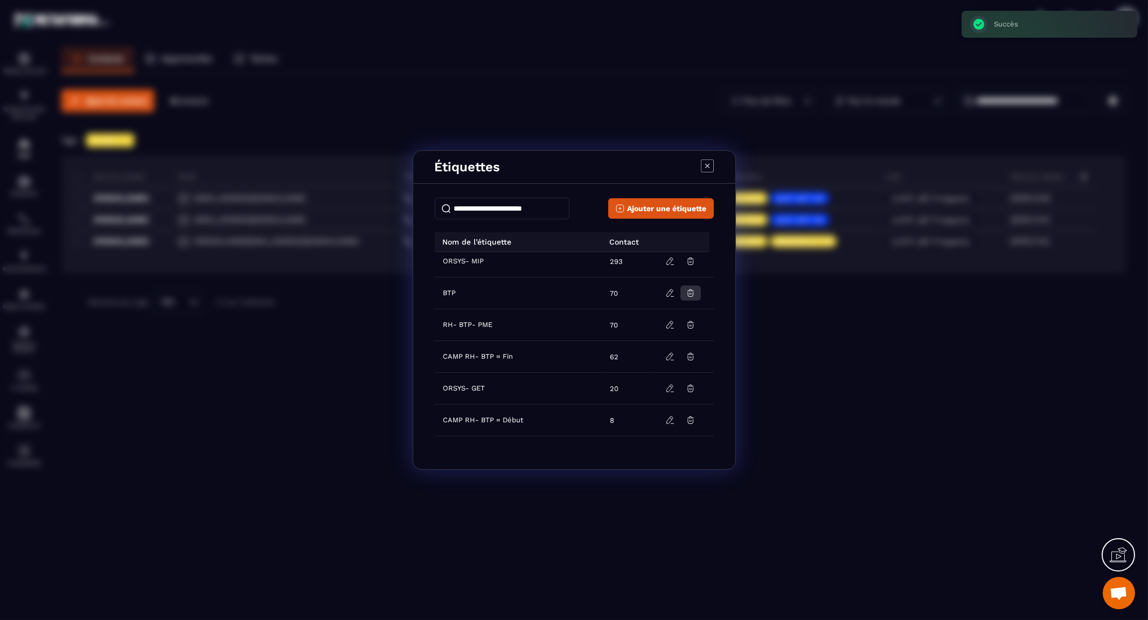
click at [687, 292] on icon "Modal window" at bounding box center [691, 293] width 10 height 10
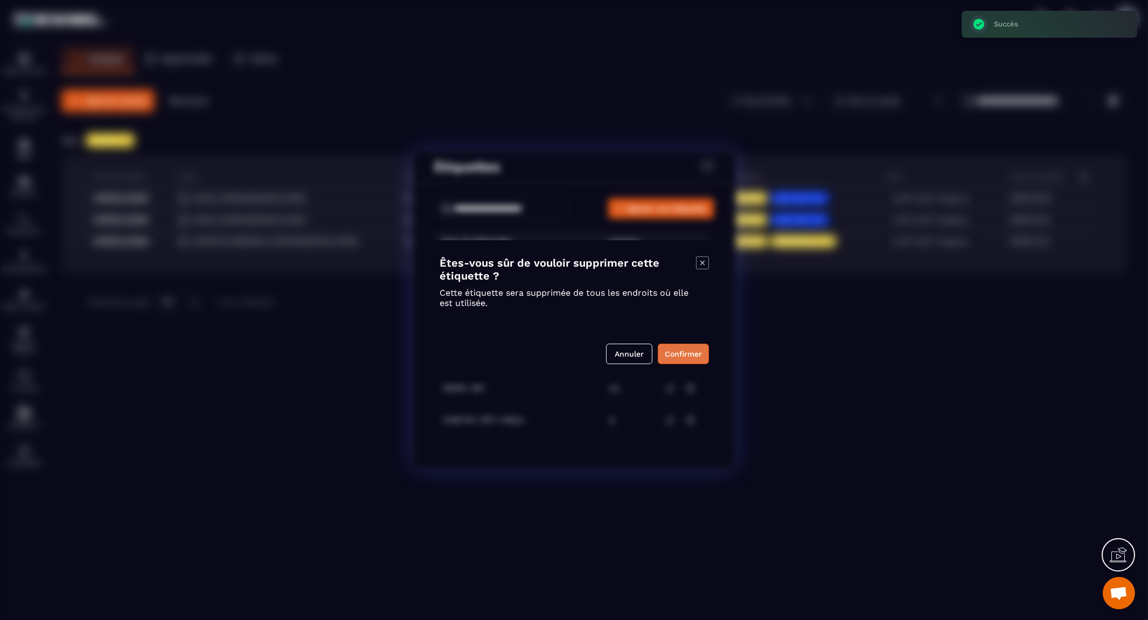
click at [677, 356] on button "Confirmer" at bounding box center [683, 354] width 51 height 20
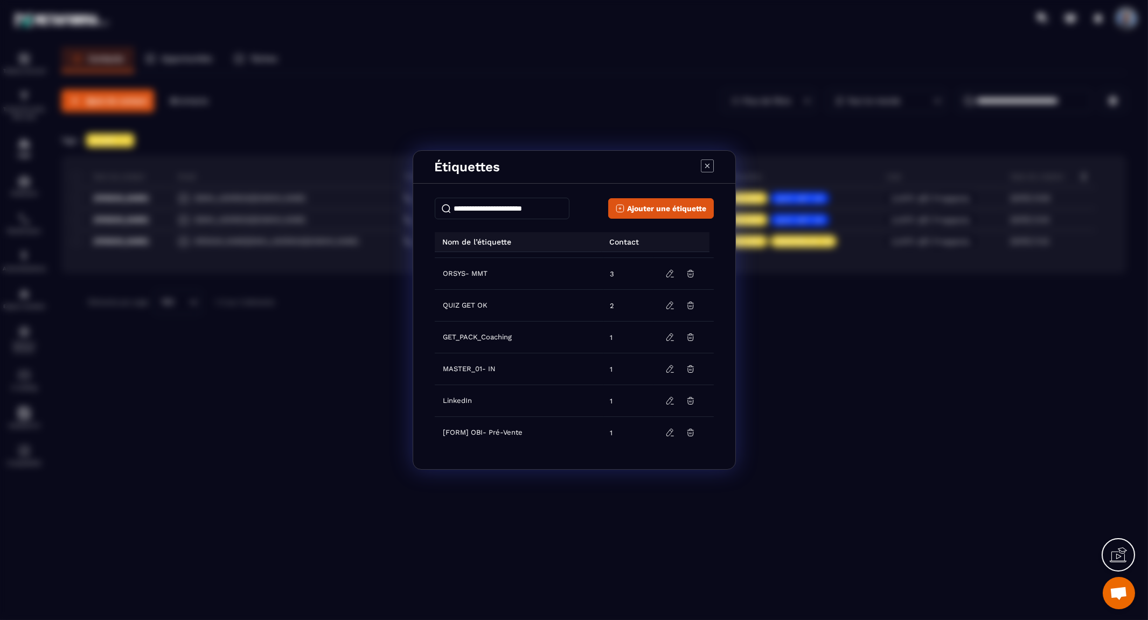
scroll to position [186, 0]
click at [706, 164] on icon "Modal window" at bounding box center [707, 166] width 13 height 13
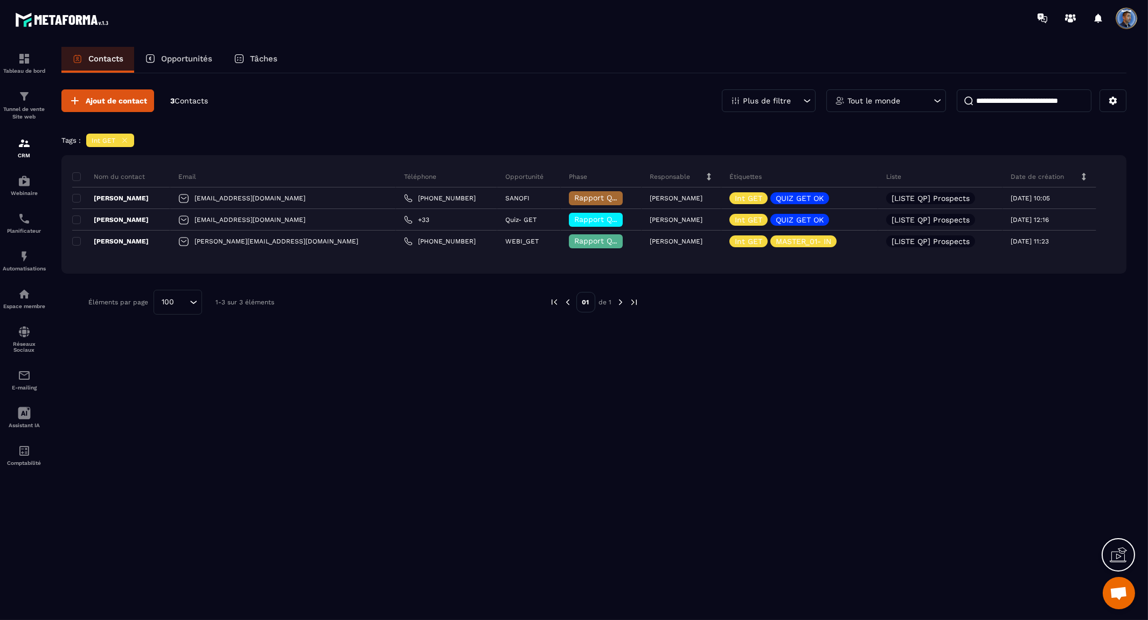
click at [809, 99] on icon at bounding box center [807, 100] width 11 height 11
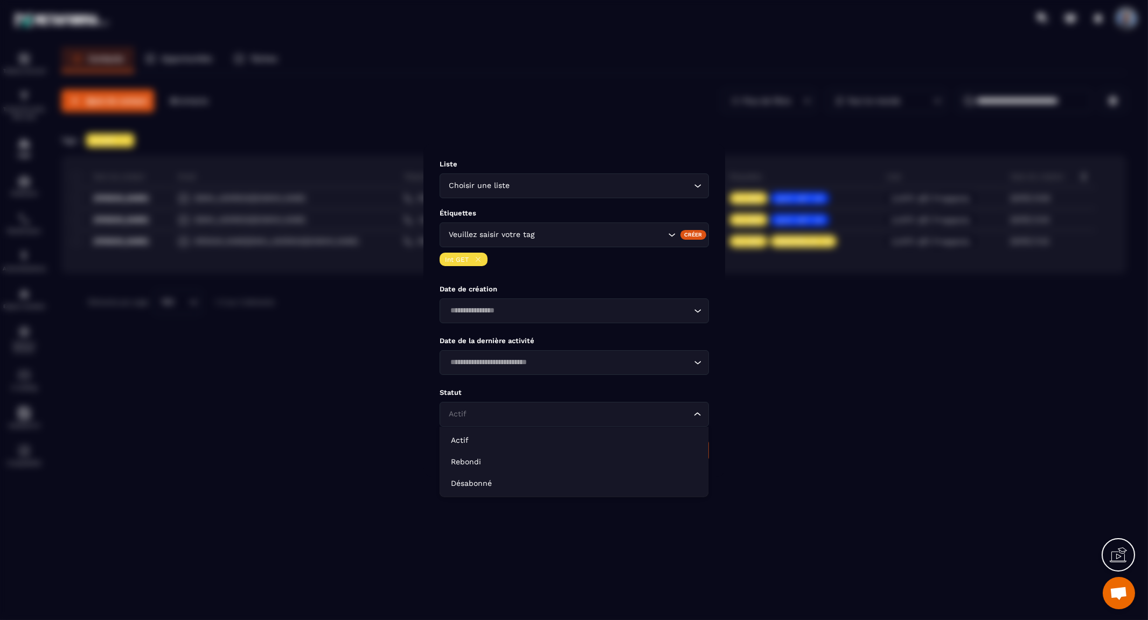
click at [688, 417] on div "Actif Loading..." at bounding box center [574, 414] width 269 height 25
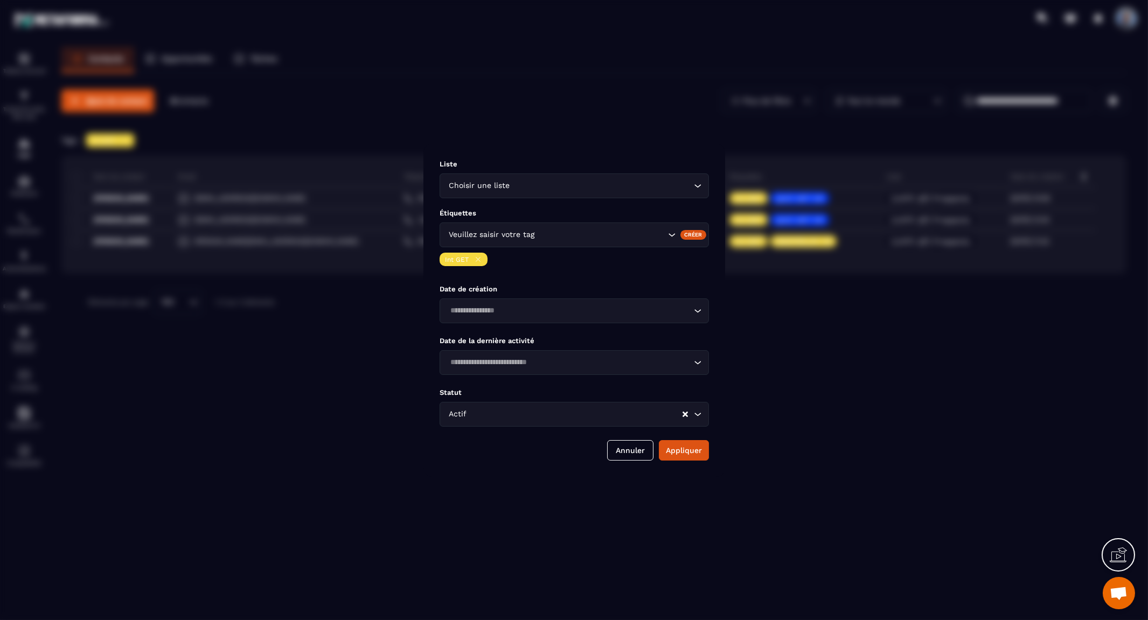
click at [479, 256] on icon "Modal window" at bounding box center [478, 259] width 8 height 8
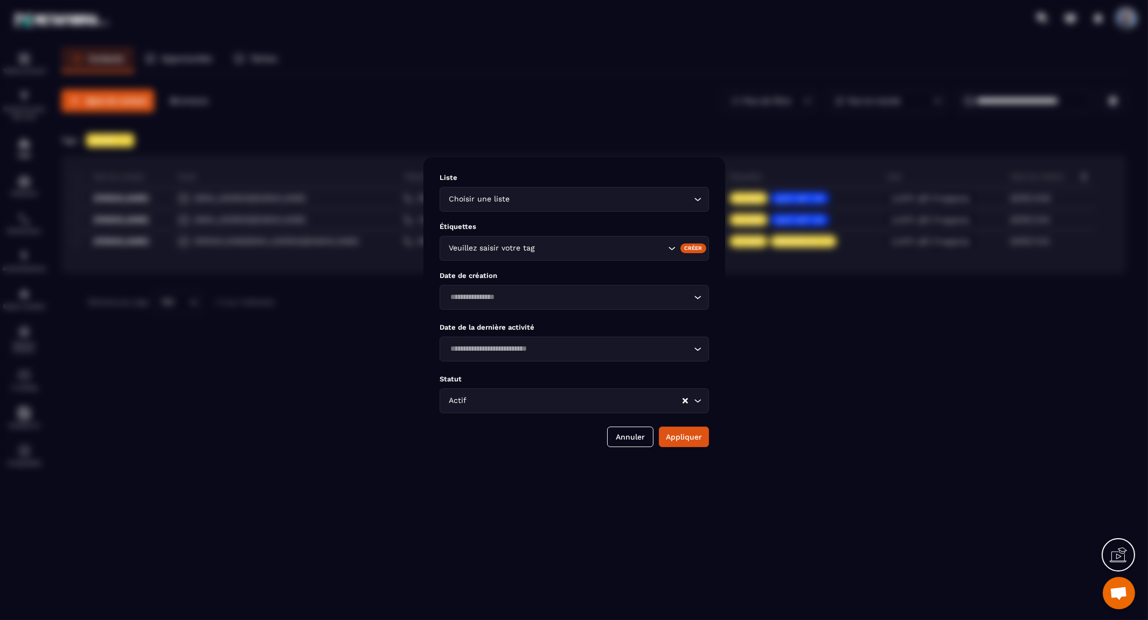
click at [674, 247] on icon "Search for option" at bounding box center [671, 248] width 11 height 11
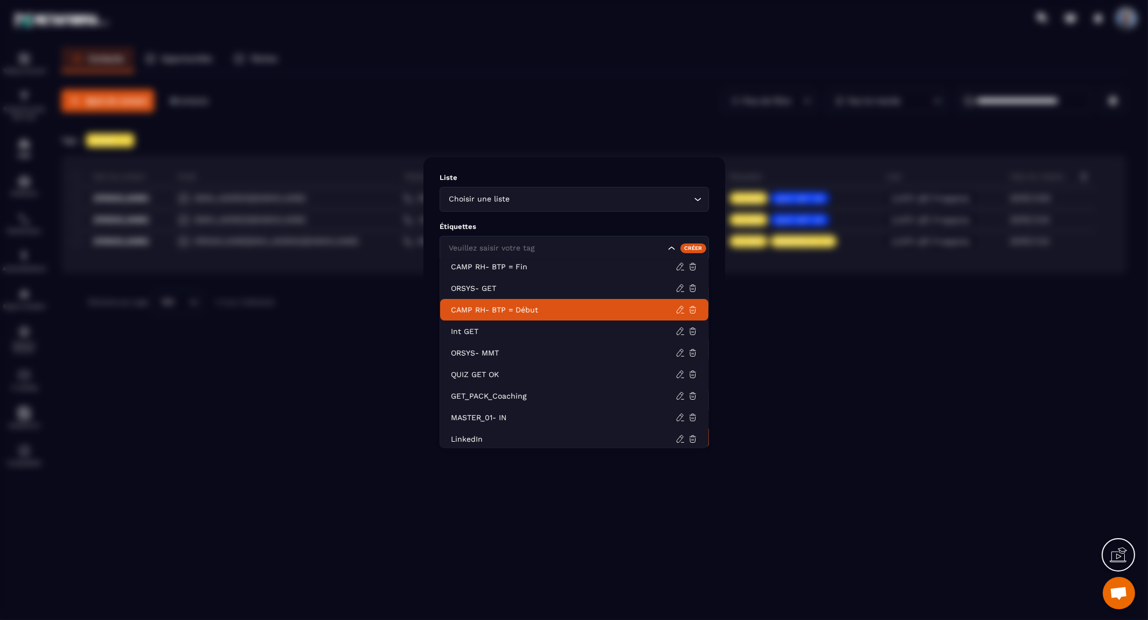
scroll to position [106, 0]
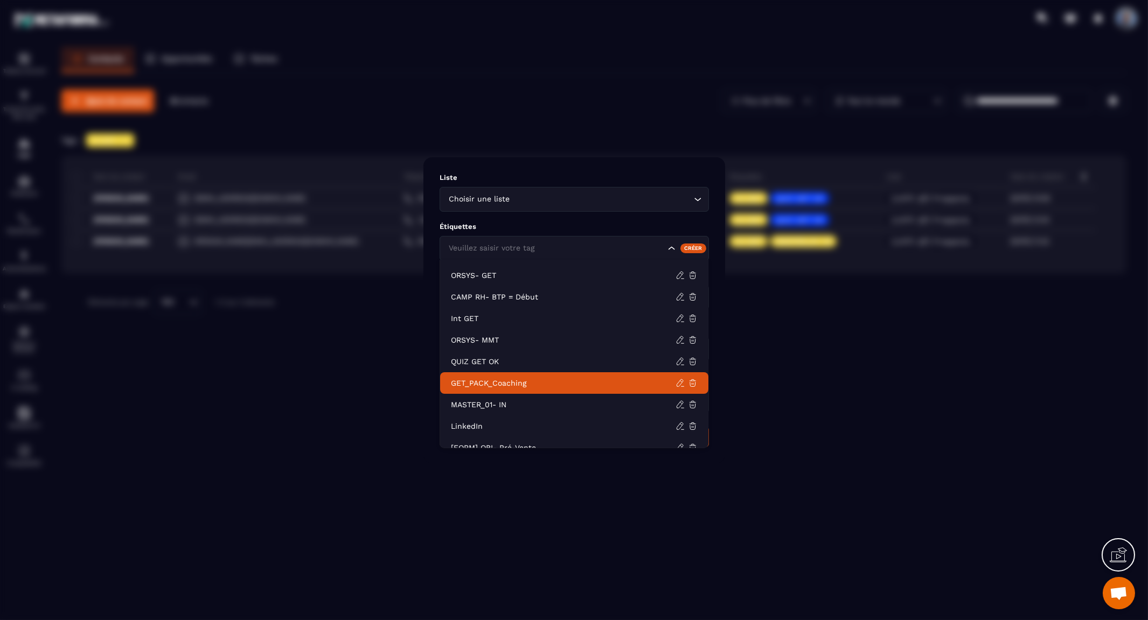
click at [516, 379] on p "GET_PACK_Coaching" at bounding box center [563, 383] width 225 height 11
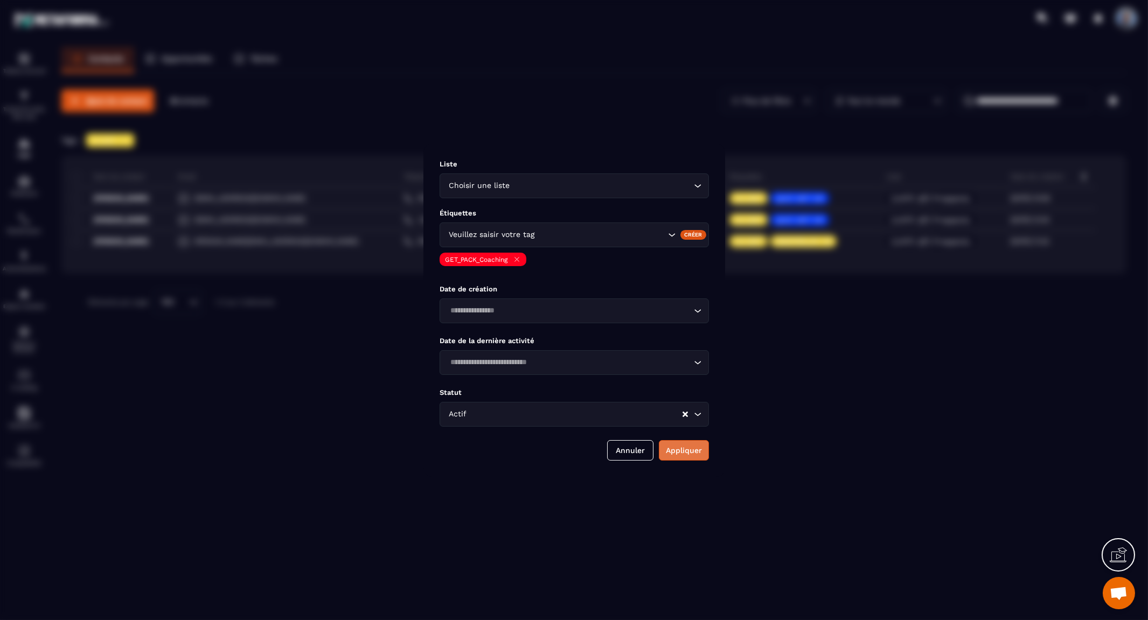
click at [691, 453] on button "Appliquer" at bounding box center [684, 450] width 50 height 20
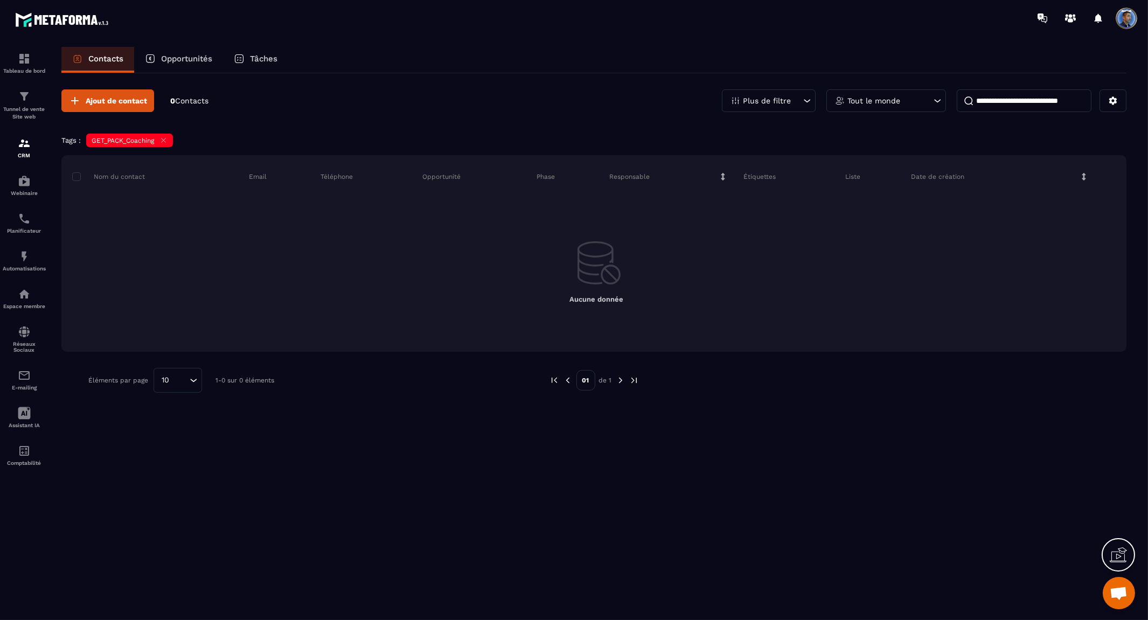
click at [789, 99] on p "Plus de filtre" at bounding box center [767, 101] width 48 height 8
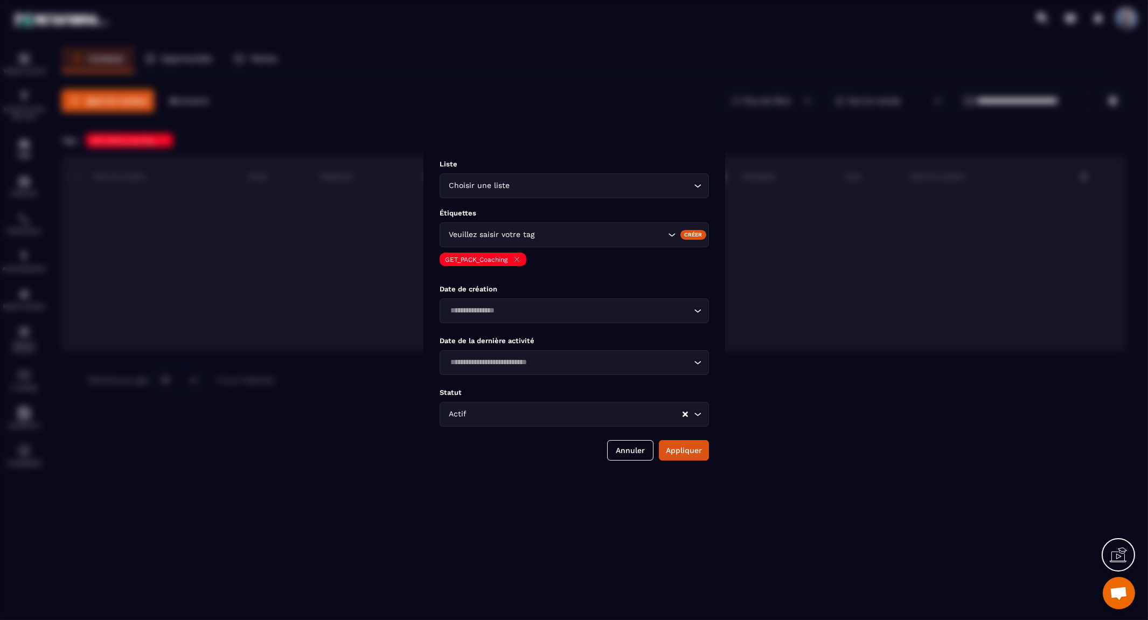
click at [523, 259] on div "GET_PACK_Coaching" at bounding box center [483, 259] width 87 height 13
click at [519, 257] on icon "Modal window" at bounding box center [517, 259] width 4 height 4
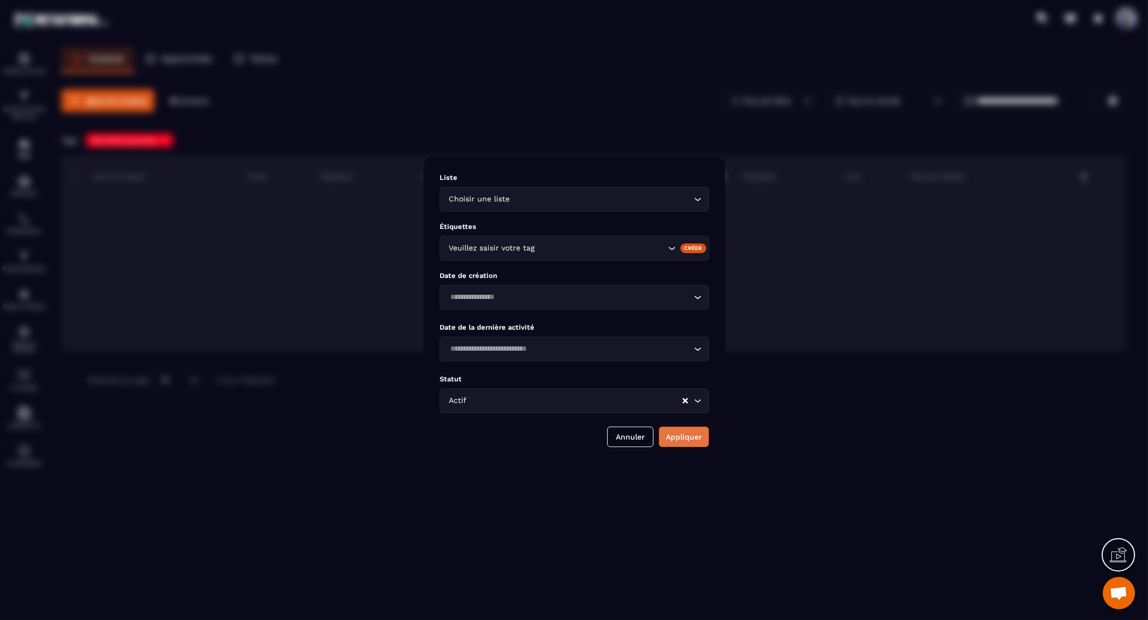
click at [682, 439] on button "Appliquer" at bounding box center [684, 437] width 50 height 20
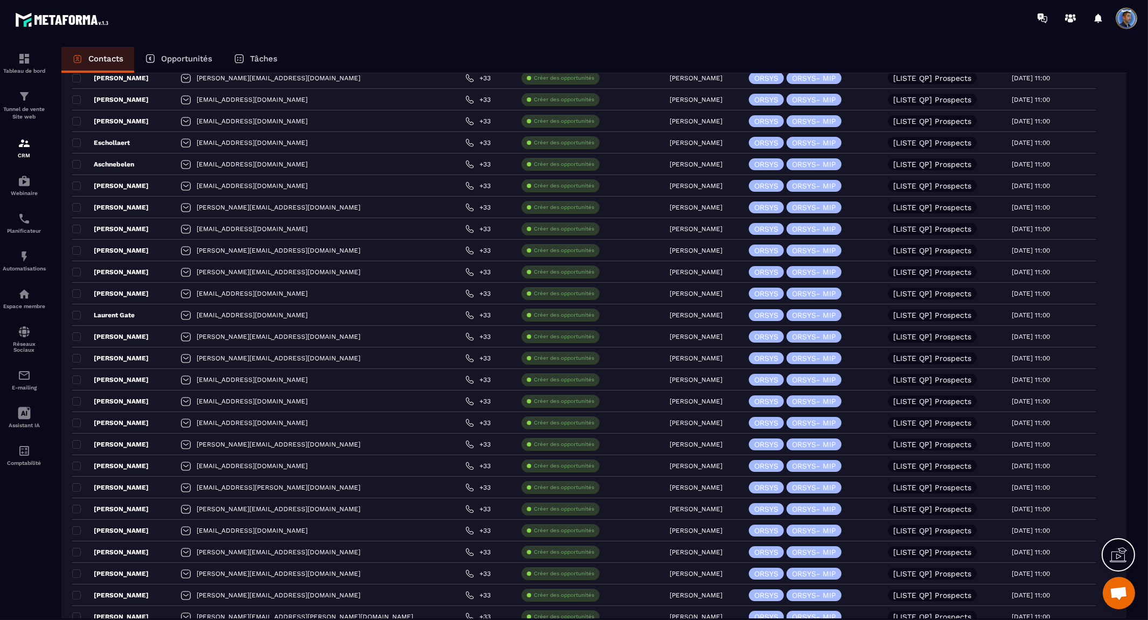
scroll to position [1781, 0]
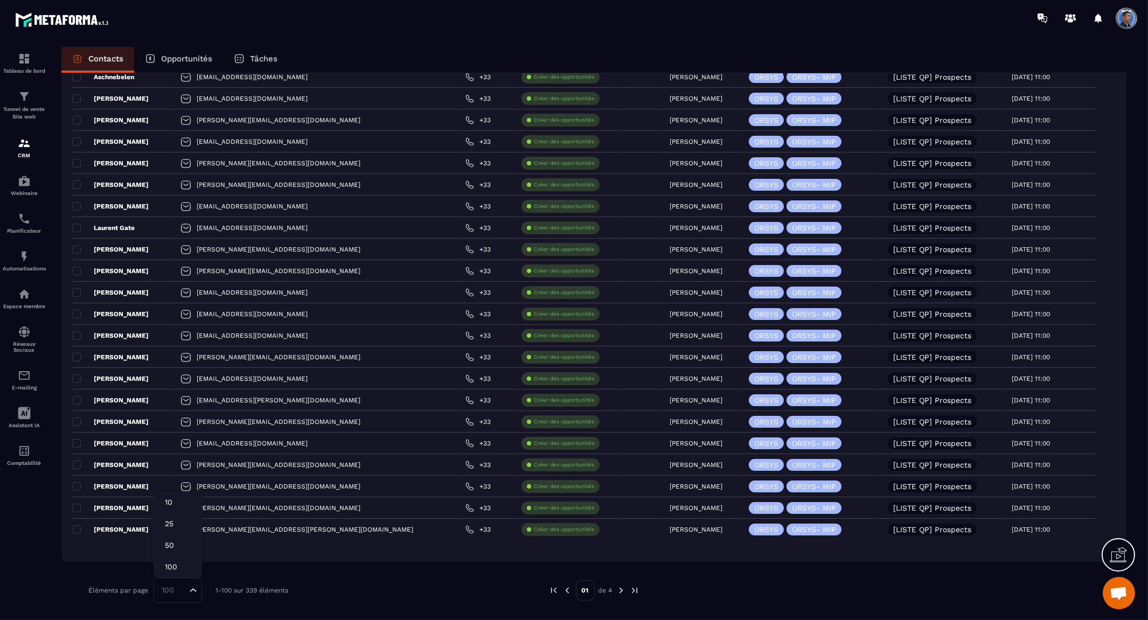
click at [194, 590] on icon "Search for option" at bounding box center [193, 590] width 11 height 11
click at [179, 564] on p "100" at bounding box center [178, 567] width 26 height 11
click at [27, 386] on p "E-mailing" at bounding box center [24, 388] width 43 height 6
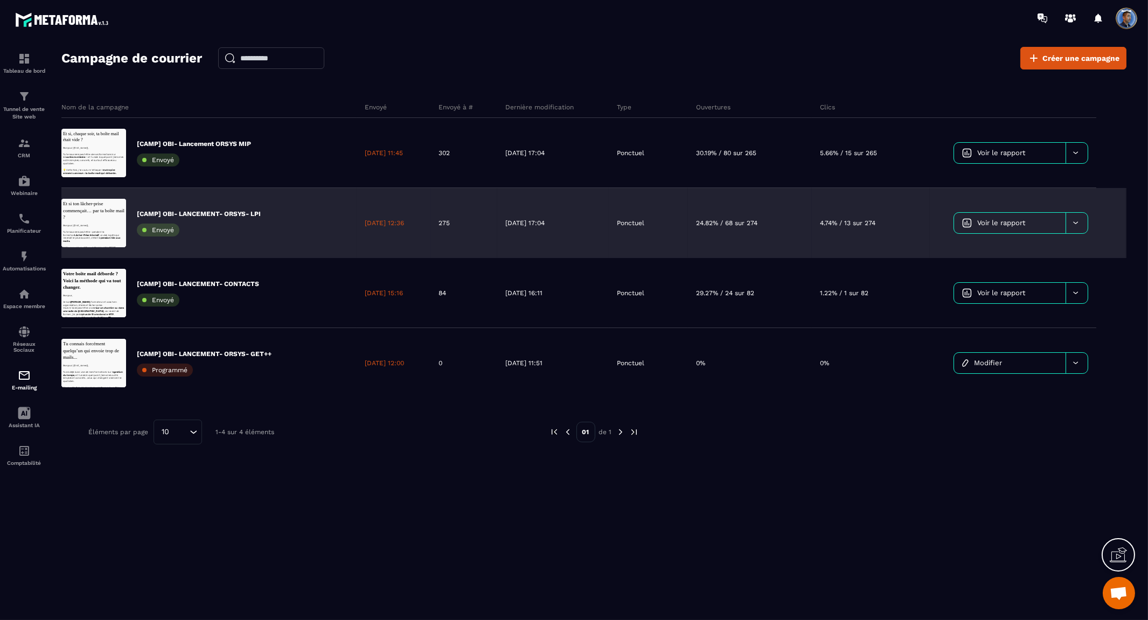
click at [1077, 225] on icon at bounding box center [1076, 223] width 8 height 8
click at [1030, 287] on span "Supprimer le campaign" at bounding box center [1004, 286] width 78 height 8
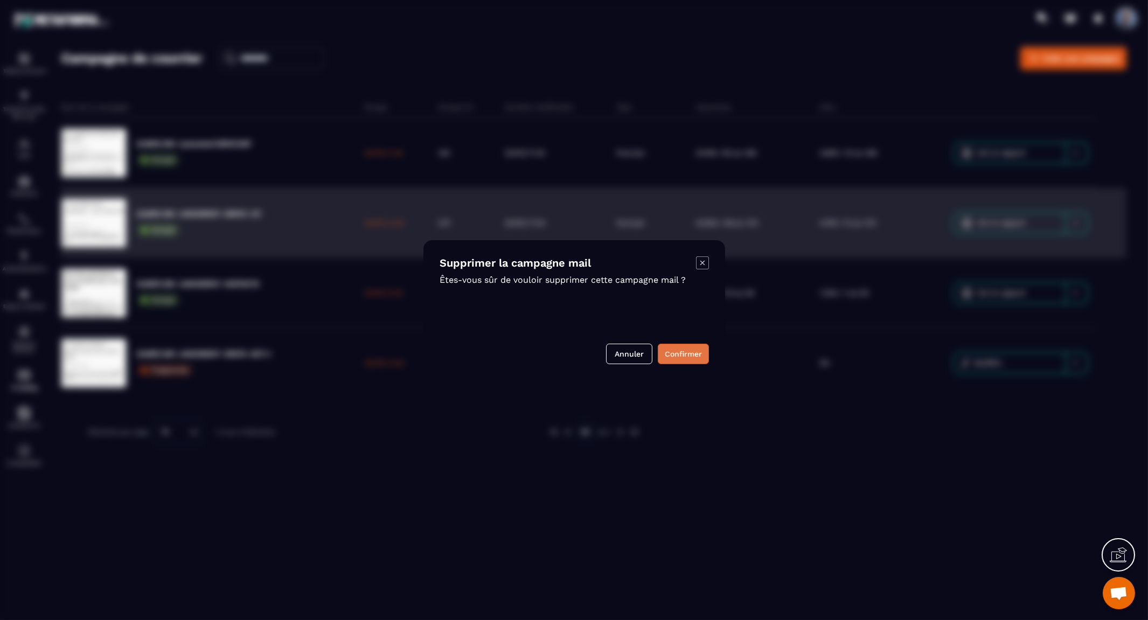
click at [688, 352] on button "Confirmer" at bounding box center [683, 354] width 51 height 20
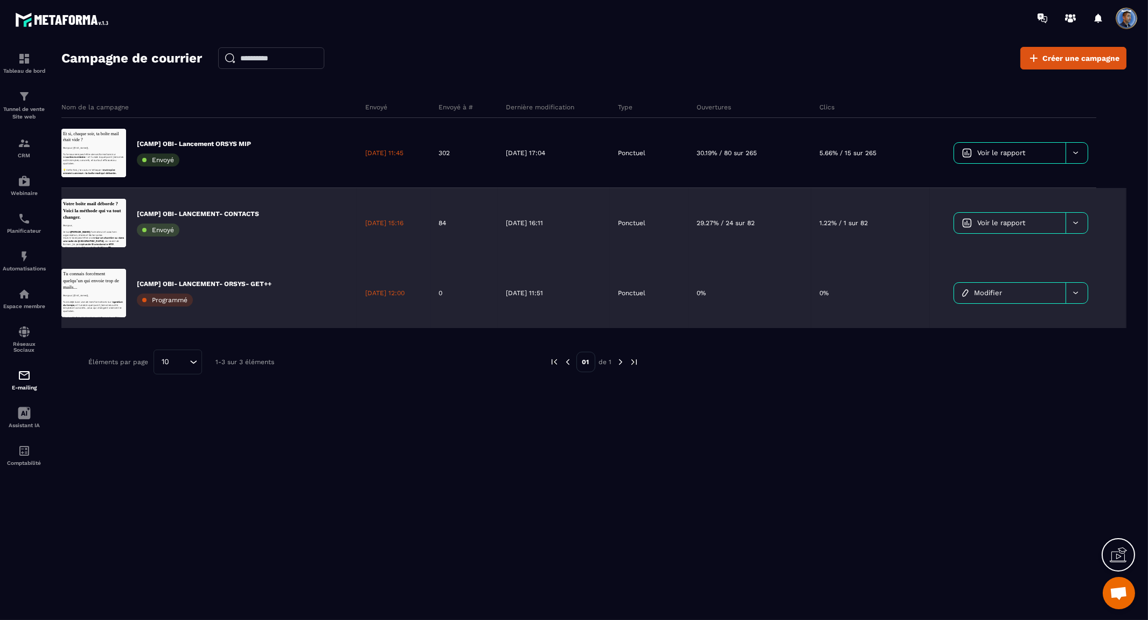
click at [162, 300] on span "Programmé" at bounding box center [170, 300] width 36 height 8
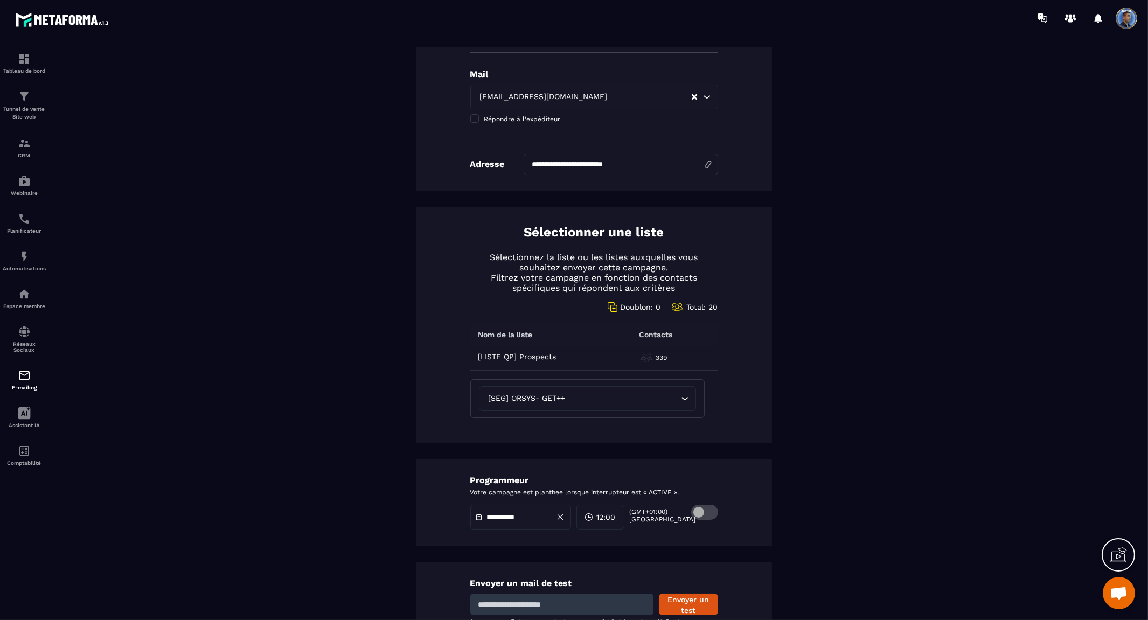
scroll to position [359, 0]
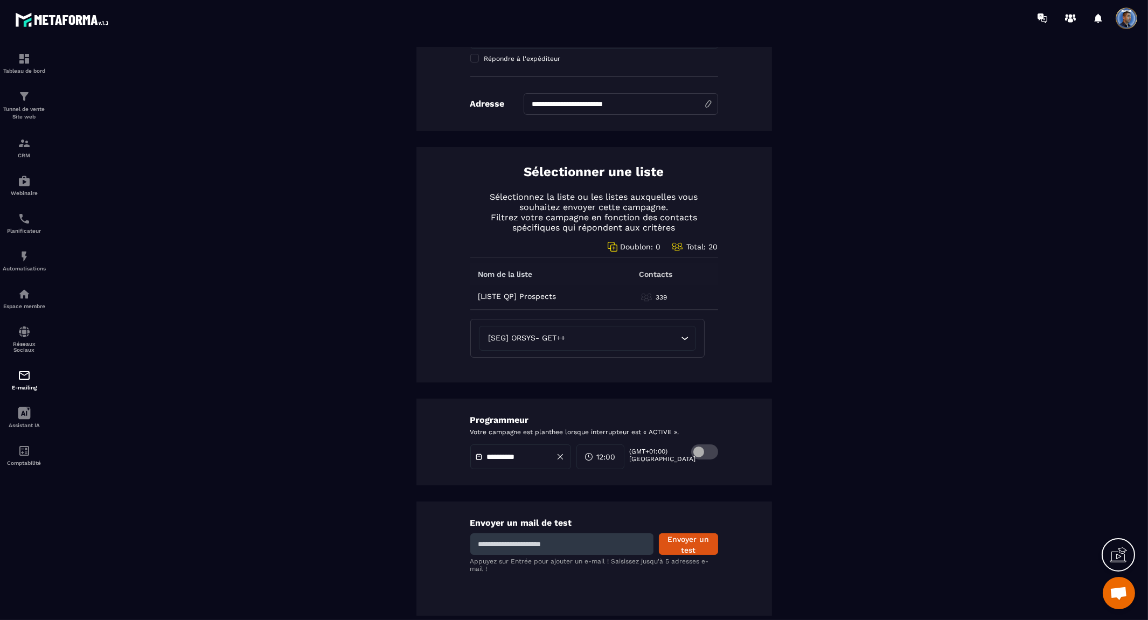
click at [703, 451] on span at bounding box center [704, 452] width 27 height 15
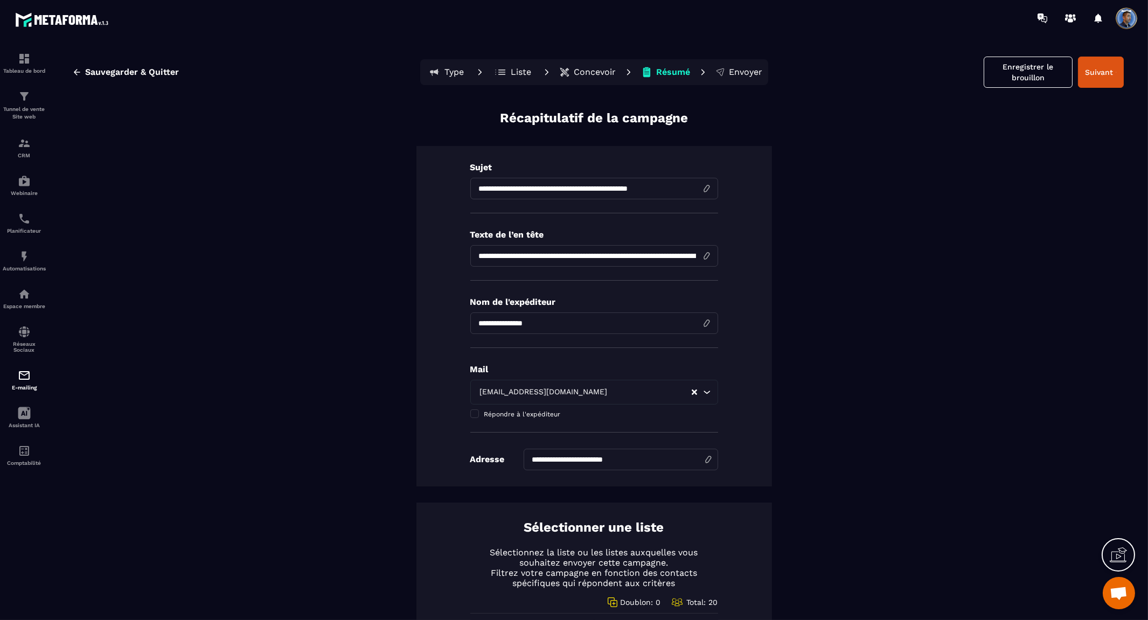
scroll to position [1, 0]
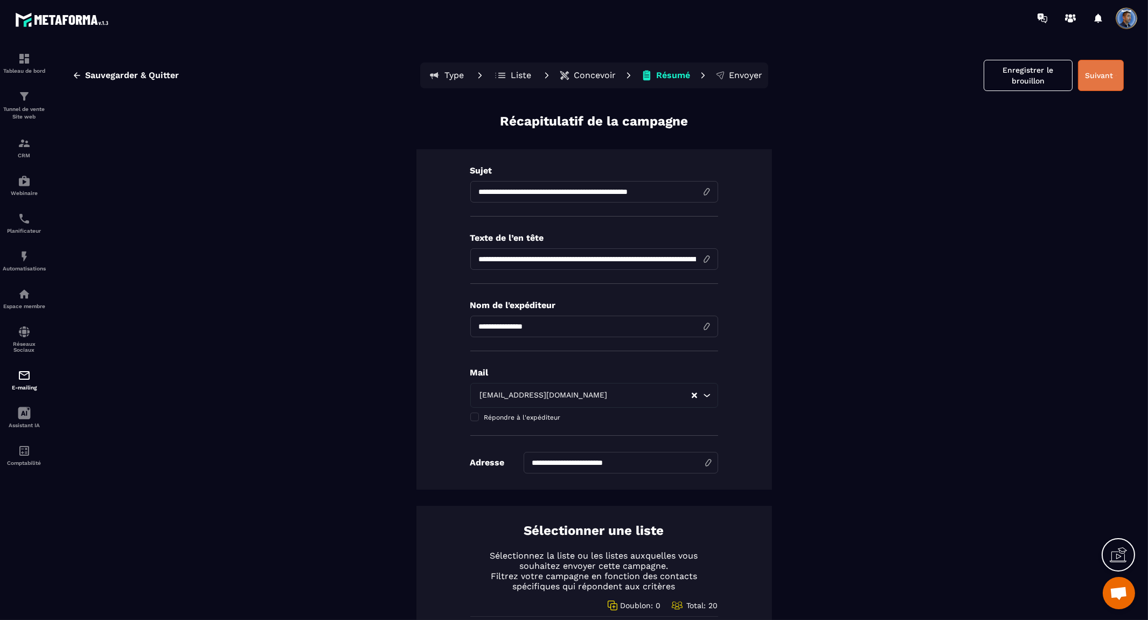
click at [1099, 77] on button "Suivant" at bounding box center [1101, 75] width 46 height 31
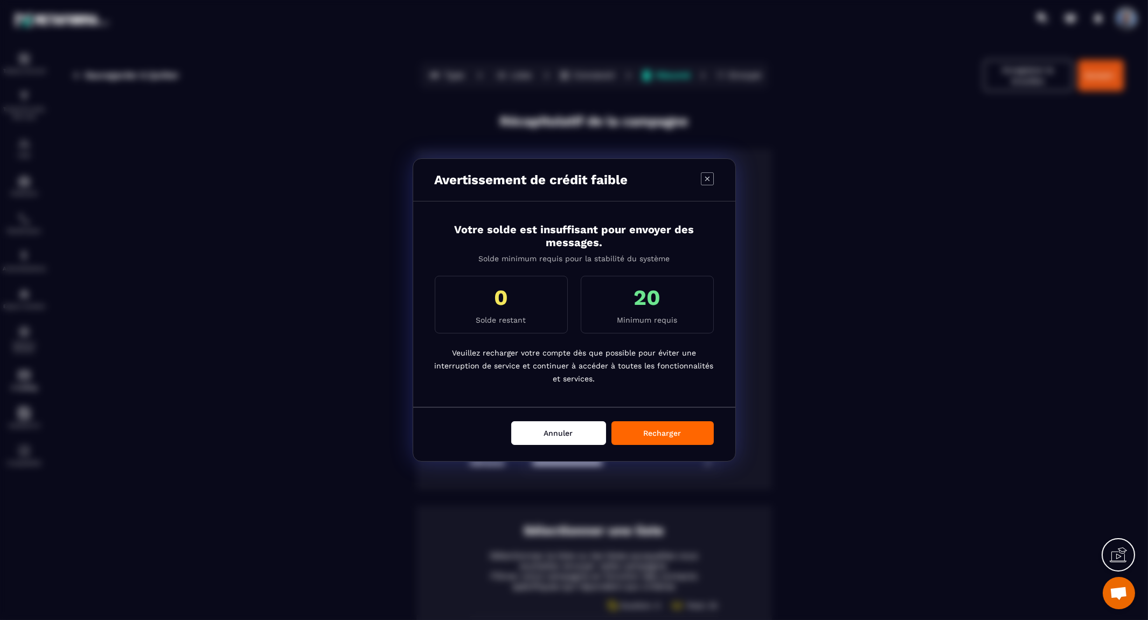
click at [565, 435] on button "Annuler" at bounding box center [558, 433] width 95 height 24
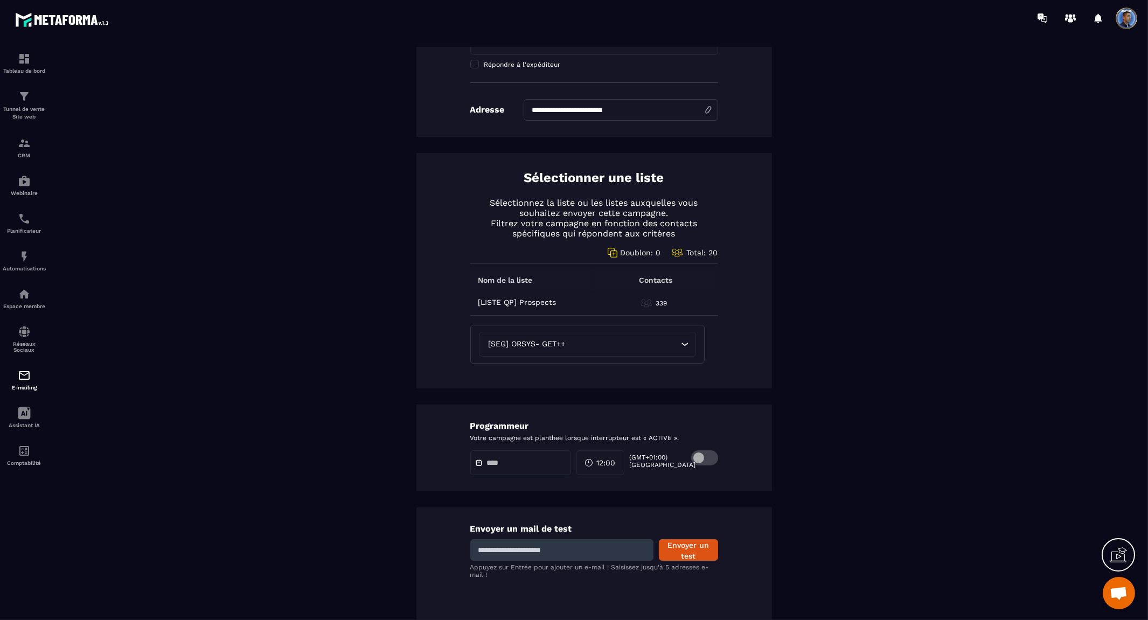
scroll to position [359, 0]
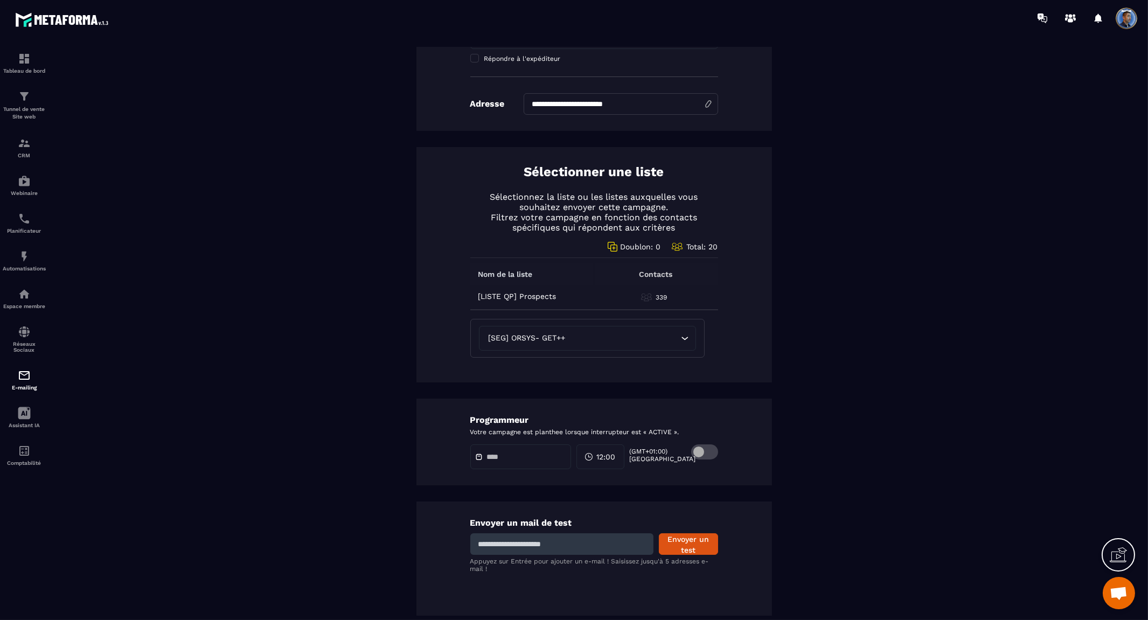
click at [539, 450] on div at bounding box center [520, 457] width 101 height 25
click at [482, 455] on span at bounding box center [481, 457] width 13 height 8
click at [477, 455] on icon at bounding box center [479, 457] width 8 height 8
click at [477, 456] on icon at bounding box center [478, 457] width 5 height 5
click at [593, 454] on icon at bounding box center [589, 457] width 9 height 9
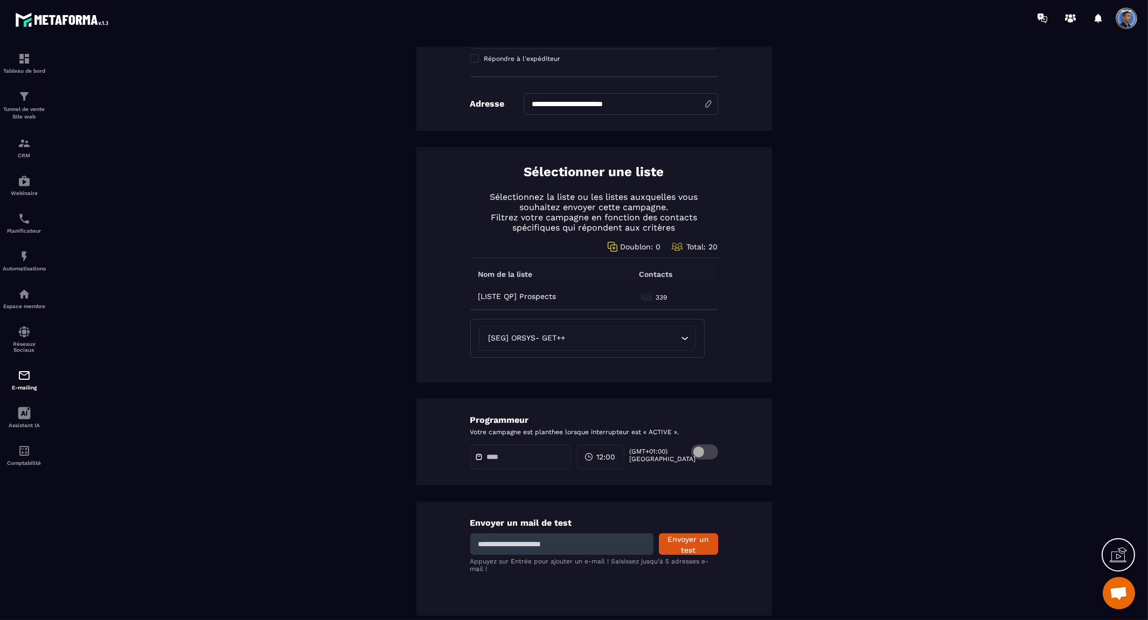
click at [697, 449] on span at bounding box center [704, 452] width 27 height 15
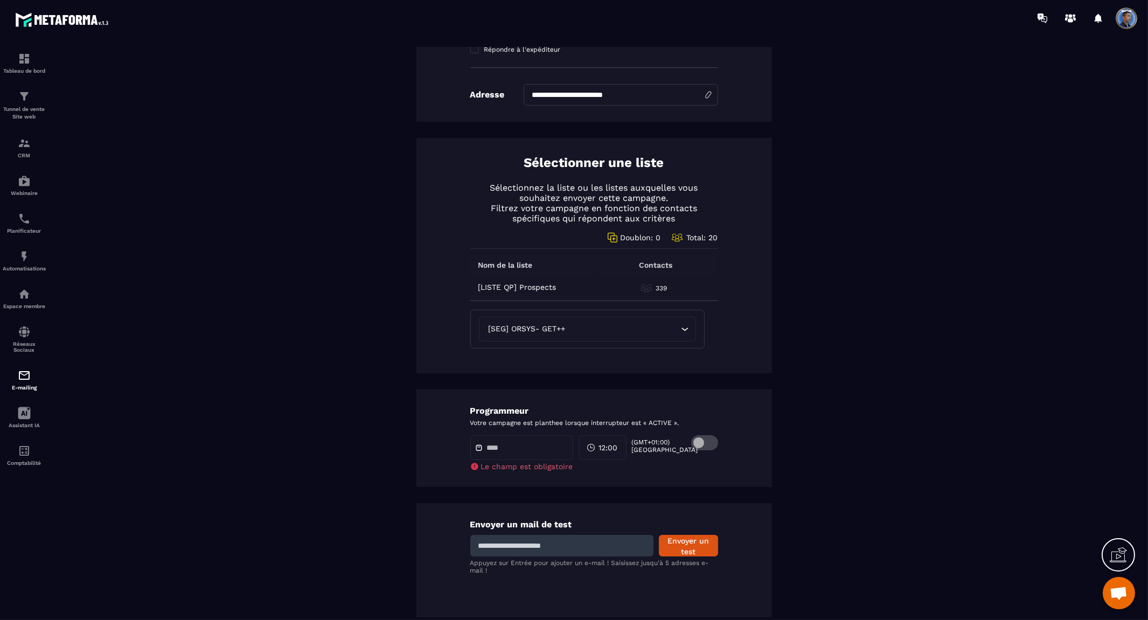
scroll to position [371, 0]
click at [513, 442] on div at bounding box center [521, 446] width 103 height 25
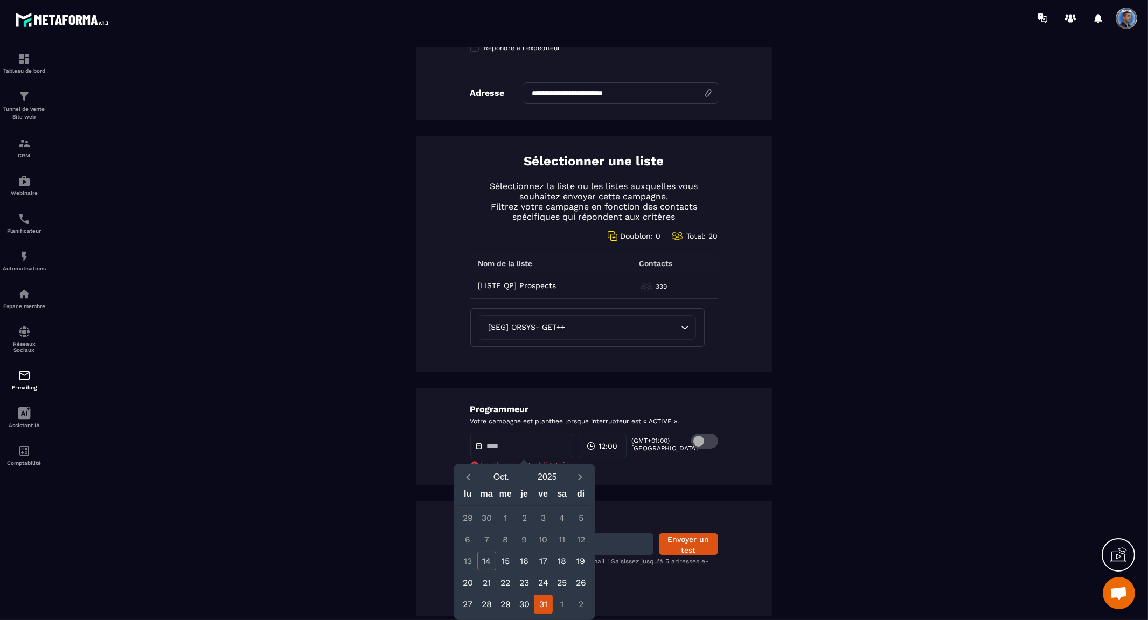
click at [544, 602] on div "31" at bounding box center [543, 604] width 19 height 19
type input "**********"
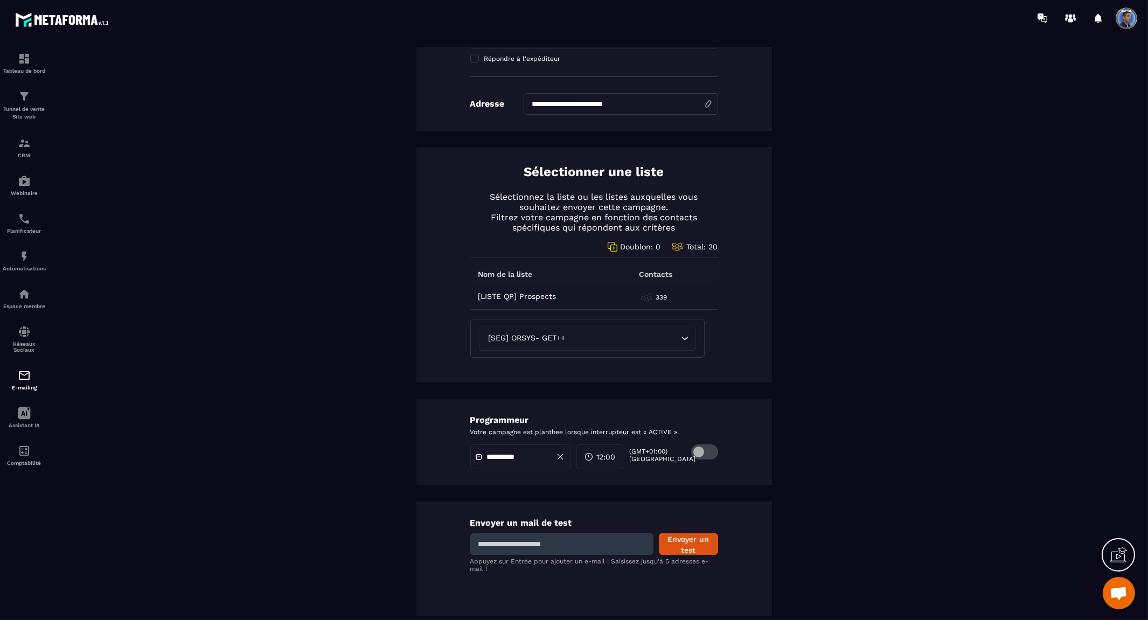
scroll to position [359, 0]
click at [704, 448] on span at bounding box center [704, 452] width 27 height 15
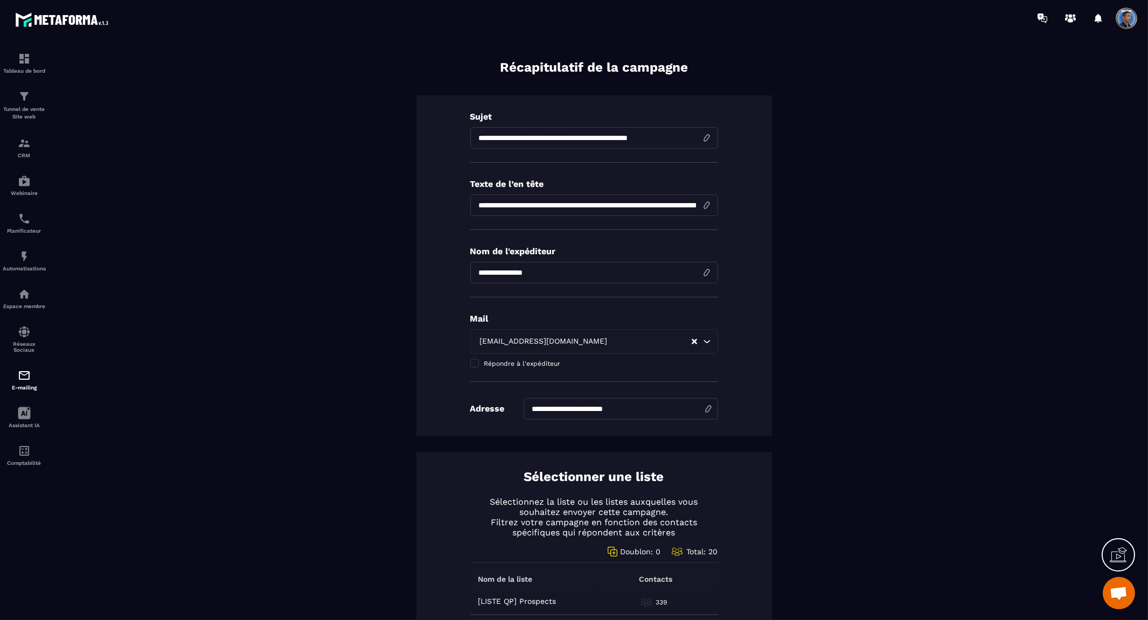
scroll to position [1, 0]
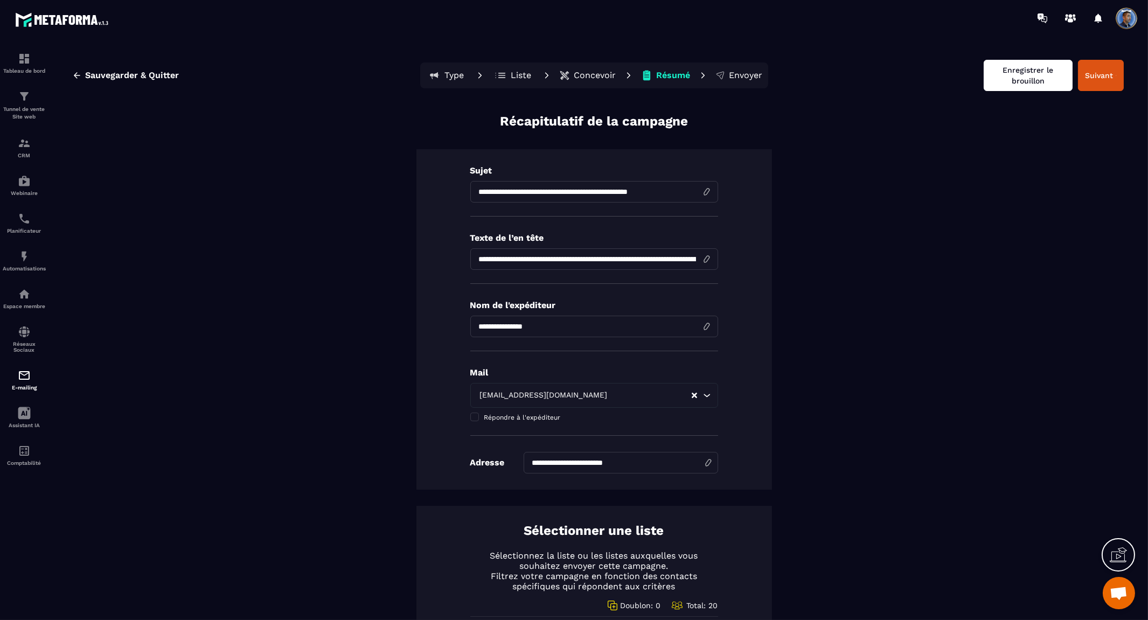
click at [1034, 73] on button "Enregistrer le brouillon" at bounding box center [1028, 75] width 89 height 31
click at [1031, 74] on div "Enregistrer le brouillon Suivant" at bounding box center [1054, 75] width 140 height 31
click at [132, 67] on button "Sauvegarder & Quitter" at bounding box center [125, 75] width 123 height 19
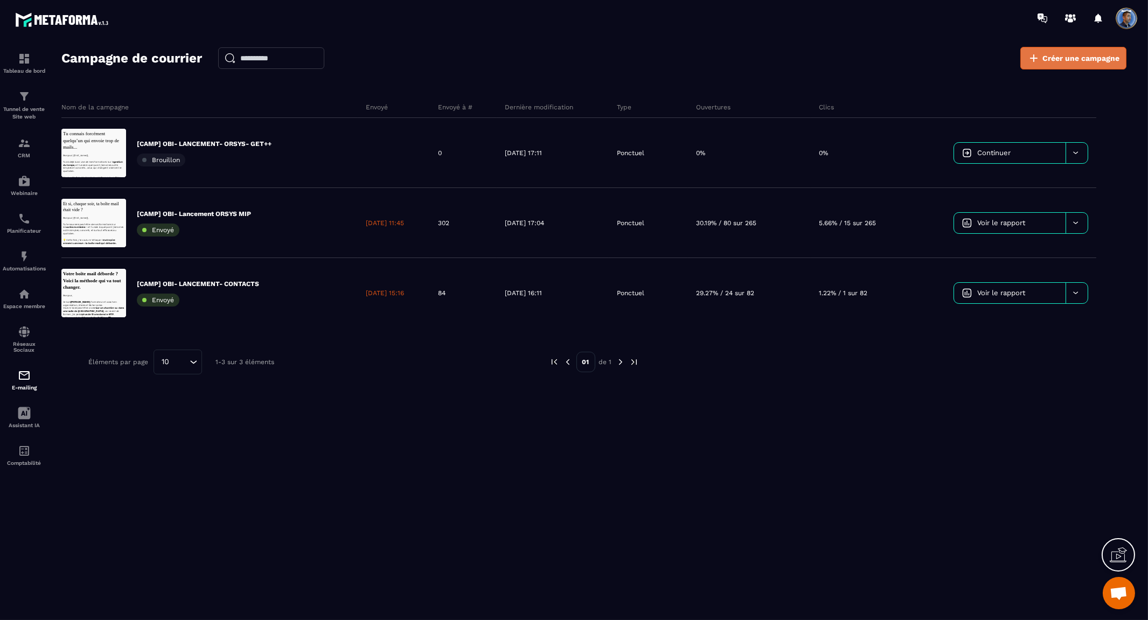
click at [1059, 56] on span "Créer une campagne" at bounding box center [1081, 58] width 77 height 11
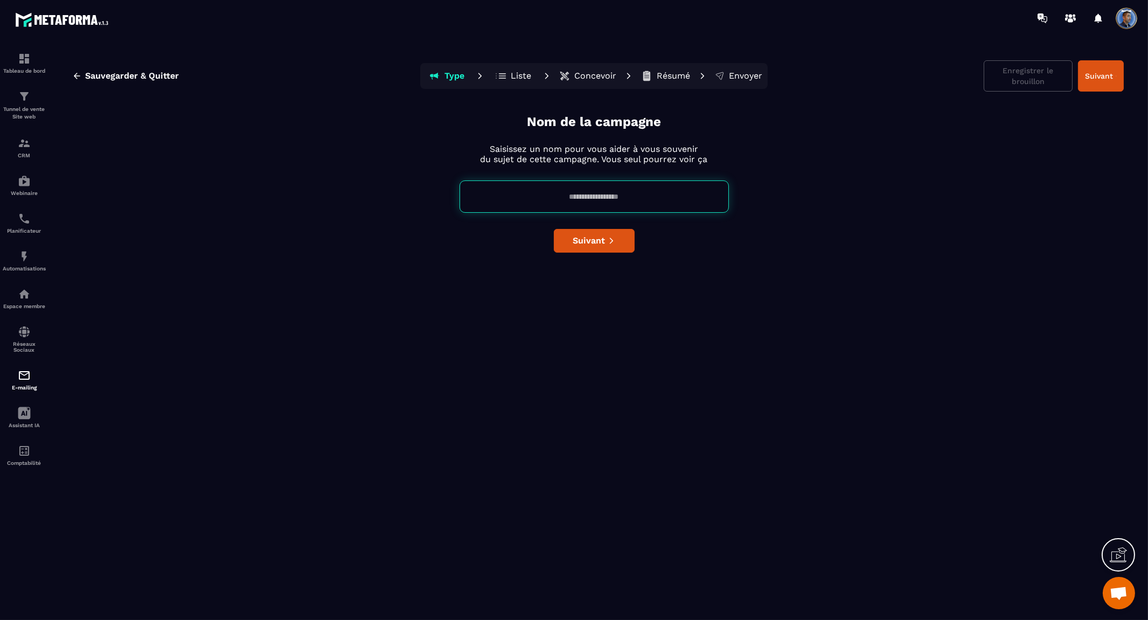
click at [582, 206] on input at bounding box center [594, 197] width 269 height 32
click at [684, 195] on input "******" at bounding box center [594, 197] width 269 height 32
type input "**********"
click at [619, 235] on button "Suivant" at bounding box center [594, 241] width 81 height 24
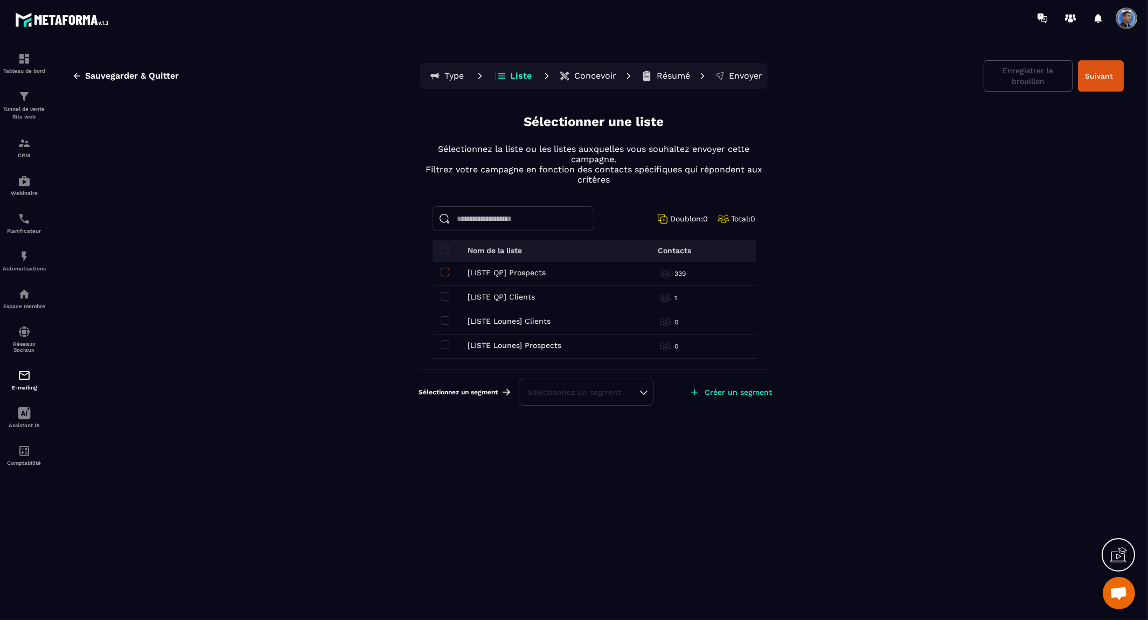
click at [441, 273] on span at bounding box center [445, 272] width 9 height 9
click at [718, 407] on p "Créer un segment" at bounding box center [738, 408] width 67 height 9
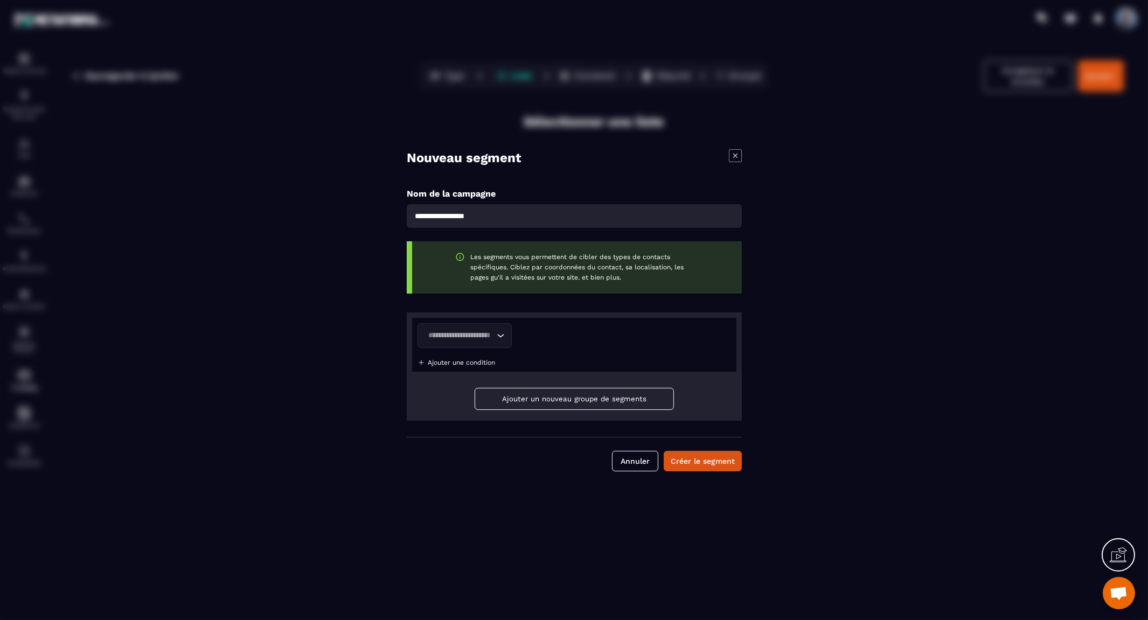
click at [476, 212] on input "Modal window" at bounding box center [574, 216] width 335 height 24
type input "**********"
click at [558, 327] on div "Loading..." at bounding box center [575, 335] width 314 height 25
click at [502, 336] on icon "Search for option" at bounding box center [500, 335] width 11 height 11
click at [446, 357] on p "Tag" at bounding box center [464, 360] width 72 height 11
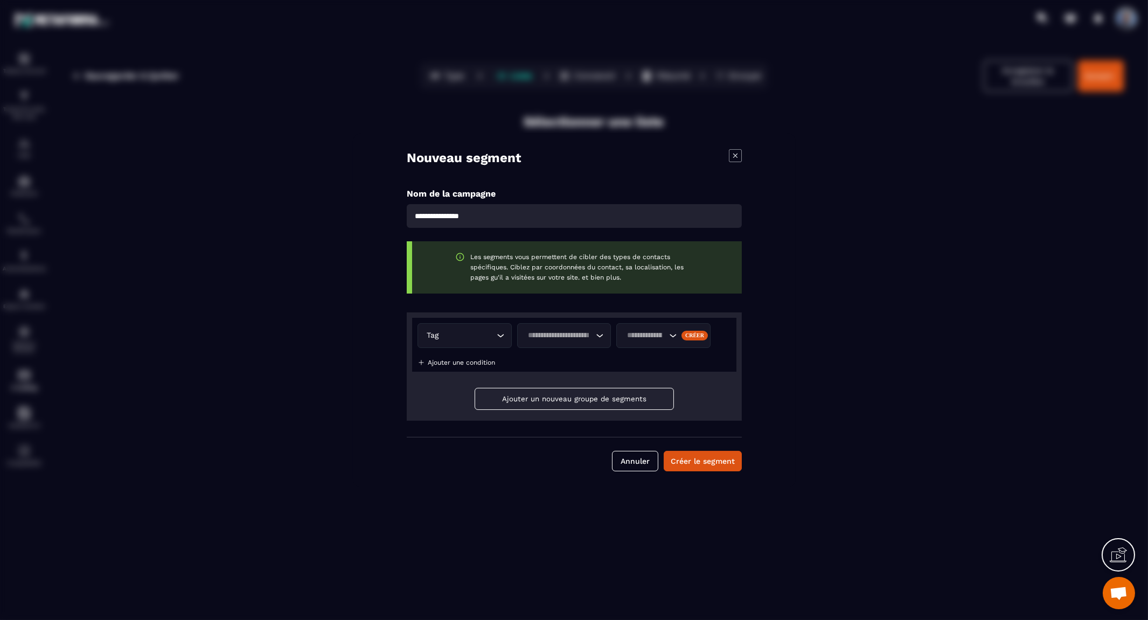
click at [602, 333] on icon "Search for option" at bounding box center [599, 335] width 11 height 11
click at [564, 357] on p "Contient" at bounding box center [564, 360] width 72 height 11
click at [671, 333] on icon "Search for option" at bounding box center [673, 335] width 11 height 11
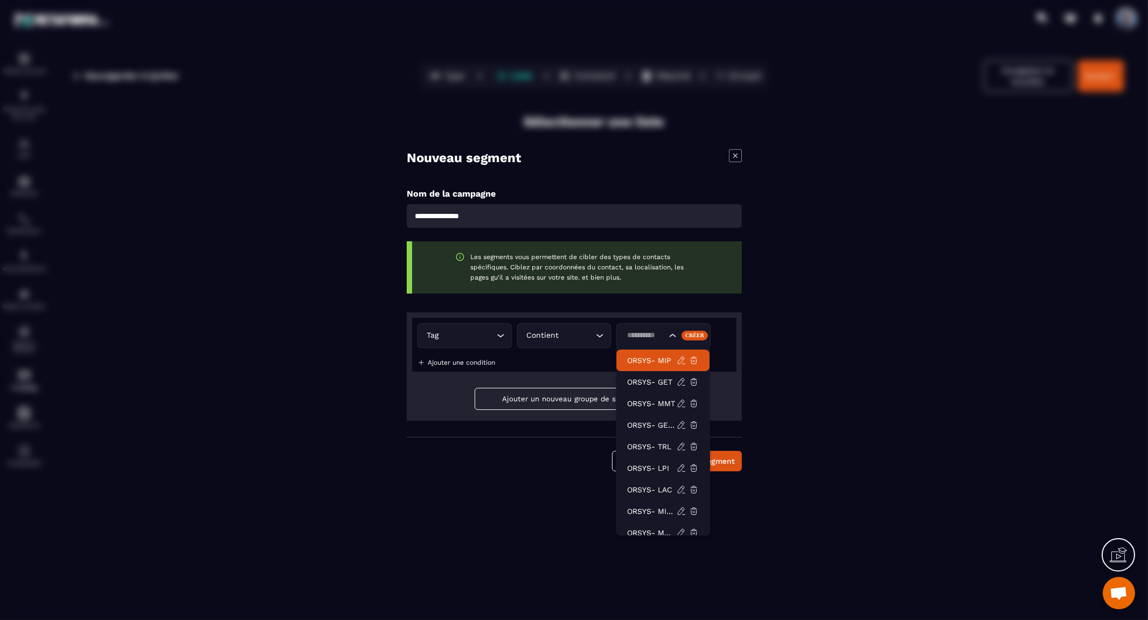
scroll to position [0, 7]
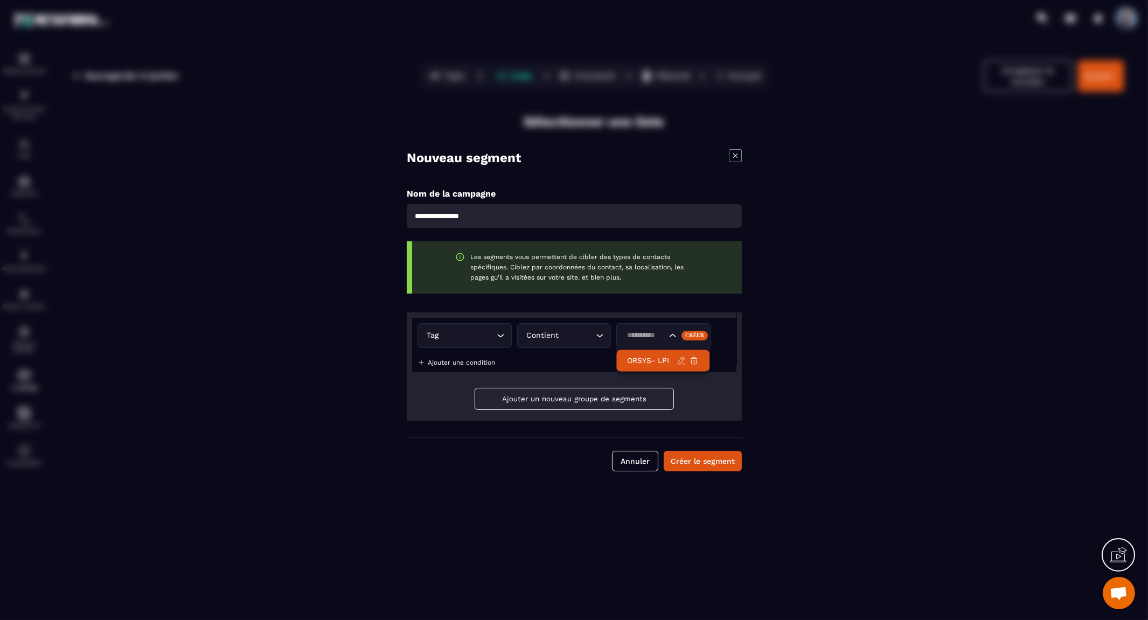
click at [644, 348] on ul "ORSYS- LPI" at bounding box center [663, 360] width 94 height 27
click at [646, 354] on li "ORSYS- LPI" at bounding box center [662, 361] width 93 height 22
type input "**********"
click at [704, 463] on button "Créer le segment" at bounding box center [703, 461] width 78 height 20
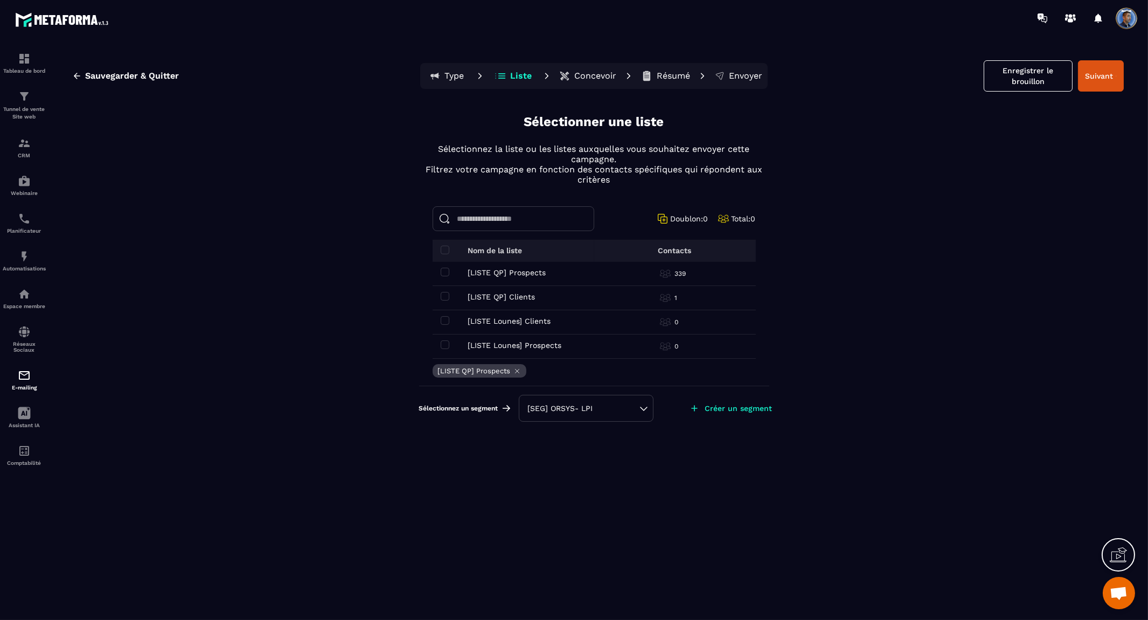
click at [586, 73] on p "Concevoir" at bounding box center [595, 76] width 42 height 11
click at [1096, 73] on button "Suivant" at bounding box center [1101, 75] width 46 height 31
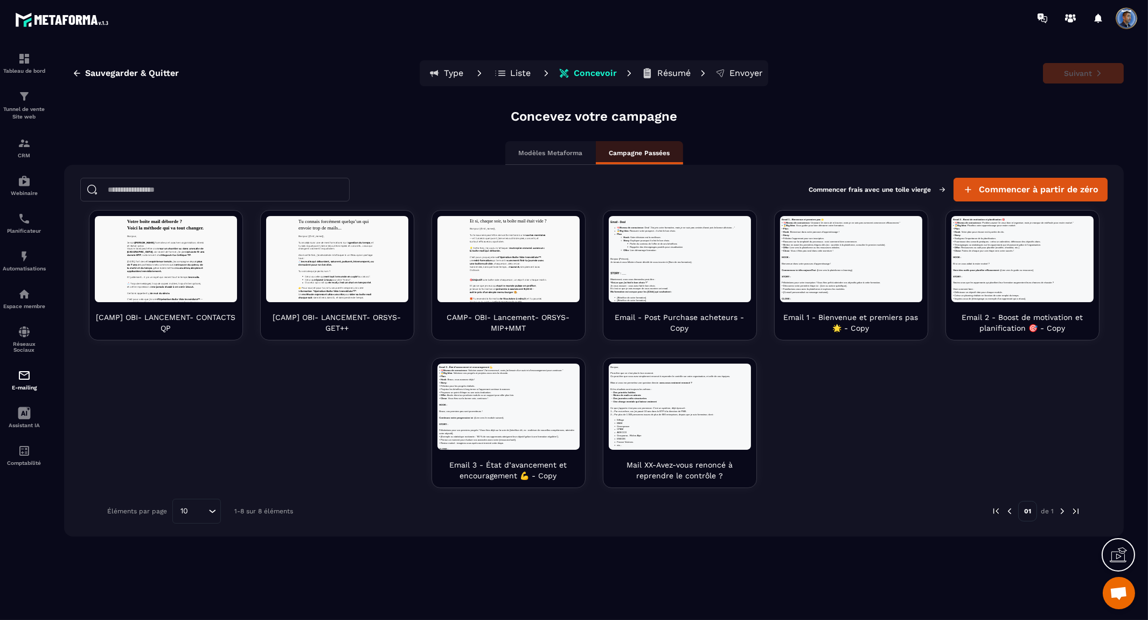
click at [1063, 508] on img at bounding box center [1063, 512] width 10 height 10
click at [1069, 189] on span "Commencer à partir de zéro" at bounding box center [1039, 189] width 120 height 11
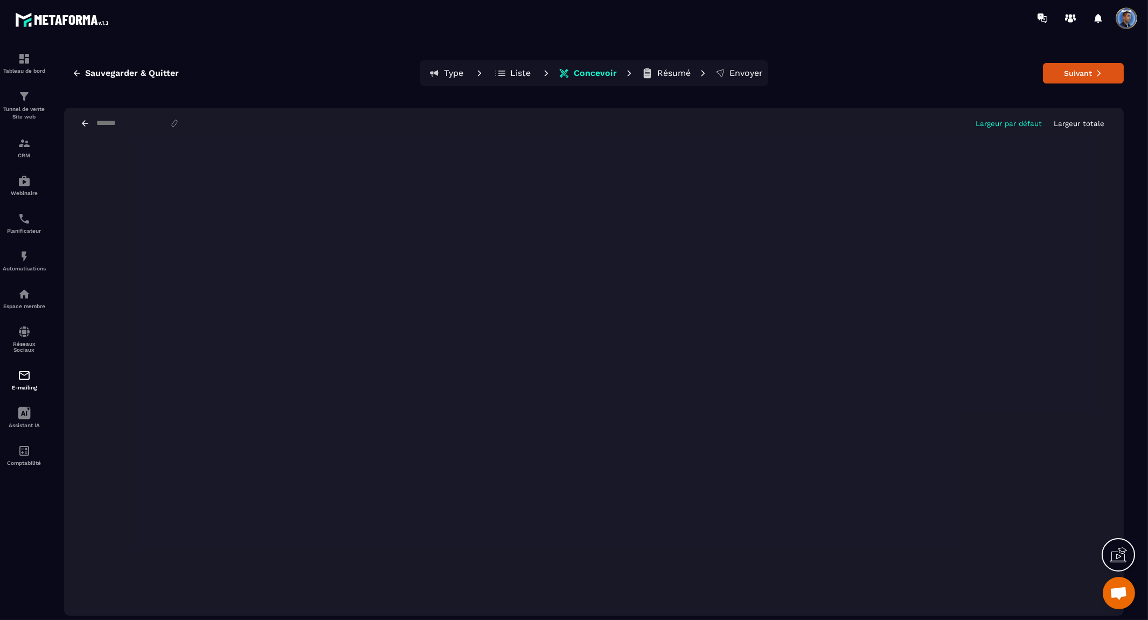
click at [1085, 128] on div "Largeur par défaut Largeur totale" at bounding box center [594, 123] width 1060 height 31
click at [1089, 123] on p "Largeur totale" at bounding box center [1079, 124] width 51 height 8
click at [138, 126] on input at bounding box center [132, 123] width 74 height 9
type input "*"
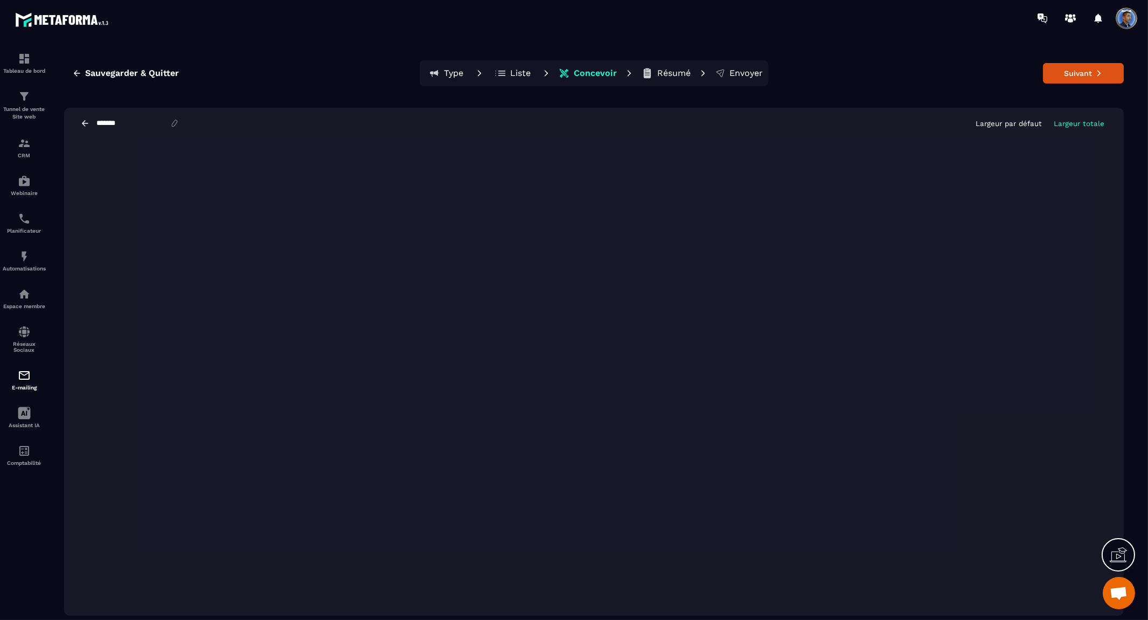
type input "**********"
click at [160, 121] on input "**********" at bounding box center [132, 123] width 74 height 9
click at [321, 127] on div "**********" at bounding box center [594, 123] width 1060 height 31
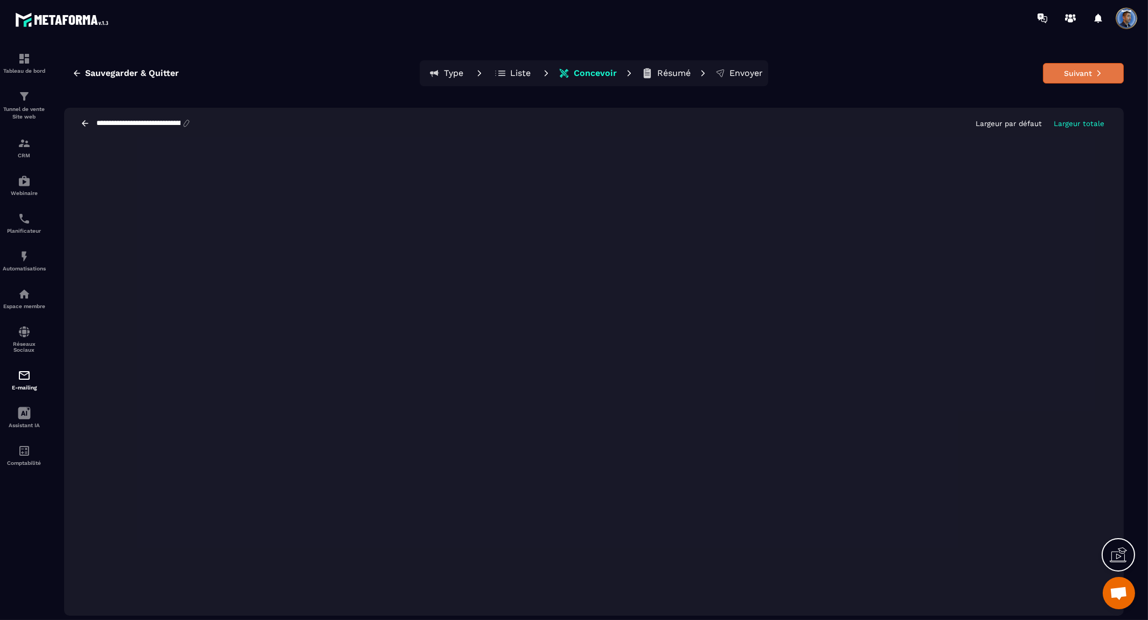
click at [1090, 74] on button "Suivant" at bounding box center [1083, 73] width 81 height 20
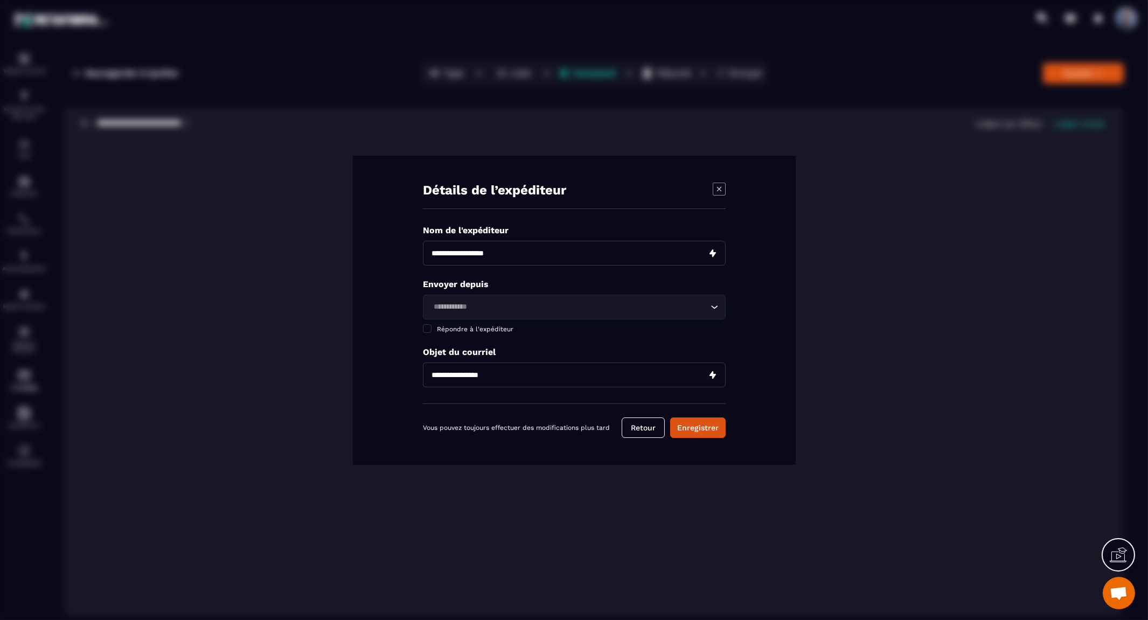
click at [600, 251] on input "Modal window" at bounding box center [574, 253] width 303 height 25
type input "**********"
click at [493, 311] on input "Search for option" at bounding box center [569, 307] width 278 height 12
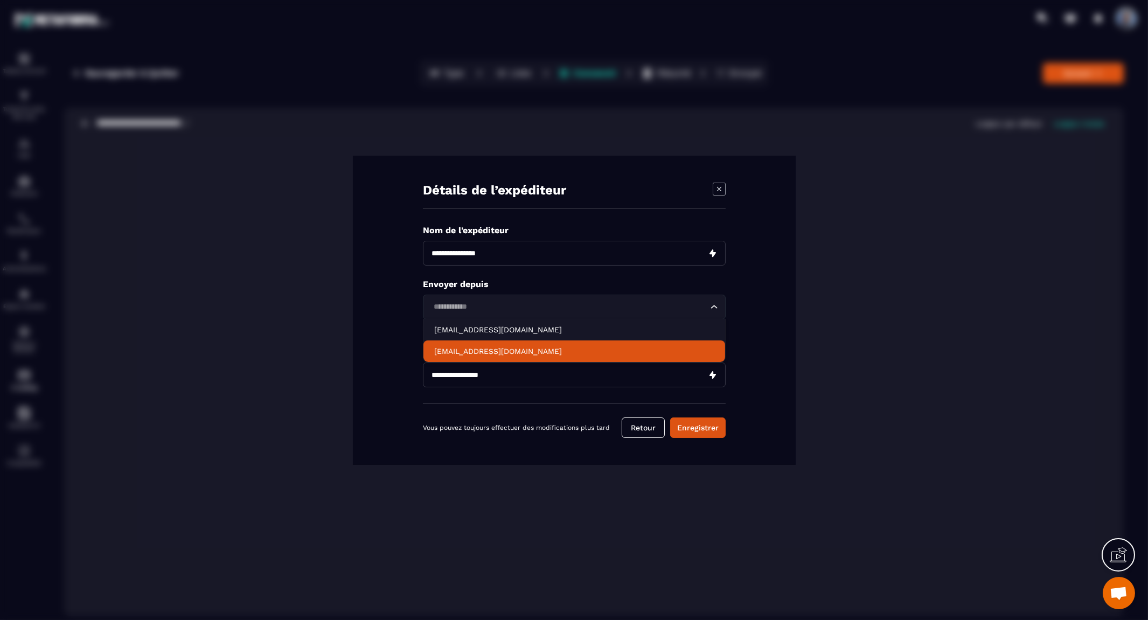
click at [488, 349] on p "q.philippe@aligner-formation.com" at bounding box center [574, 351] width 280 height 11
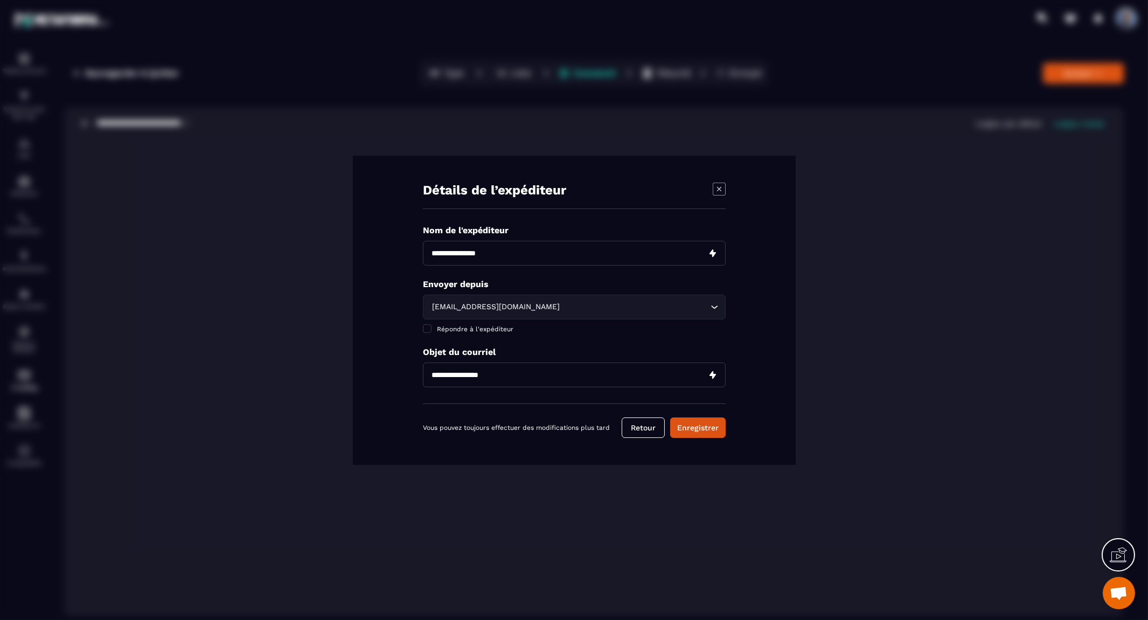
click at [523, 375] on input "Modal window" at bounding box center [574, 375] width 303 height 25
click at [524, 375] on input "Modal window" at bounding box center [574, 375] width 303 height 25
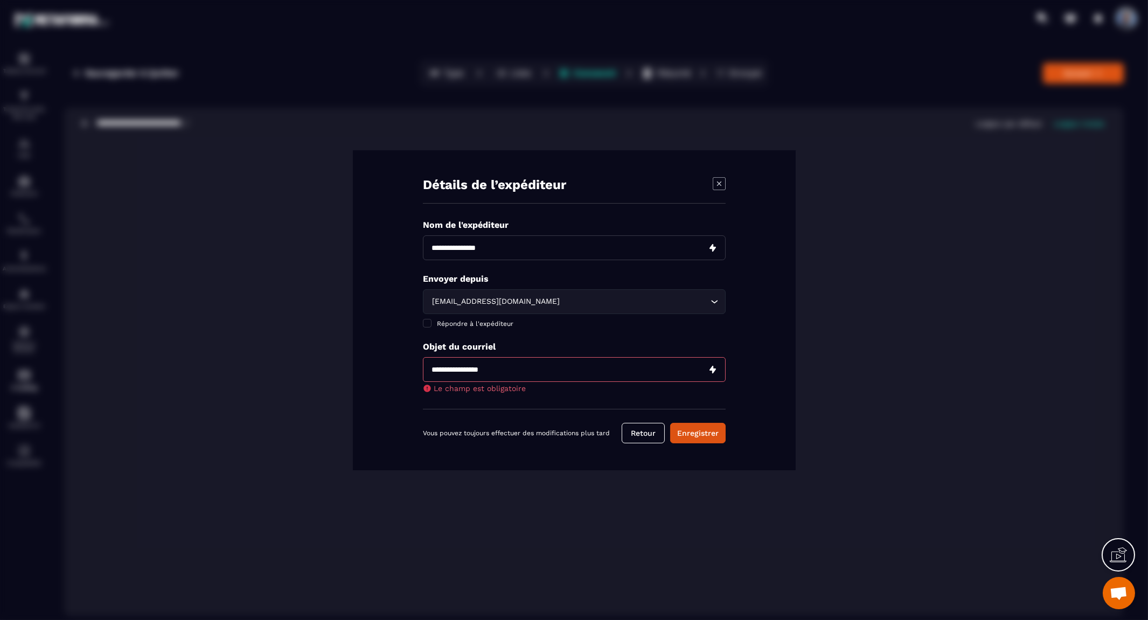
click at [538, 373] on input "Modal window" at bounding box center [574, 369] width 303 height 25
paste input "**********"
click at [564, 372] on input "**********" at bounding box center [574, 369] width 303 height 25
drag, startPoint x: 429, startPoint y: 368, endPoint x: 699, endPoint y: 398, distance: 271.1
click at [699, 398] on div "**********" at bounding box center [574, 315] width 303 height 190
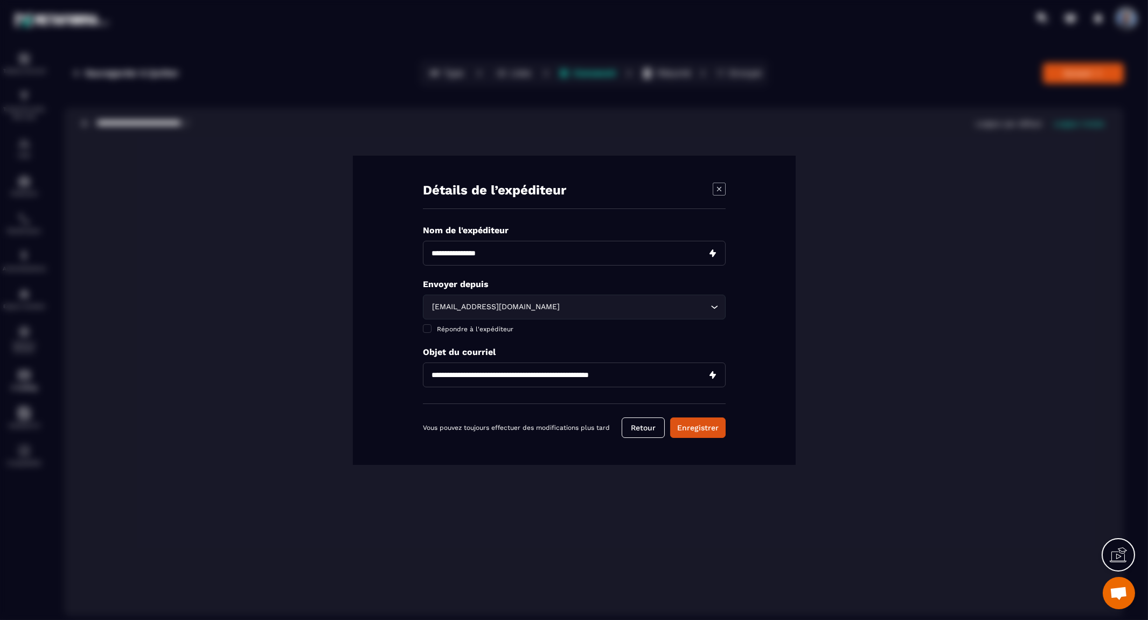
click at [534, 378] on input "**********" at bounding box center [574, 375] width 303 height 25
paste input "Modal window"
type input "**********"
click at [698, 429] on button "Enregistrer" at bounding box center [698, 428] width 56 height 20
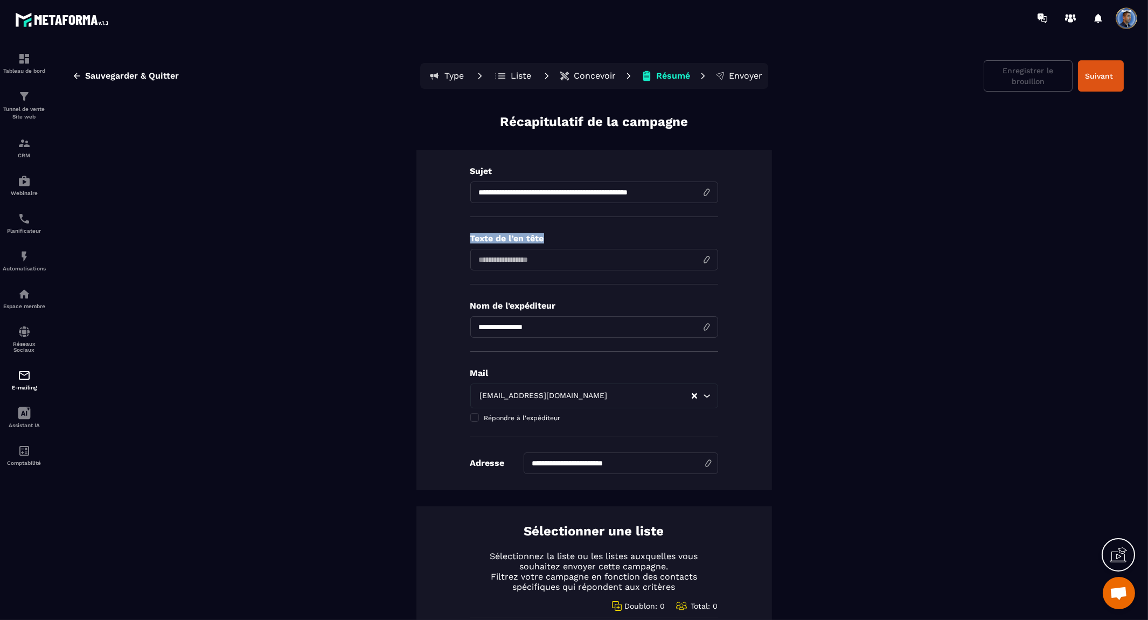
drag, startPoint x: 455, startPoint y: 236, endPoint x: 554, endPoint y: 237, distance: 98.6
click at [554, 237] on div "**********" at bounding box center [595, 320] width 356 height 341
copy p "Texte de l’en tête"
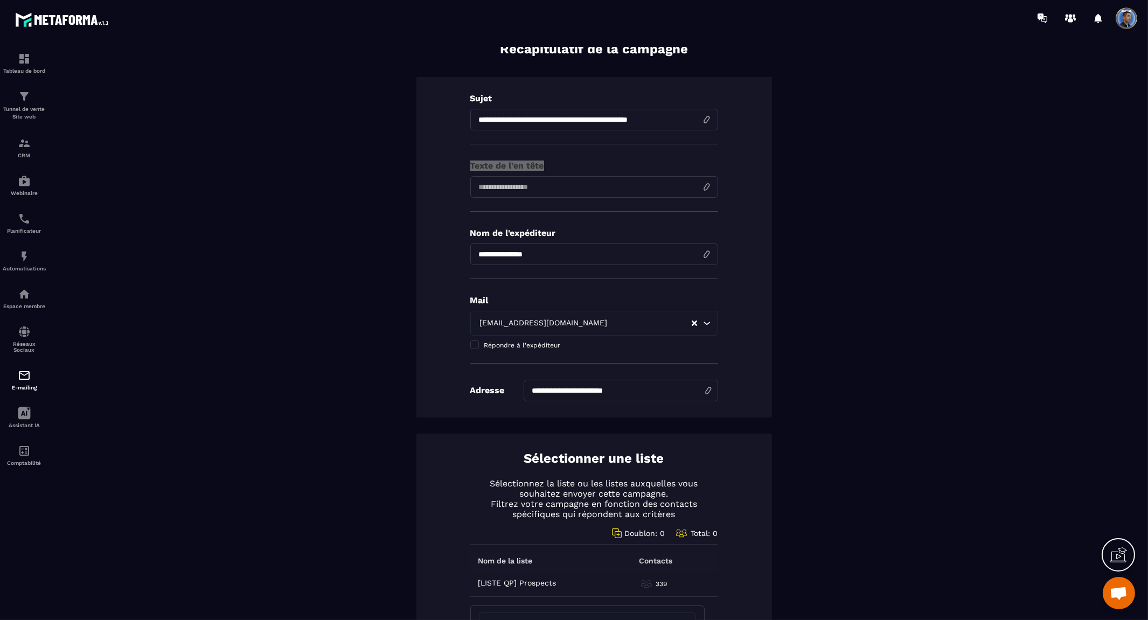
scroll to position [61, 0]
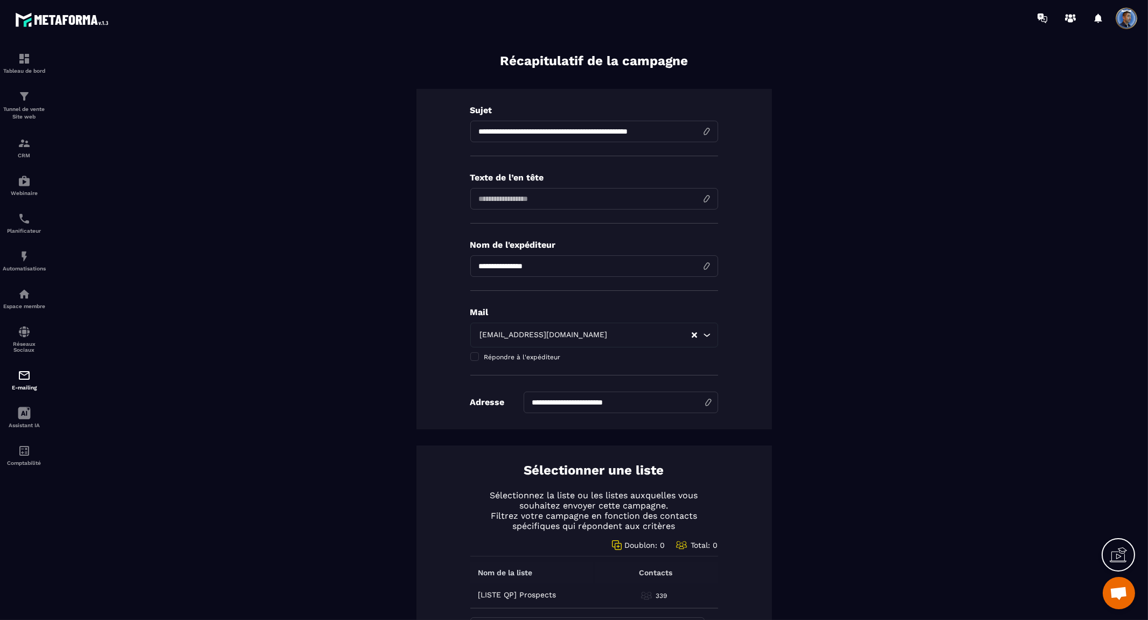
click at [537, 201] on input at bounding box center [594, 199] width 248 height 22
paste input "**********"
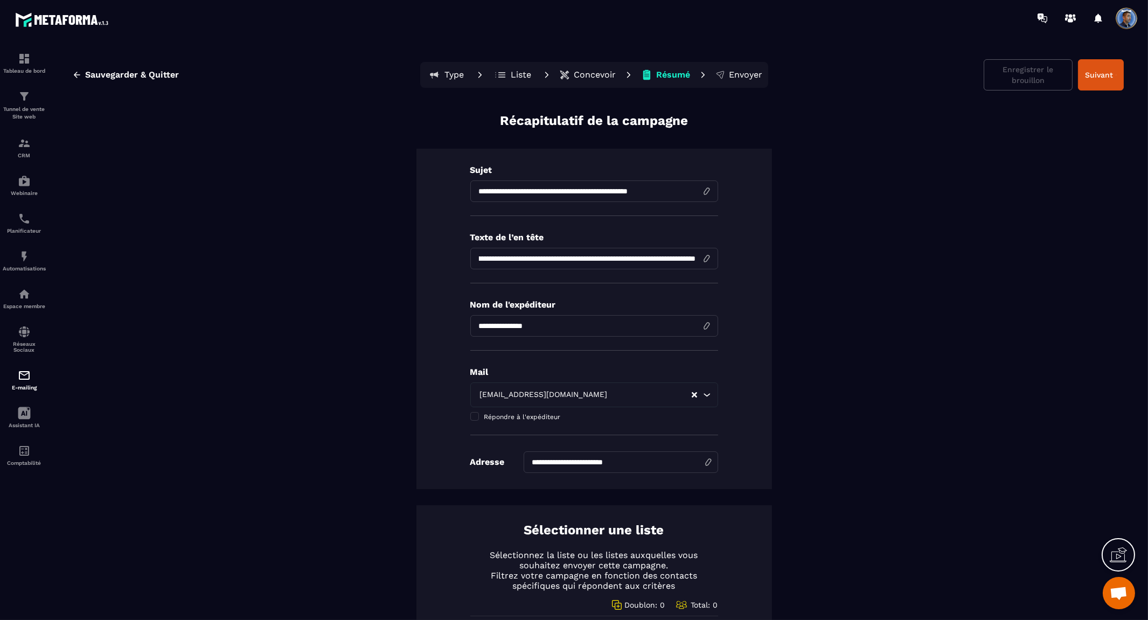
scroll to position [0, 0]
type input "**********"
click at [1017, 83] on div "Enregistrer le brouillon Suivant" at bounding box center [1054, 75] width 140 height 31
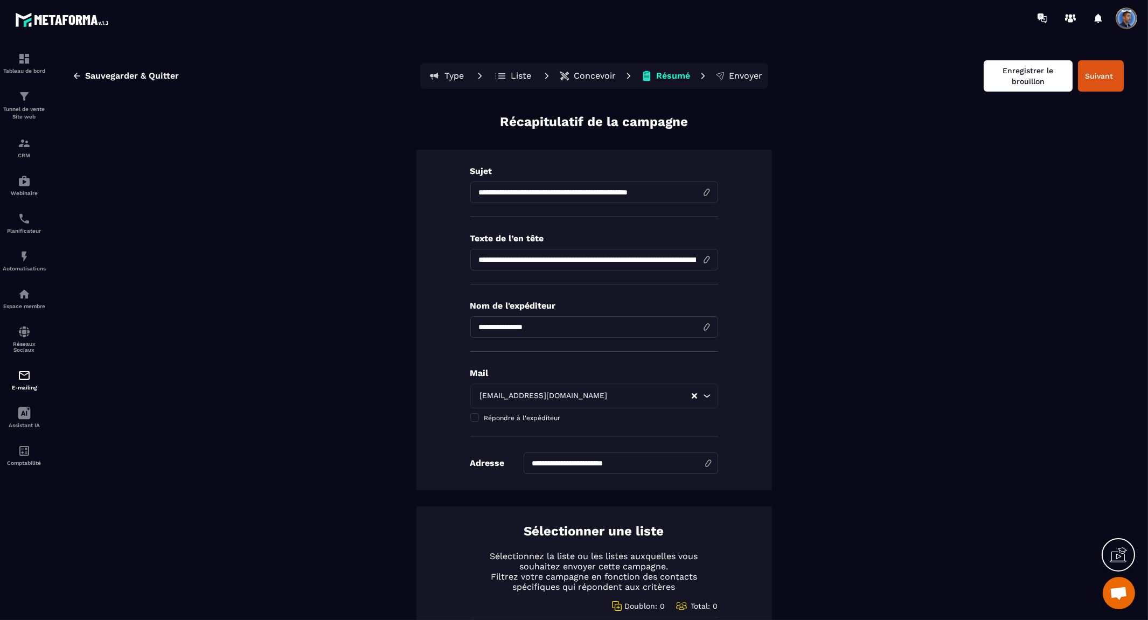
click at [1044, 79] on button "Enregistrer le brouillon" at bounding box center [1028, 75] width 89 height 31
click at [1098, 80] on button "Suivant" at bounding box center [1101, 75] width 46 height 31
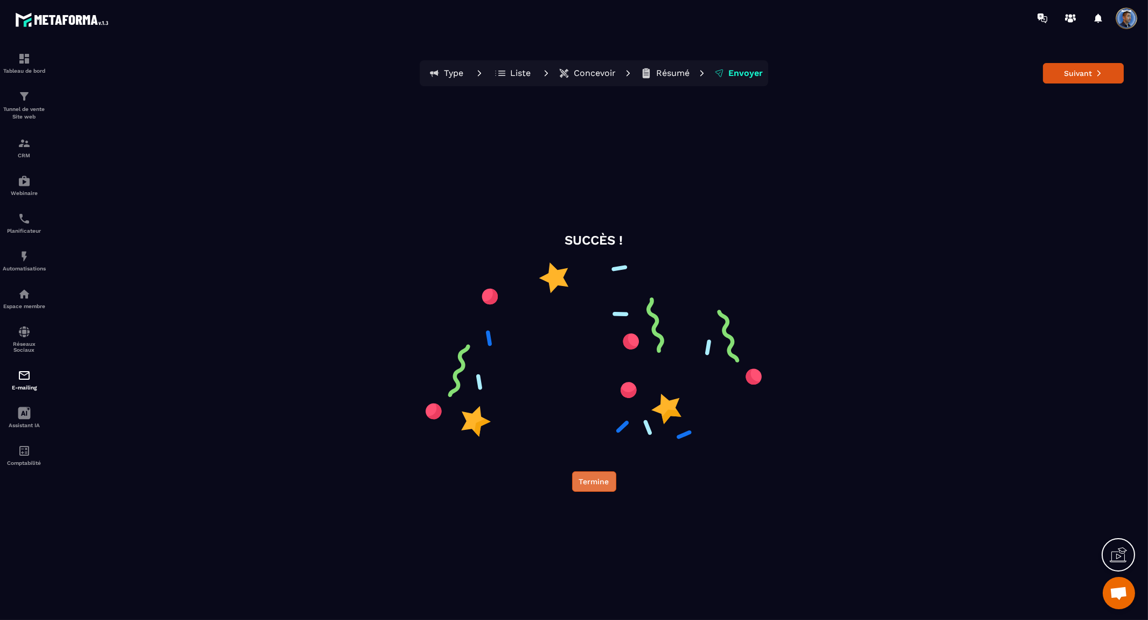
click at [591, 477] on button "Termine" at bounding box center [594, 482] width 44 height 20
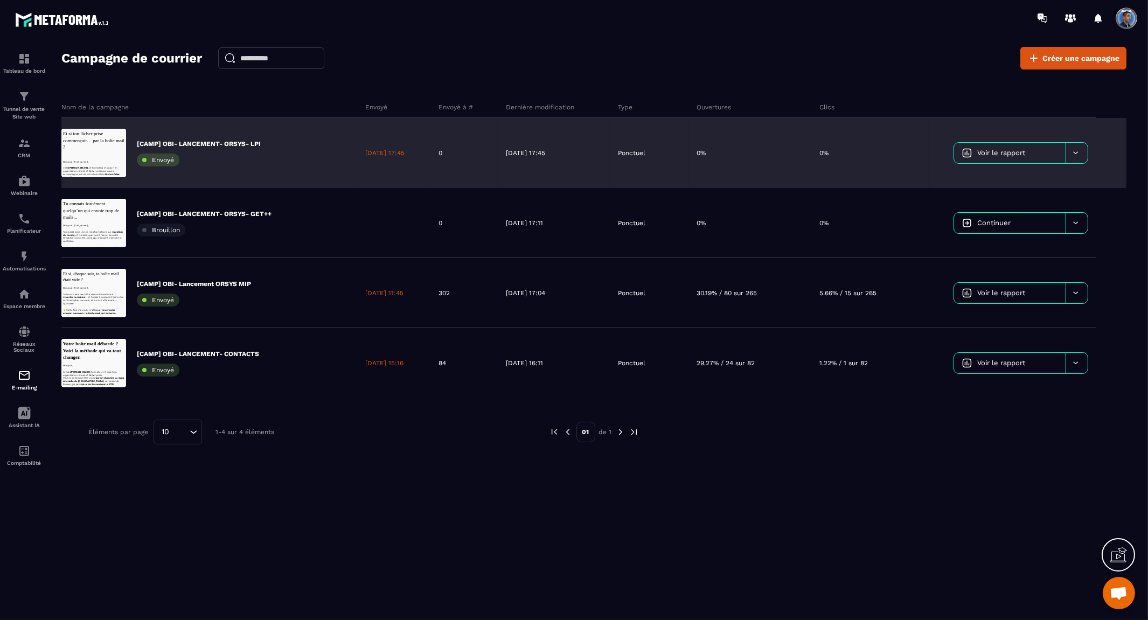
click at [238, 150] on div "[CAMP] OBI- LANCEMENT- ORSYS- LPI Envoyé" at bounding box center [199, 153] width 124 height 27
click at [1075, 156] on icon at bounding box center [1076, 153] width 8 height 8
click at [1015, 176] on span "Dupliquer le campagne" at bounding box center [1004, 180] width 78 height 8
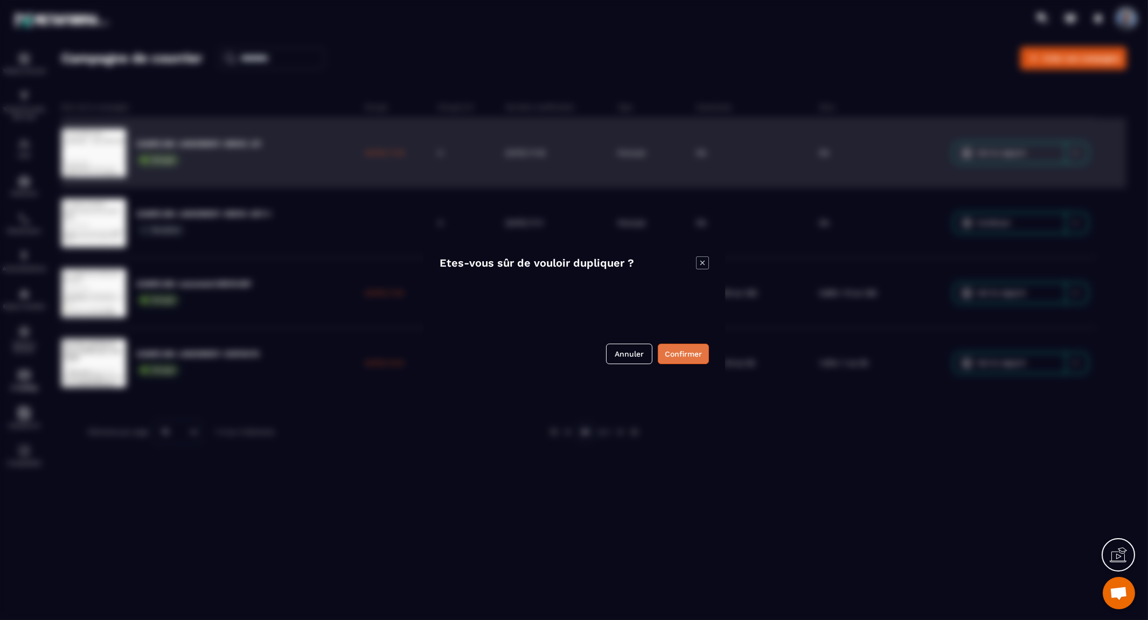
click at [681, 356] on button "Confirmer" at bounding box center [683, 354] width 51 height 20
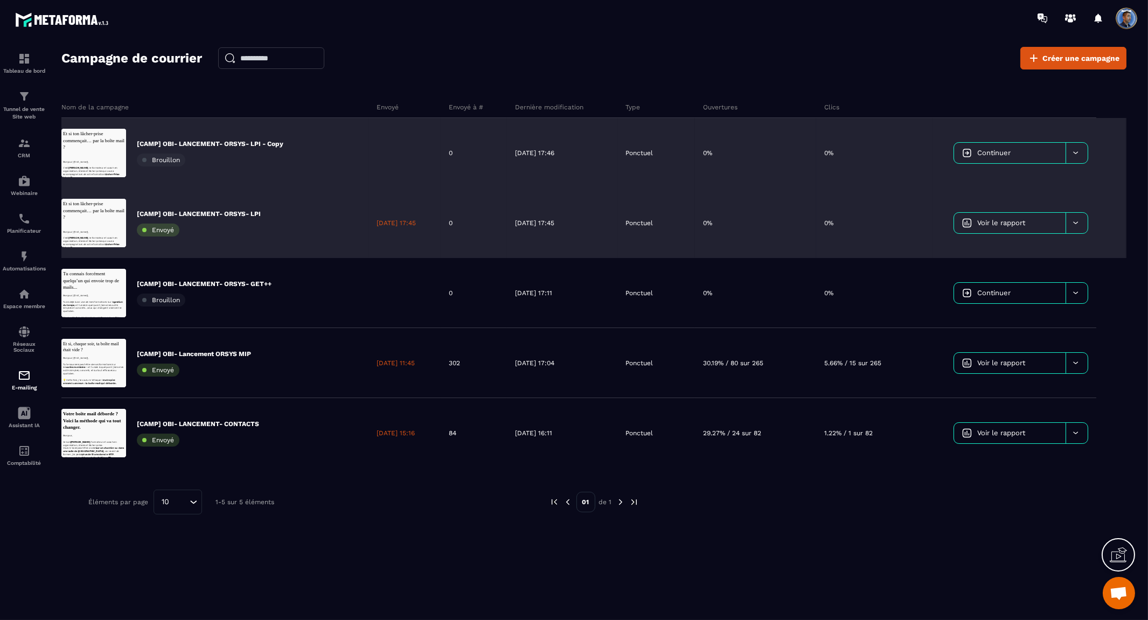
click at [1083, 227] on div at bounding box center [1077, 223] width 22 height 20
click at [1028, 284] on span "Supprimer le campaign" at bounding box center [1004, 286] width 78 height 8
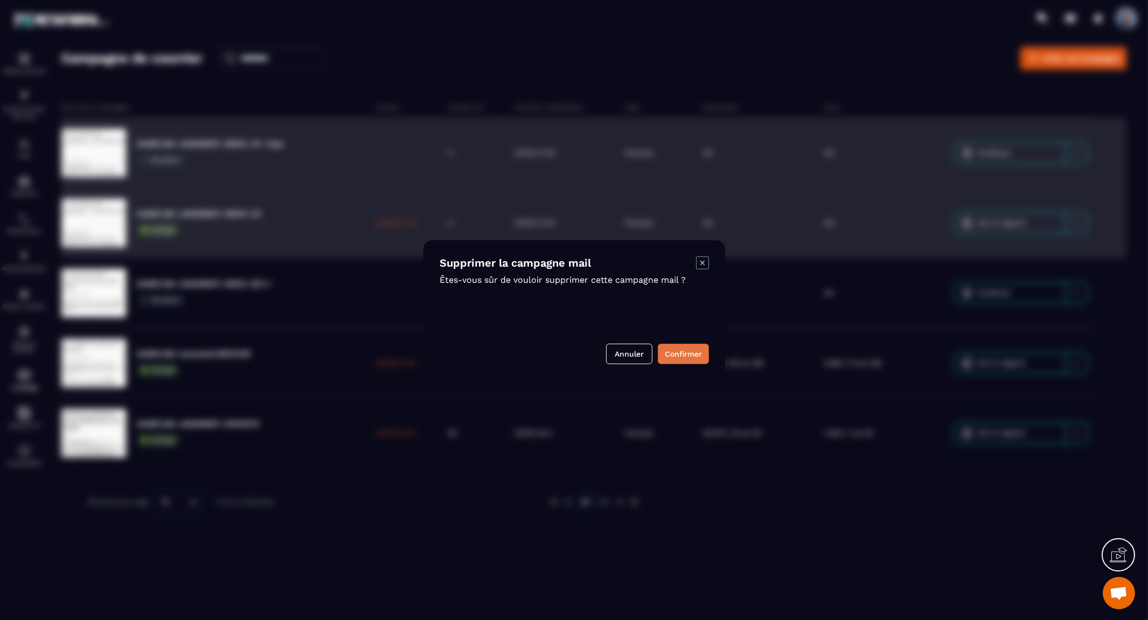
click at [685, 354] on button "Confirmer" at bounding box center [683, 354] width 51 height 20
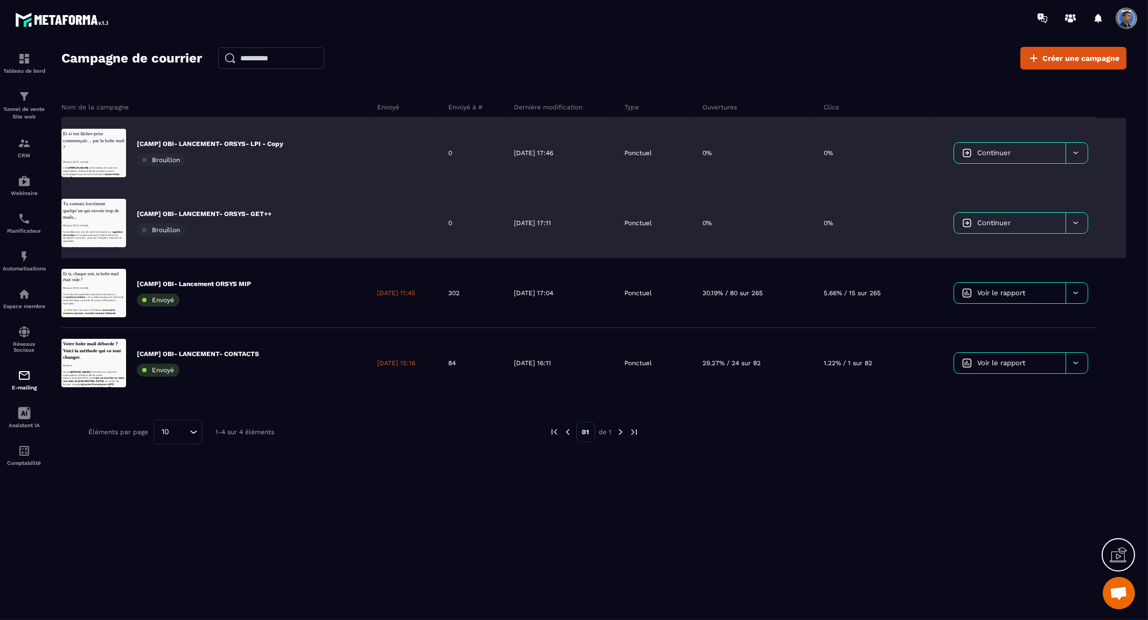
click at [314, 149] on div "[CAMP] OBI- LANCEMENT- ORSYS- LPI - Copy Brouillon" at bounding box center [215, 153] width 308 height 70
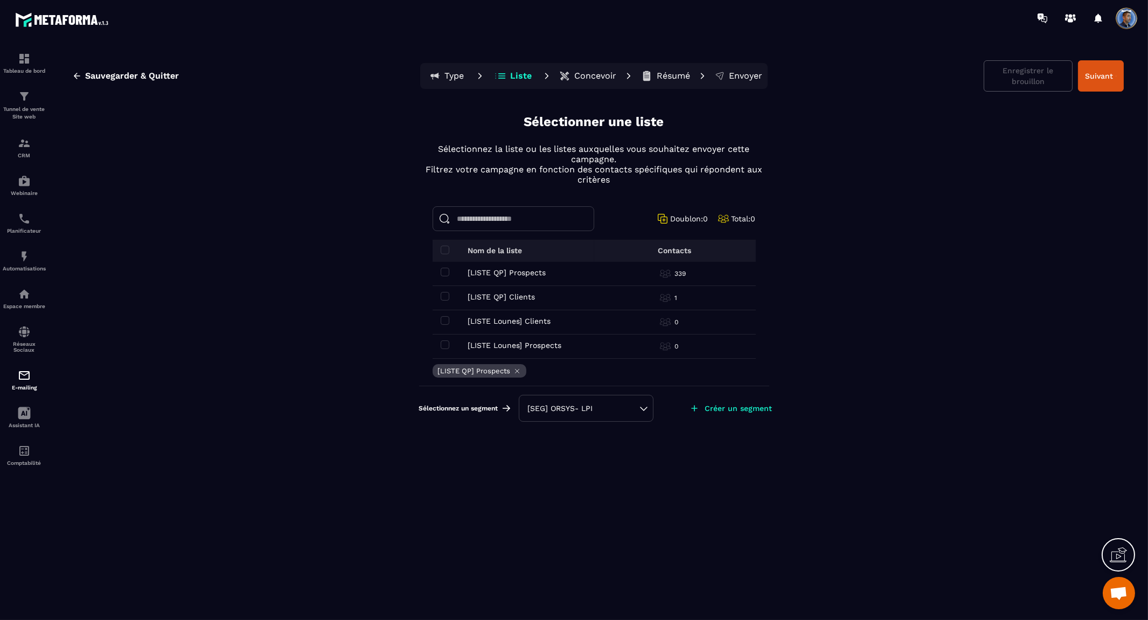
click at [455, 74] on p "Type" at bounding box center [454, 76] width 19 height 11
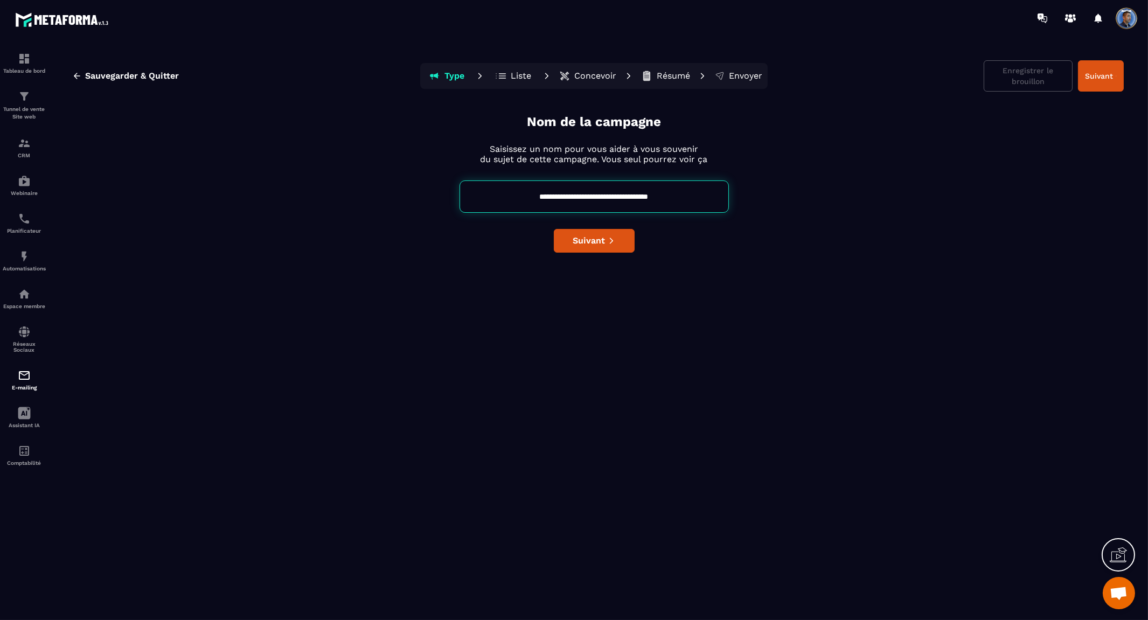
click at [604, 74] on p "Concevoir" at bounding box center [595, 76] width 42 height 11
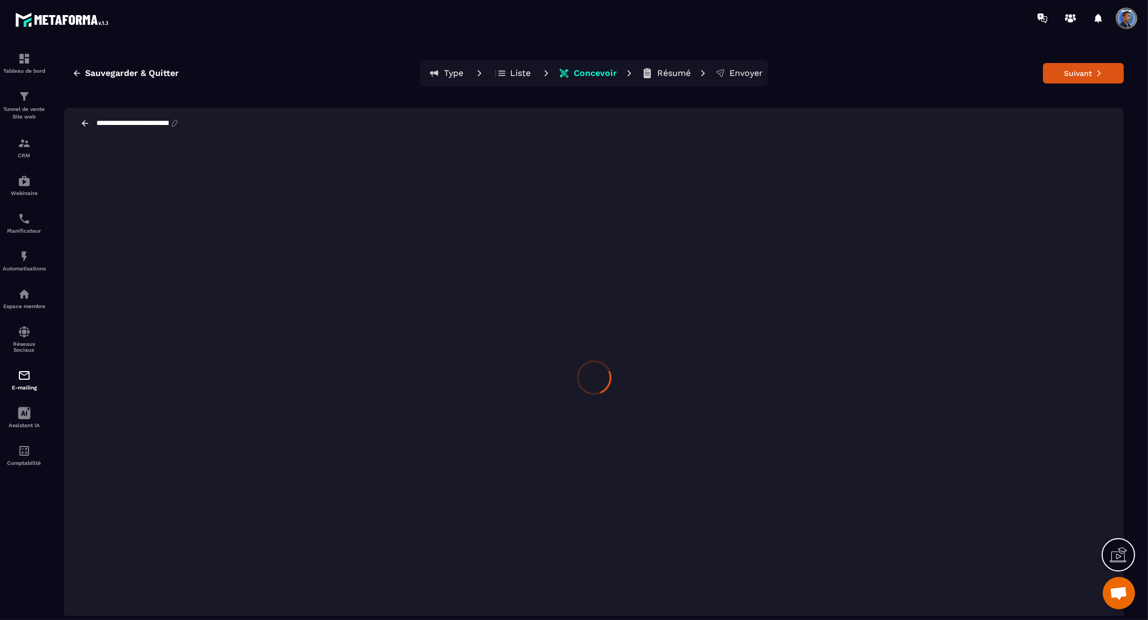
click at [460, 74] on p "Type" at bounding box center [454, 73] width 19 height 11
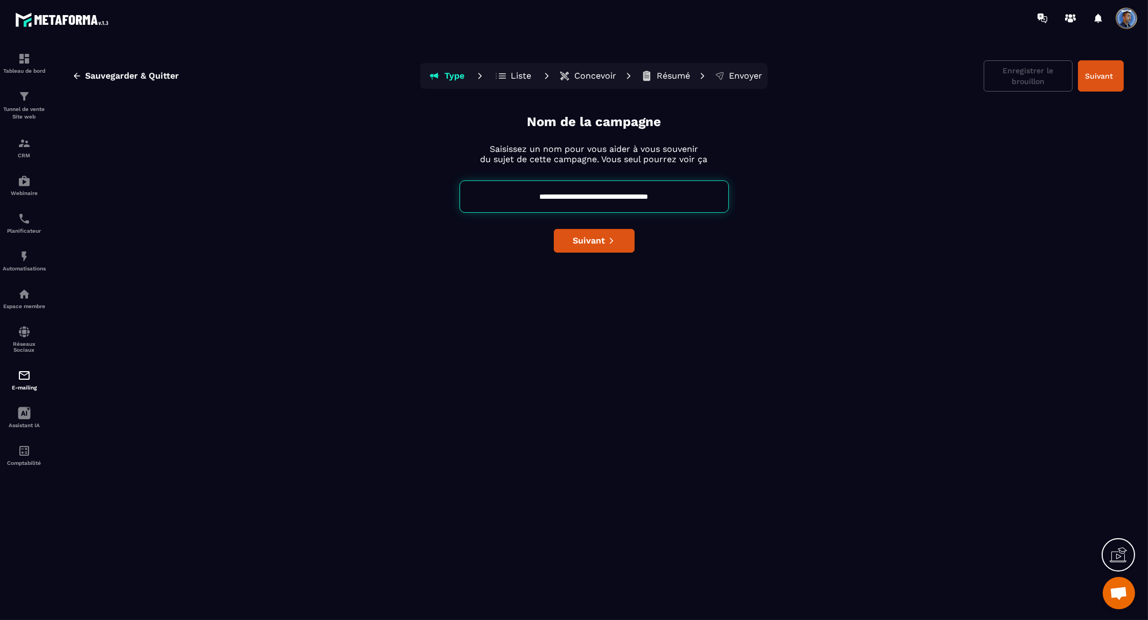
click at [674, 197] on input "**********" at bounding box center [594, 197] width 269 height 32
click at [685, 197] on input "**********" at bounding box center [594, 197] width 269 height 32
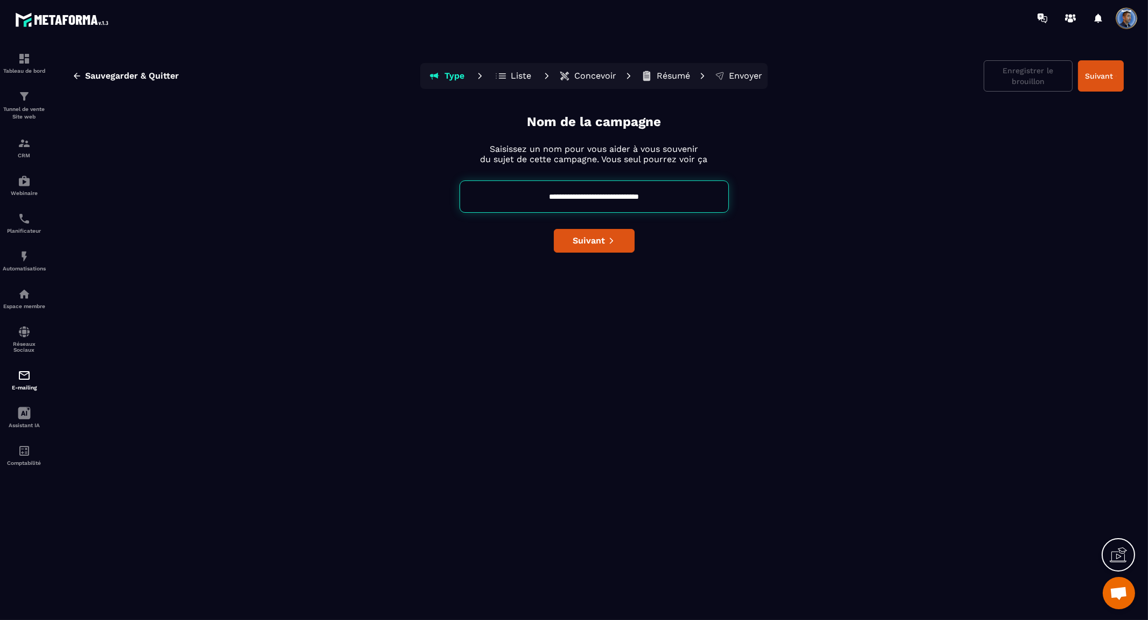
type input "**********"
click at [590, 69] on button "Concevoir" at bounding box center [588, 76] width 64 height 22
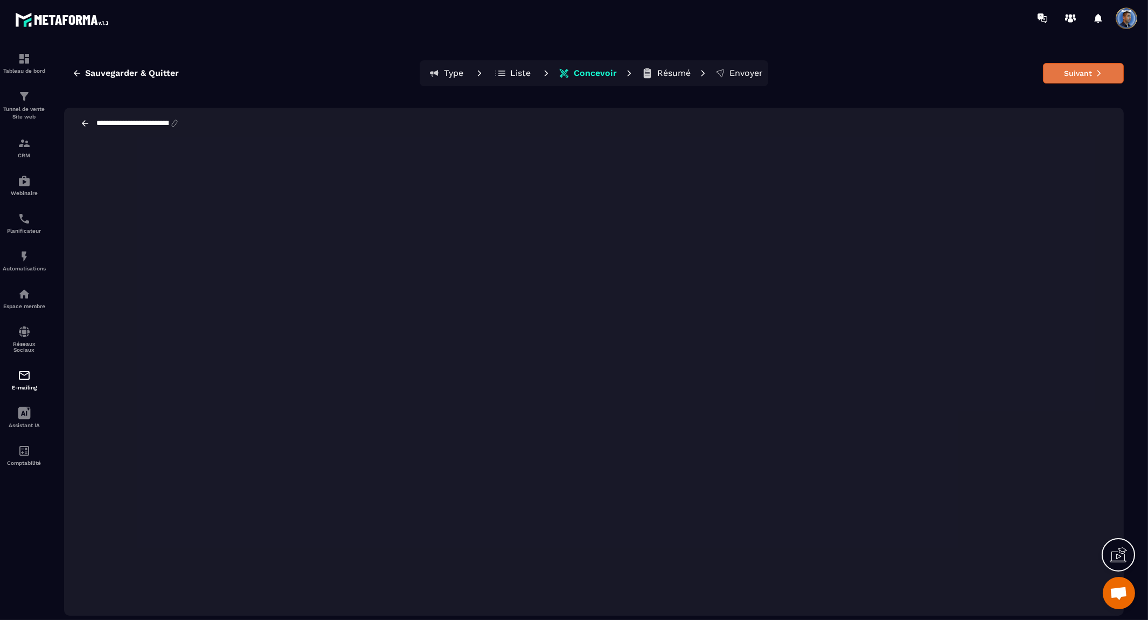
click at [1079, 75] on button "Suivant" at bounding box center [1083, 73] width 81 height 20
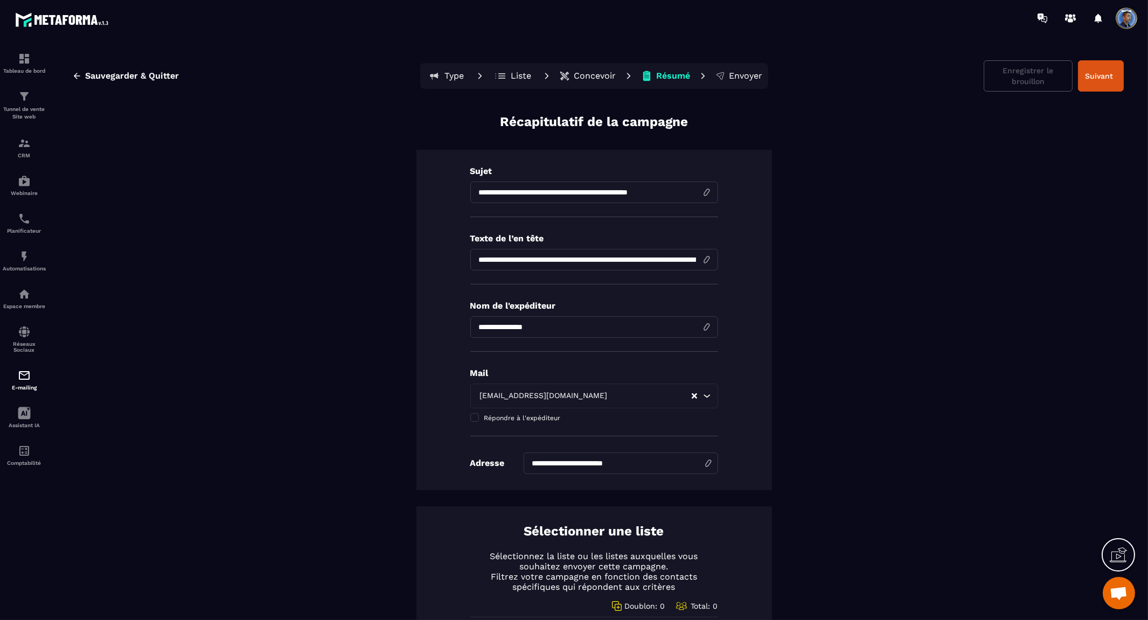
click at [1022, 75] on div "Enregistrer le brouillon Suivant" at bounding box center [1054, 75] width 140 height 31
click at [1012, 77] on div "Enregistrer le brouillon Suivant" at bounding box center [1054, 75] width 140 height 31
click at [657, 74] on p "Résumé" at bounding box center [674, 76] width 34 height 11
click at [86, 75] on span "Sauvegarder & Quitter" at bounding box center [132, 76] width 94 height 11
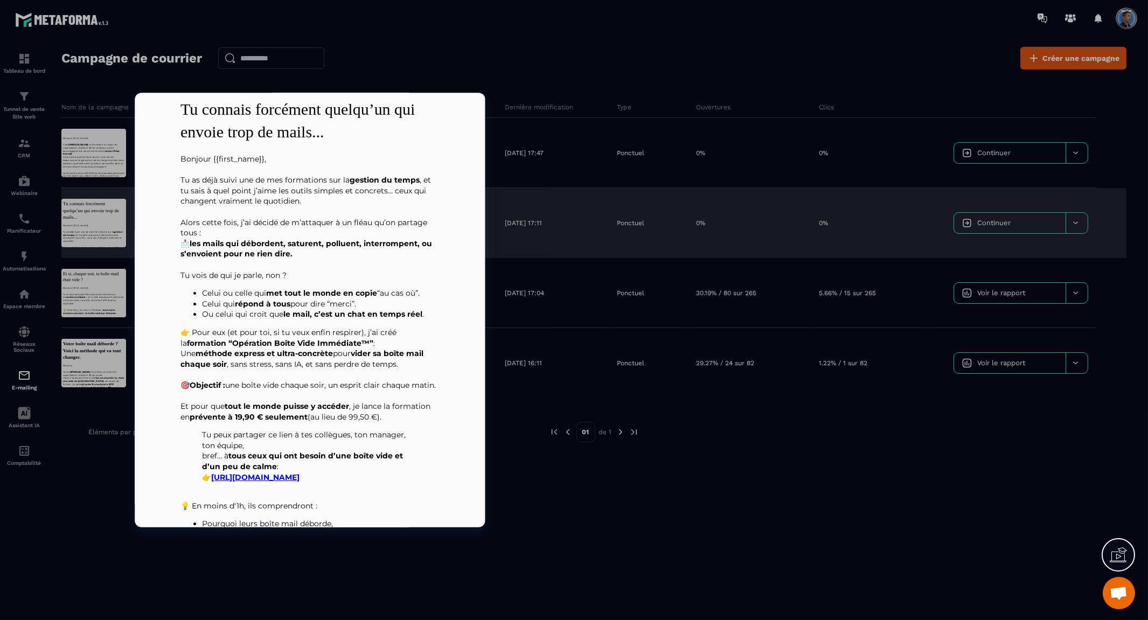
click at [91, 214] on div at bounding box center [93, 223] width 65 height 48
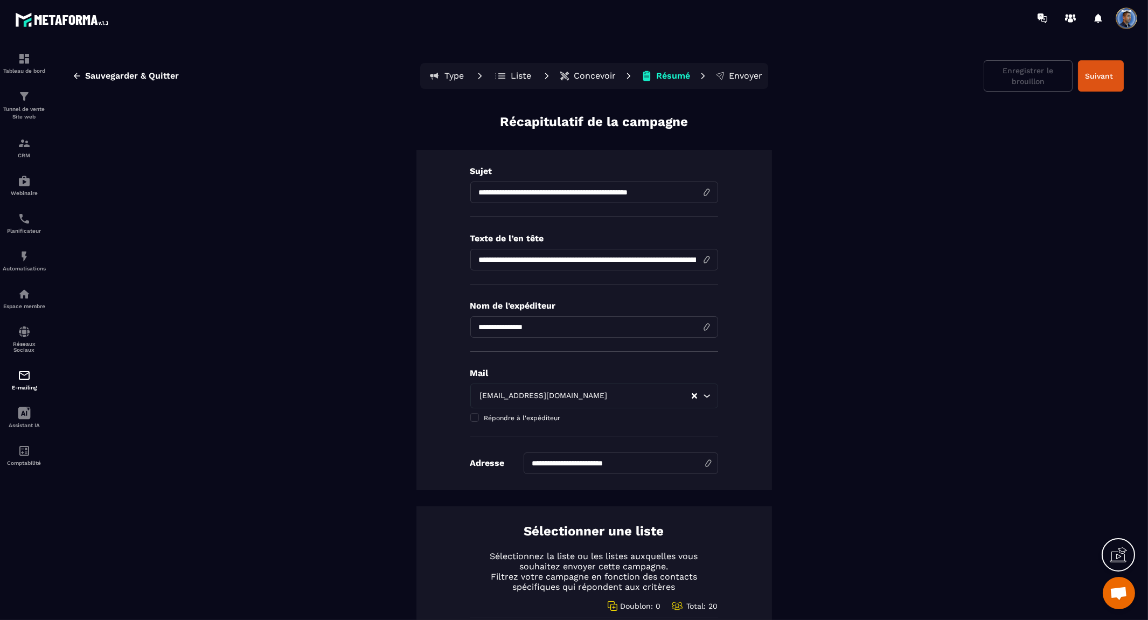
click at [445, 74] on p "Type" at bounding box center [454, 76] width 19 height 11
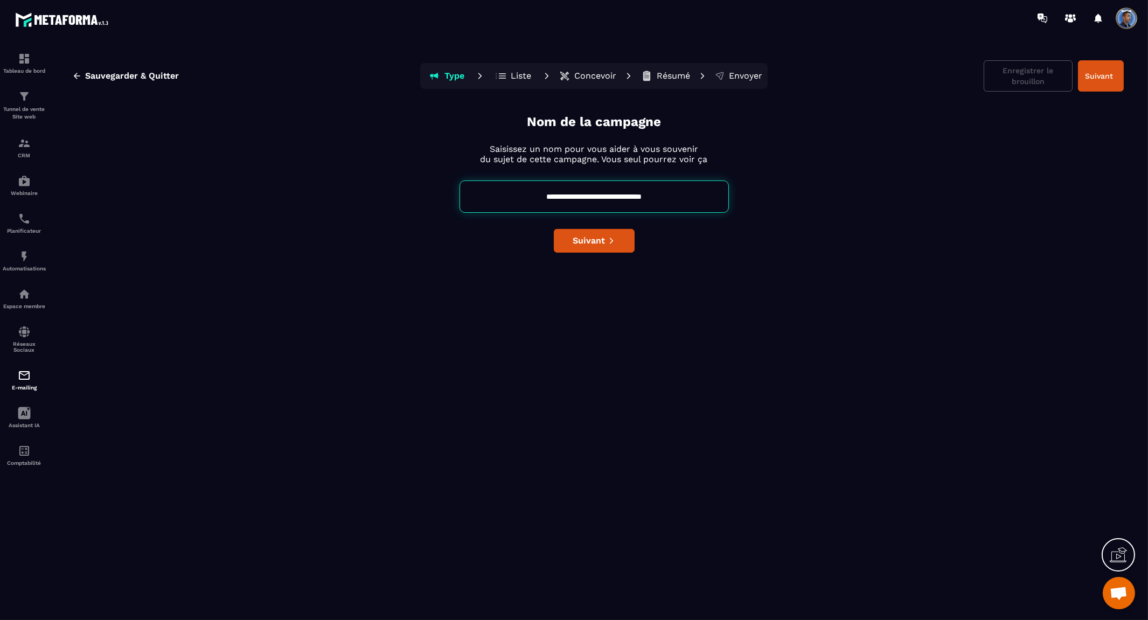
click at [517, 74] on p "Liste" at bounding box center [521, 76] width 20 height 11
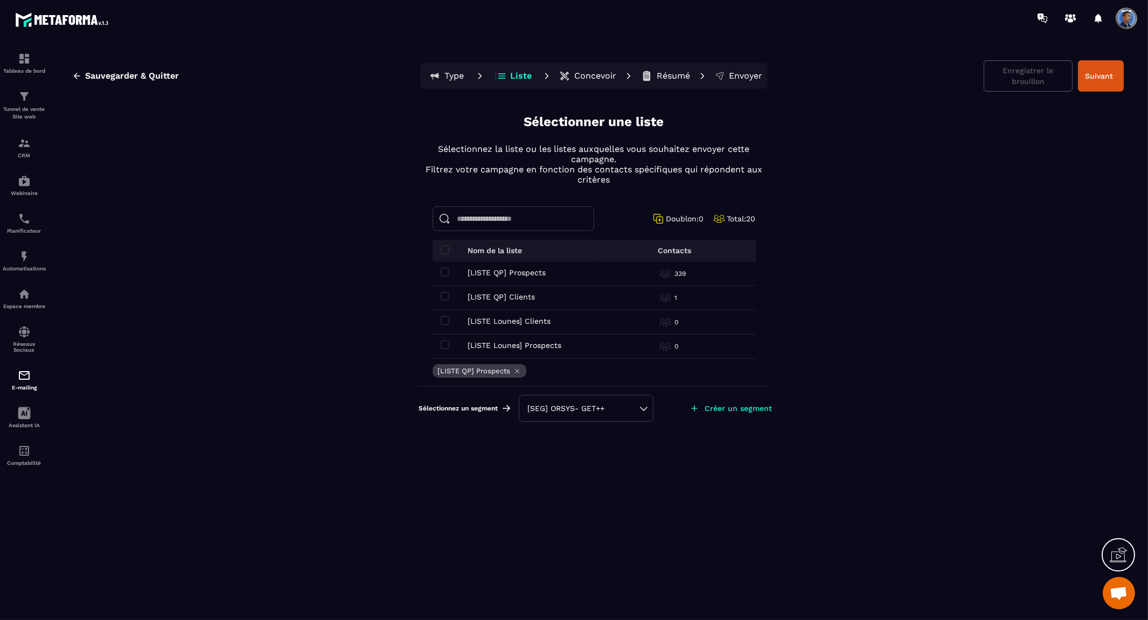
click at [590, 75] on p "Concevoir" at bounding box center [595, 76] width 42 height 11
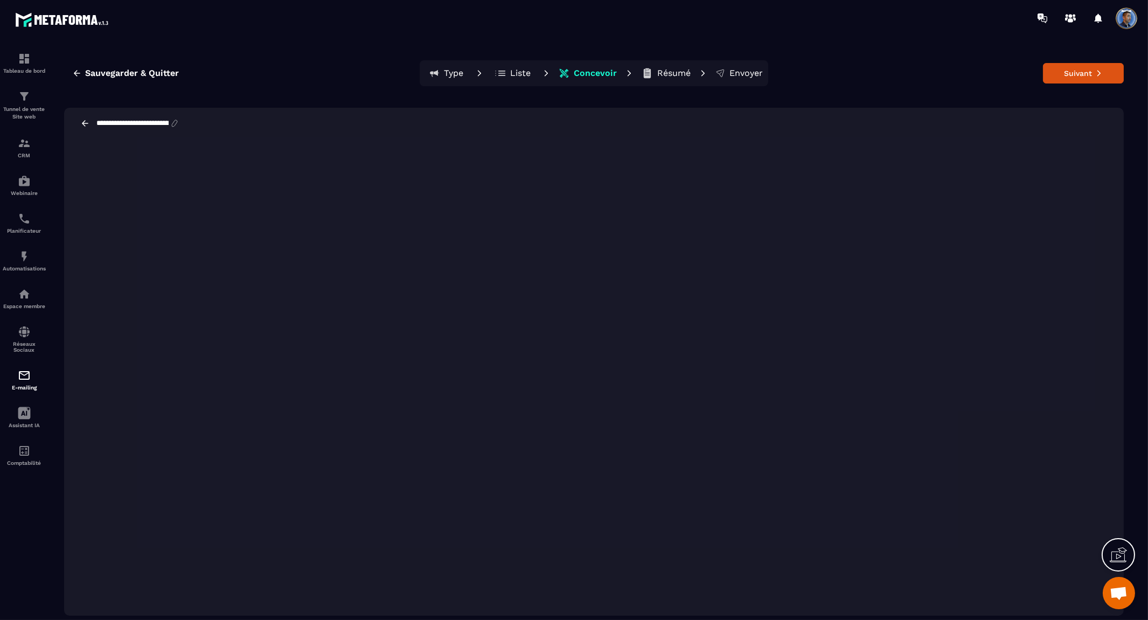
click at [158, 121] on input "**********" at bounding box center [132, 123] width 74 height 9
drag, startPoint x: 158, startPoint y: 121, endPoint x: 166, endPoint y: 119, distance: 8.2
click at [166, 119] on input "**********" at bounding box center [132, 123] width 74 height 9
click at [1071, 69] on button "Suivant" at bounding box center [1083, 73] width 81 height 20
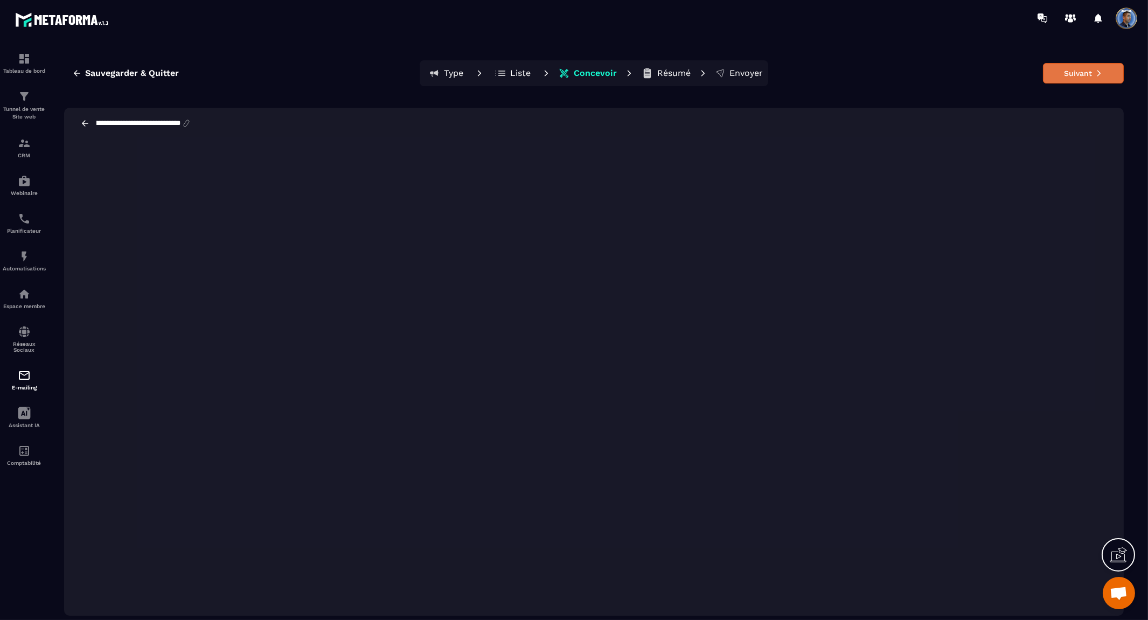
scroll to position [0, 0]
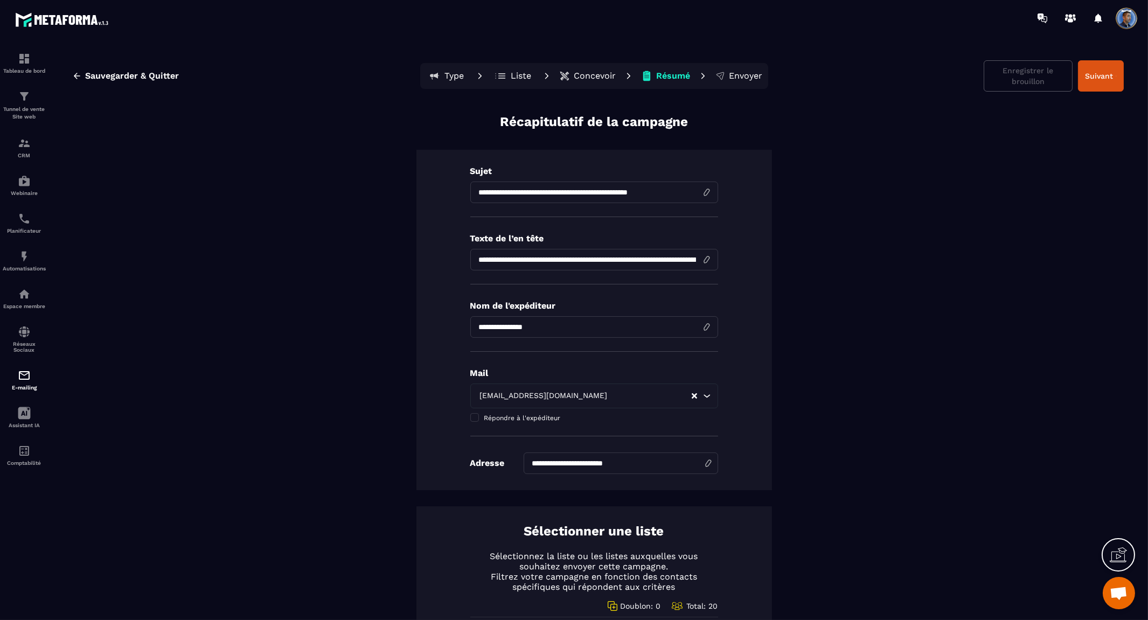
click at [547, 196] on input "**********" at bounding box center [594, 193] width 248 height 22
paste input "********"
type input "**********"
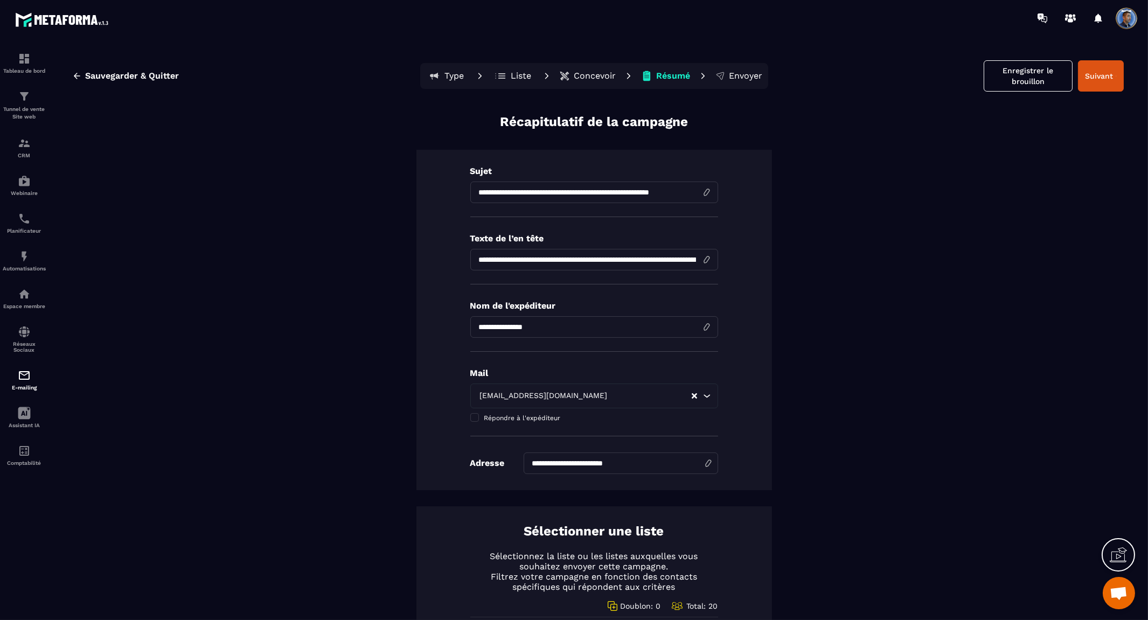
click at [588, 257] on input "**********" at bounding box center [594, 260] width 248 height 22
paste input
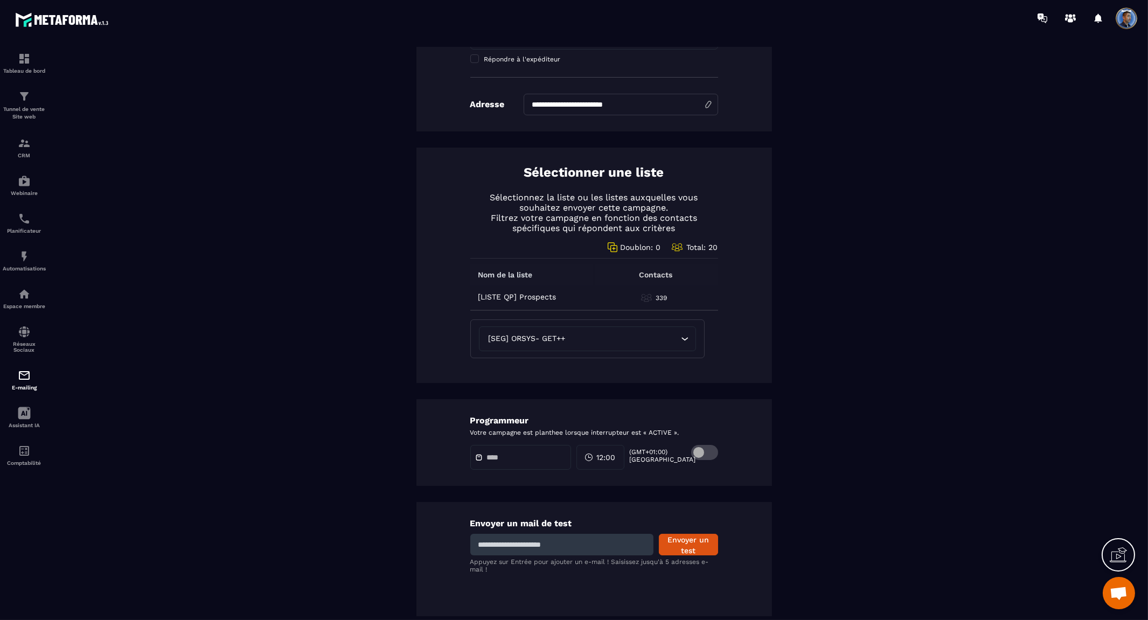
scroll to position [359, 0]
type input "**********"
click at [572, 542] on input at bounding box center [561, 544] width 183 height 22
type input "**********"
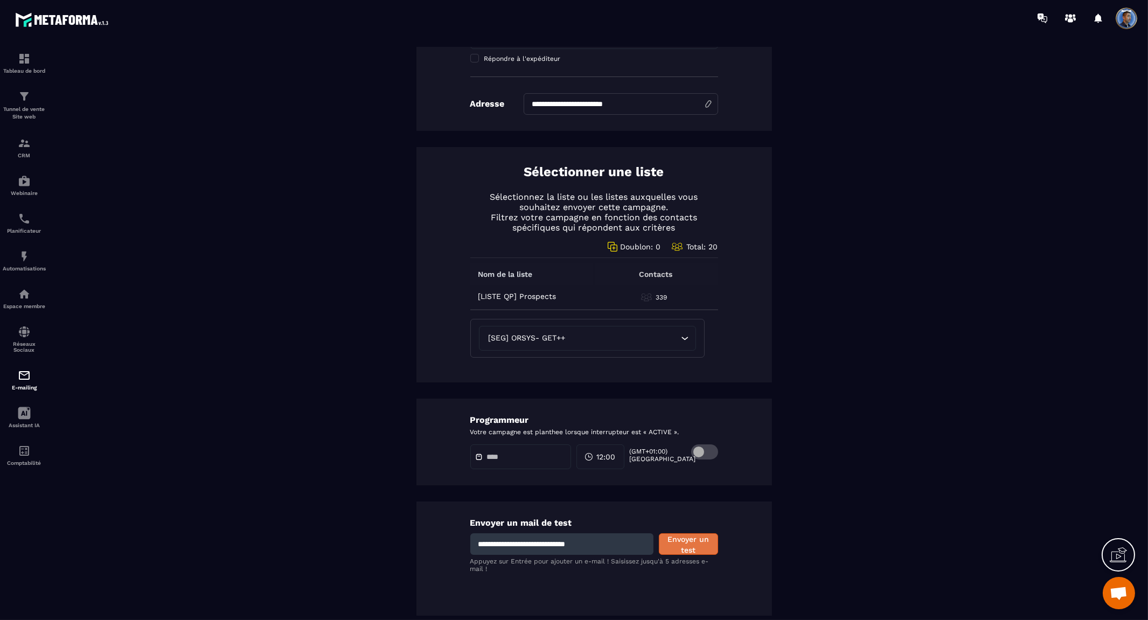
click at [694, 542] on button "Envoyer un test" at bounding box center [688, 544] width 59 height 22
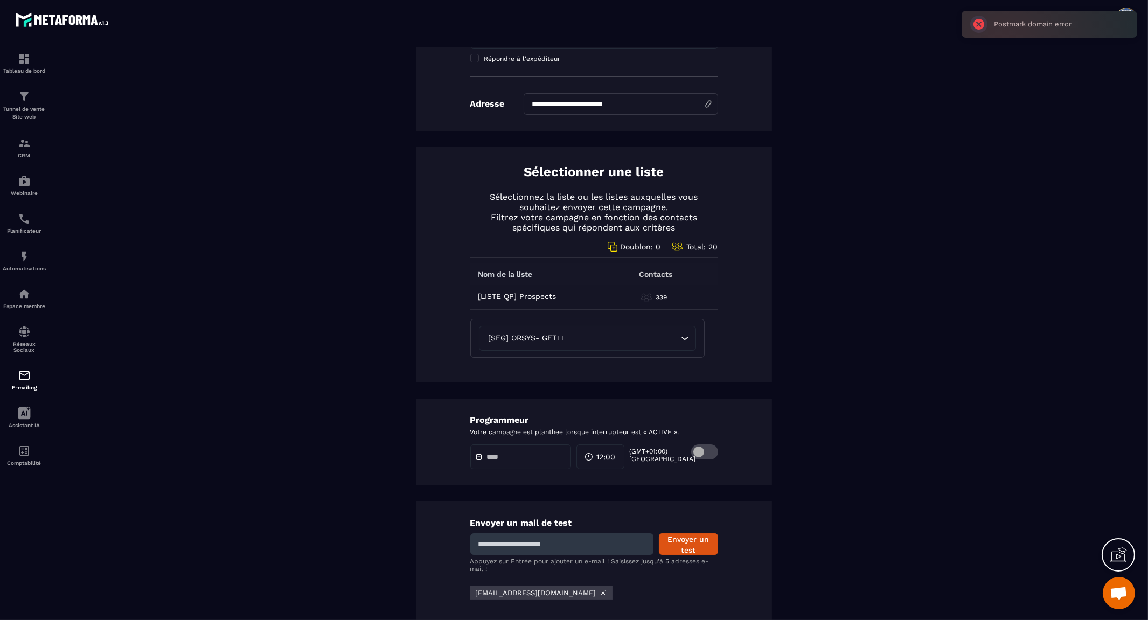
click at [548, 543] on input at bounding box center [561, 544] width 183 height 22
type input "**********"
click at [672, 546] on button "Envoyer un test" at bounding box center [688, 544] width 59 height 22
click at [871, 370] on div "**********" at bounding box center [594, 193] width 1060 height 878
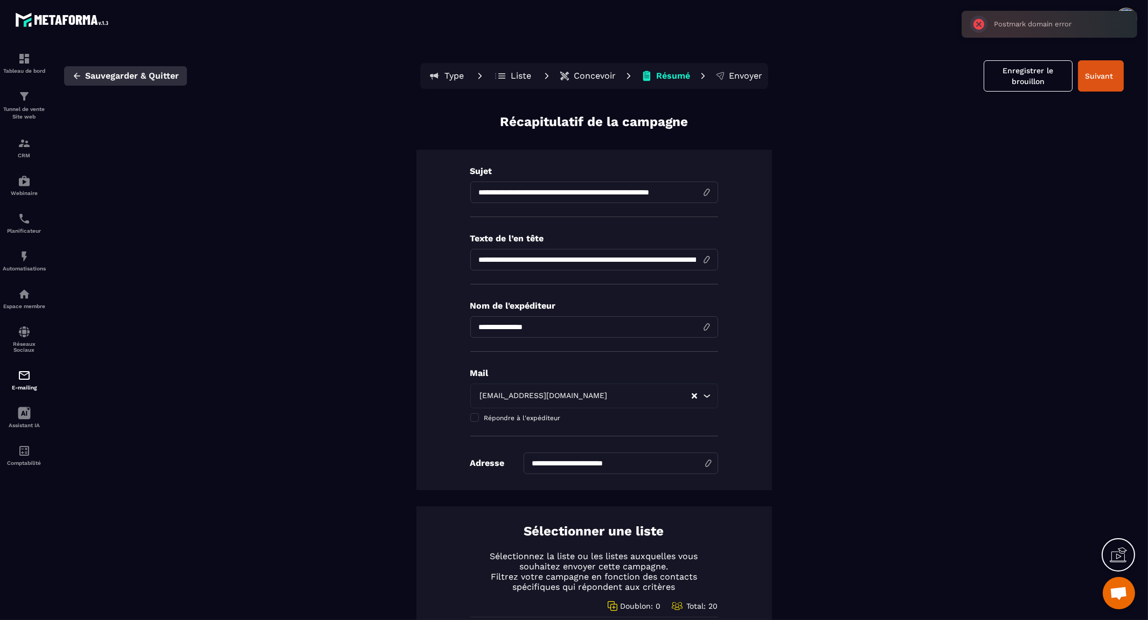
click at [137, 73] on span "Sauvegarder & Quitter" at bounding box center [132, 76] width 94 height 11
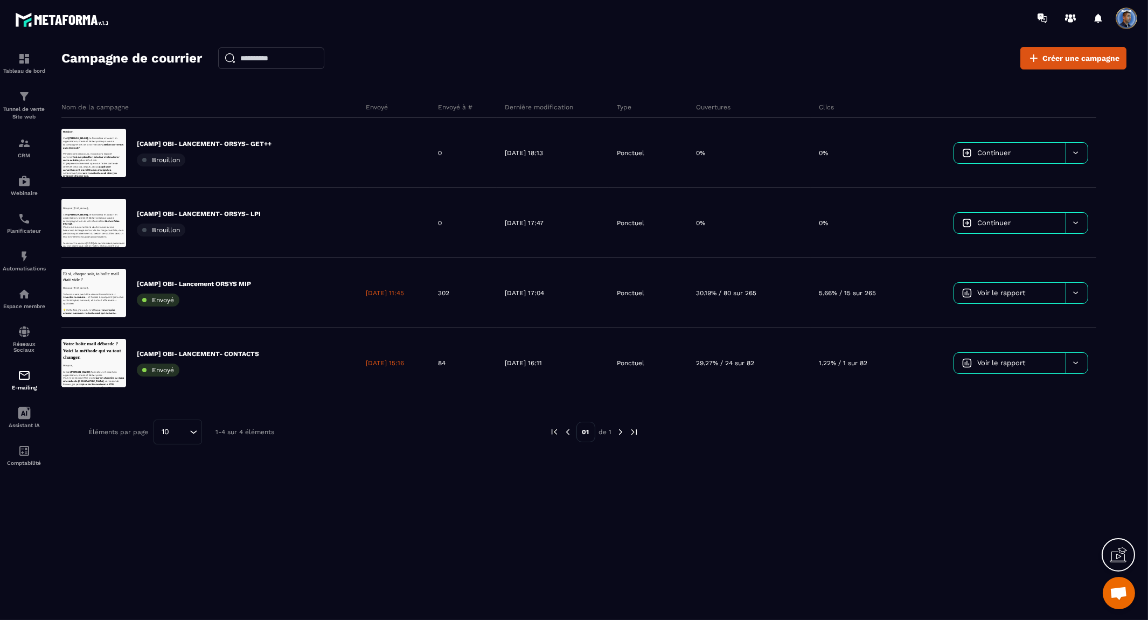
click at [931, 497] on div "Nom de la campagne Envoyé Envoyé à # Dernière modification Type Ouvertures Clic…" at bounding box center [593, 299] width 1065 height 426
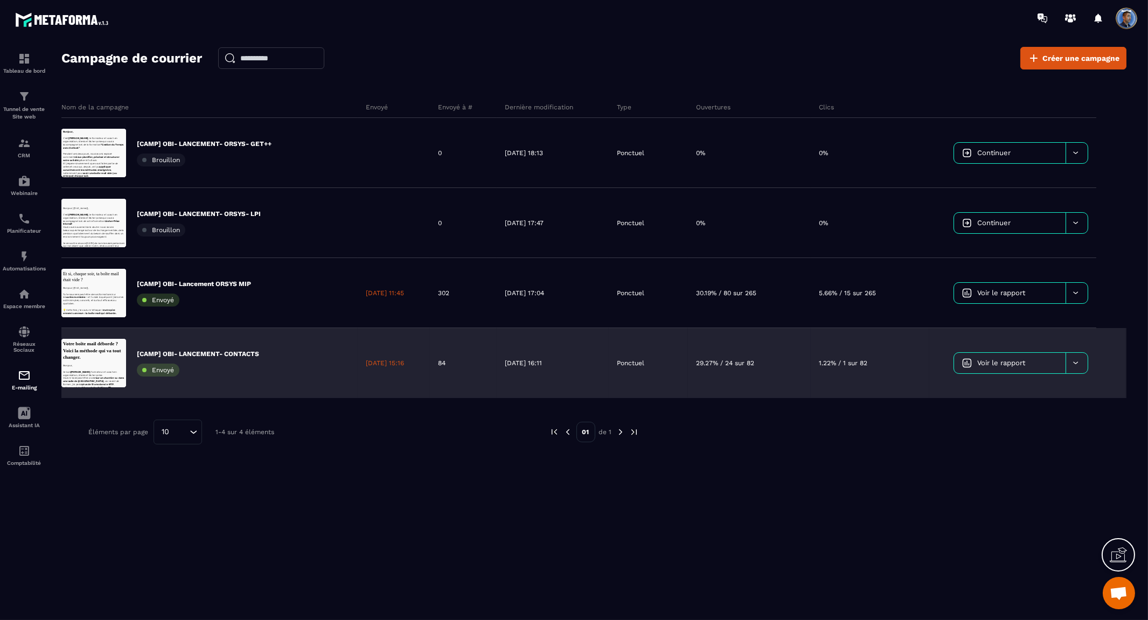
click at [1007, 370] on link "Voir le rapport" at bounding box center [1010, 363] width 112 height 20
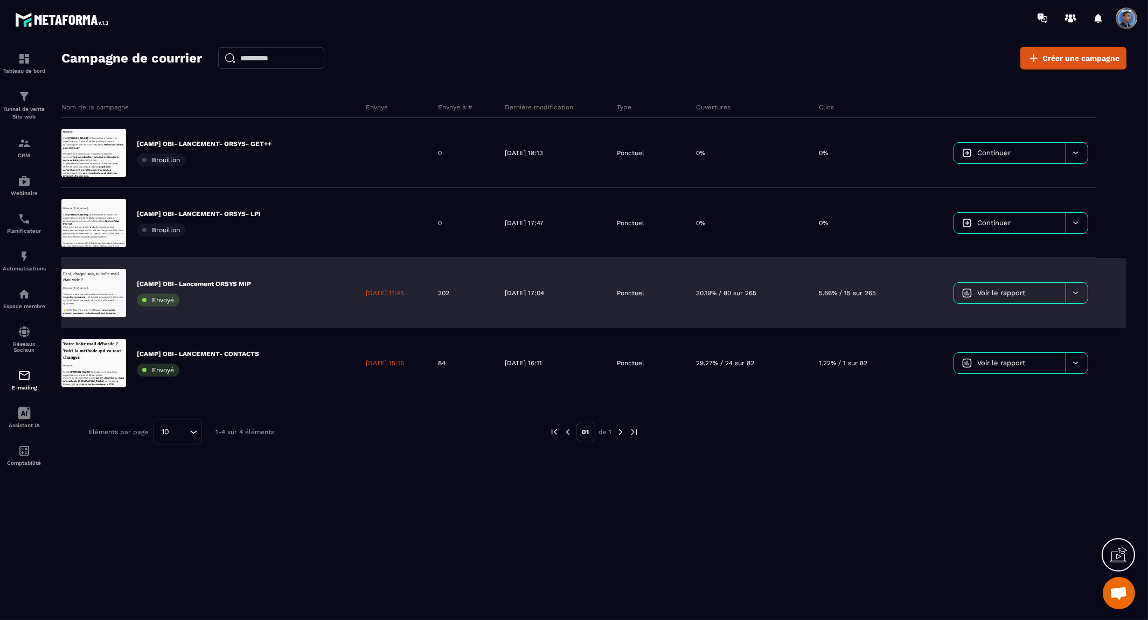
click at [504, 289] on div "14/10/2025 17:04" at bounding box center [553, 293] width 112 height 70
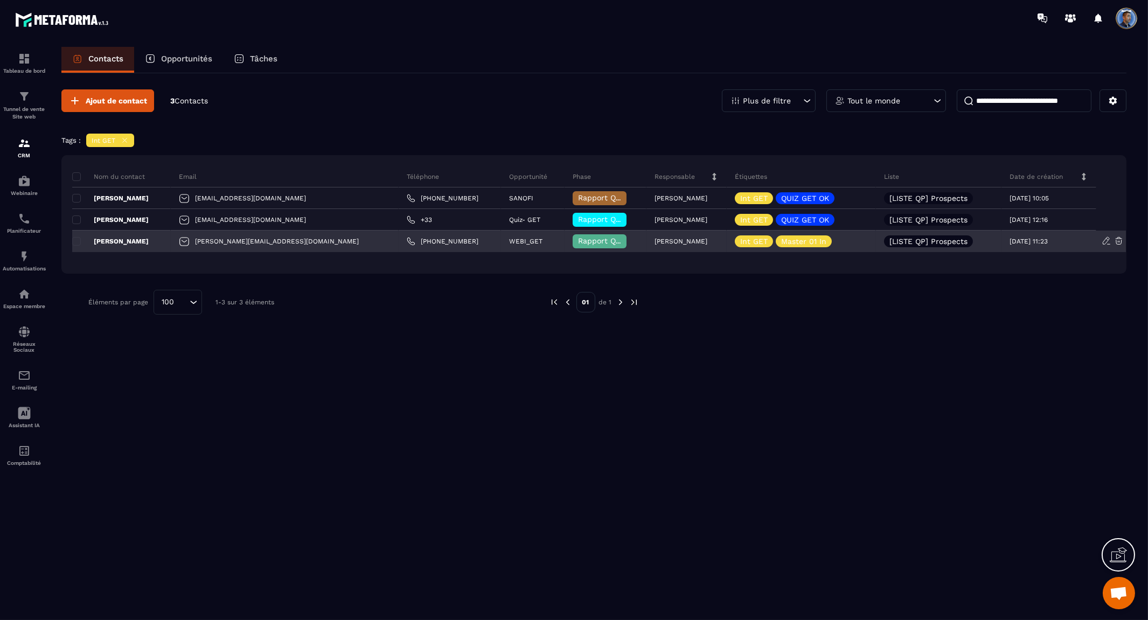
scroll to position [5375, 0]
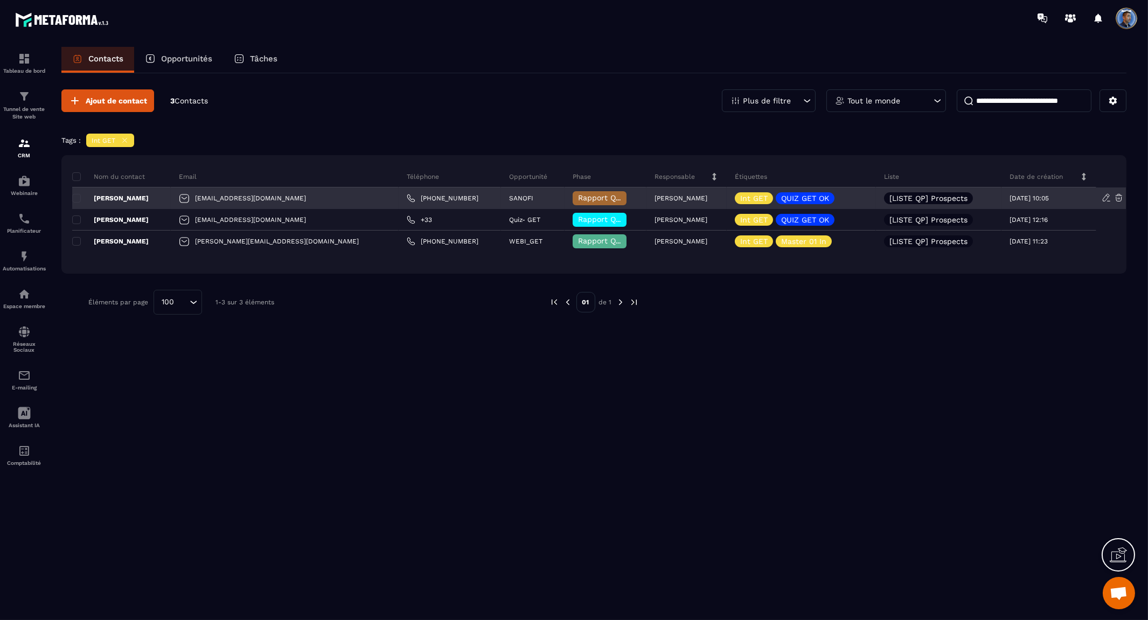
click at [509, 197] on p "SANOFI" at bounding box center [521, 199] width 24 height 8
copy p "SANOFI"
